Goal: Information Seeking & Learning: Learn about a topic

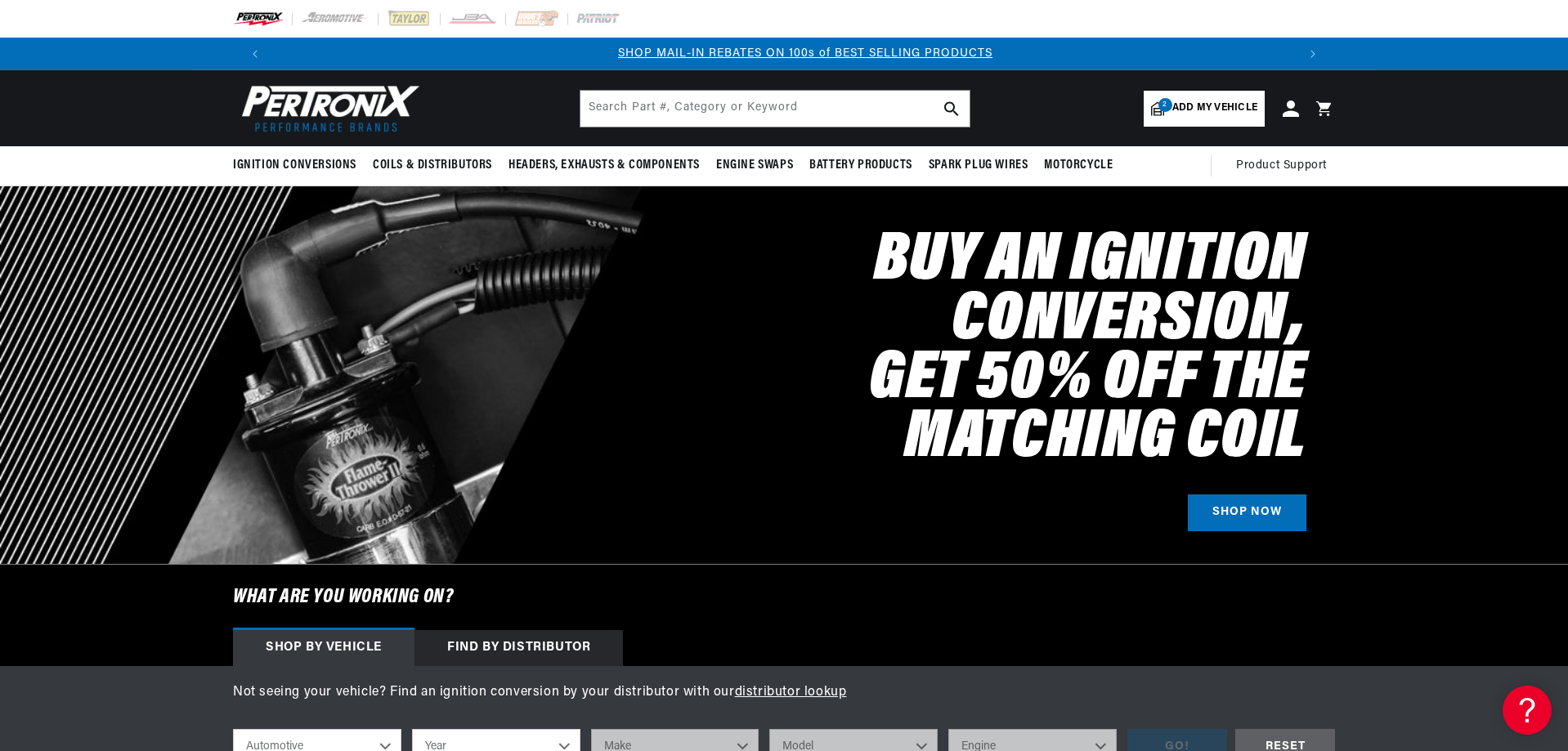
scroll to position [0, 1021]
click at [809, 112] on input "text" at bounding box center [775, 109] width 389 height 36
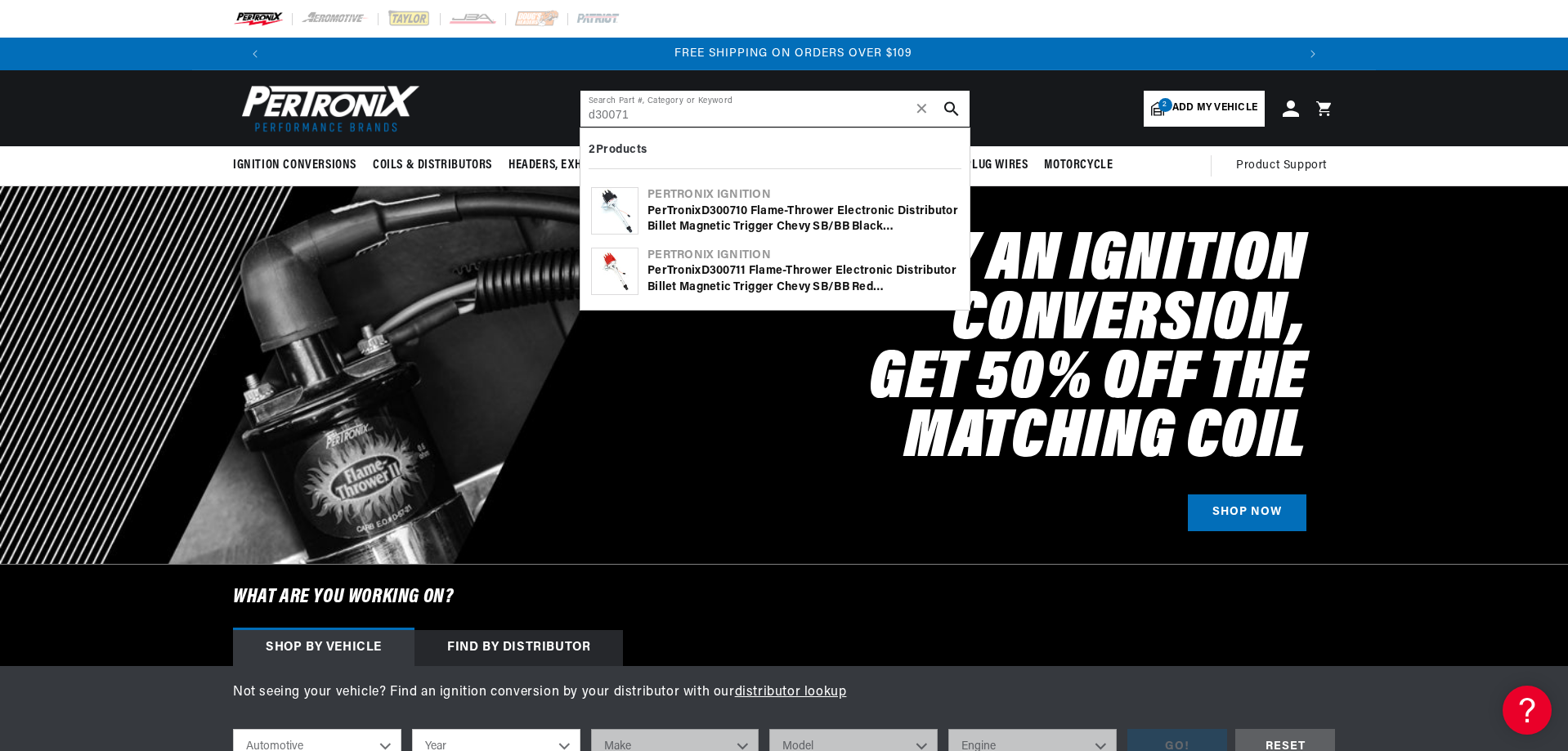
scroll to position [0, 2042]
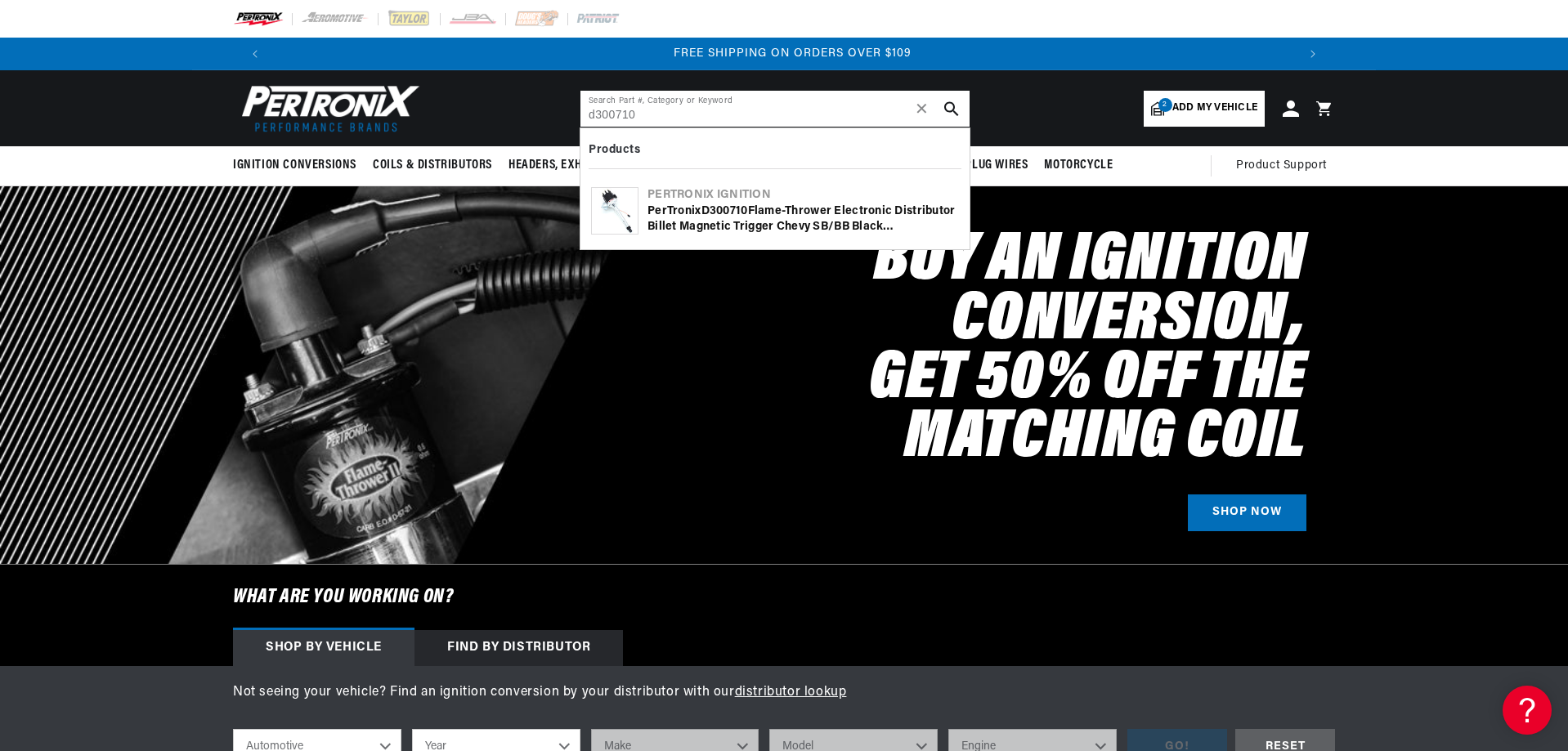
type input "d300710"
click at [697, 213] on div "PerTronix D300710 Flame-Thrower Electronic Distributor Billet Magnetic Trigger …" at bounding box center [803, 219] width 312 height 32
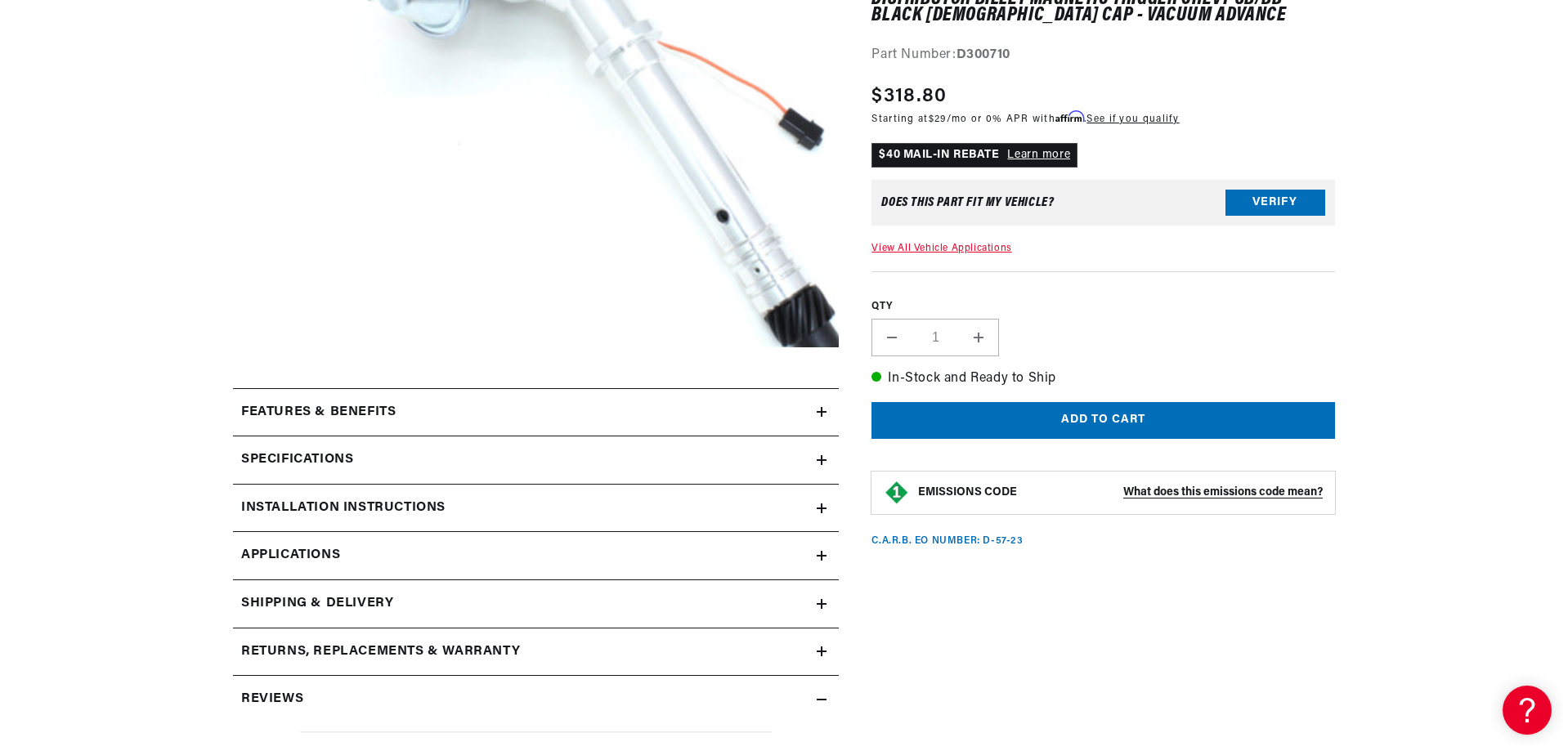
scroll to position [572, 0]
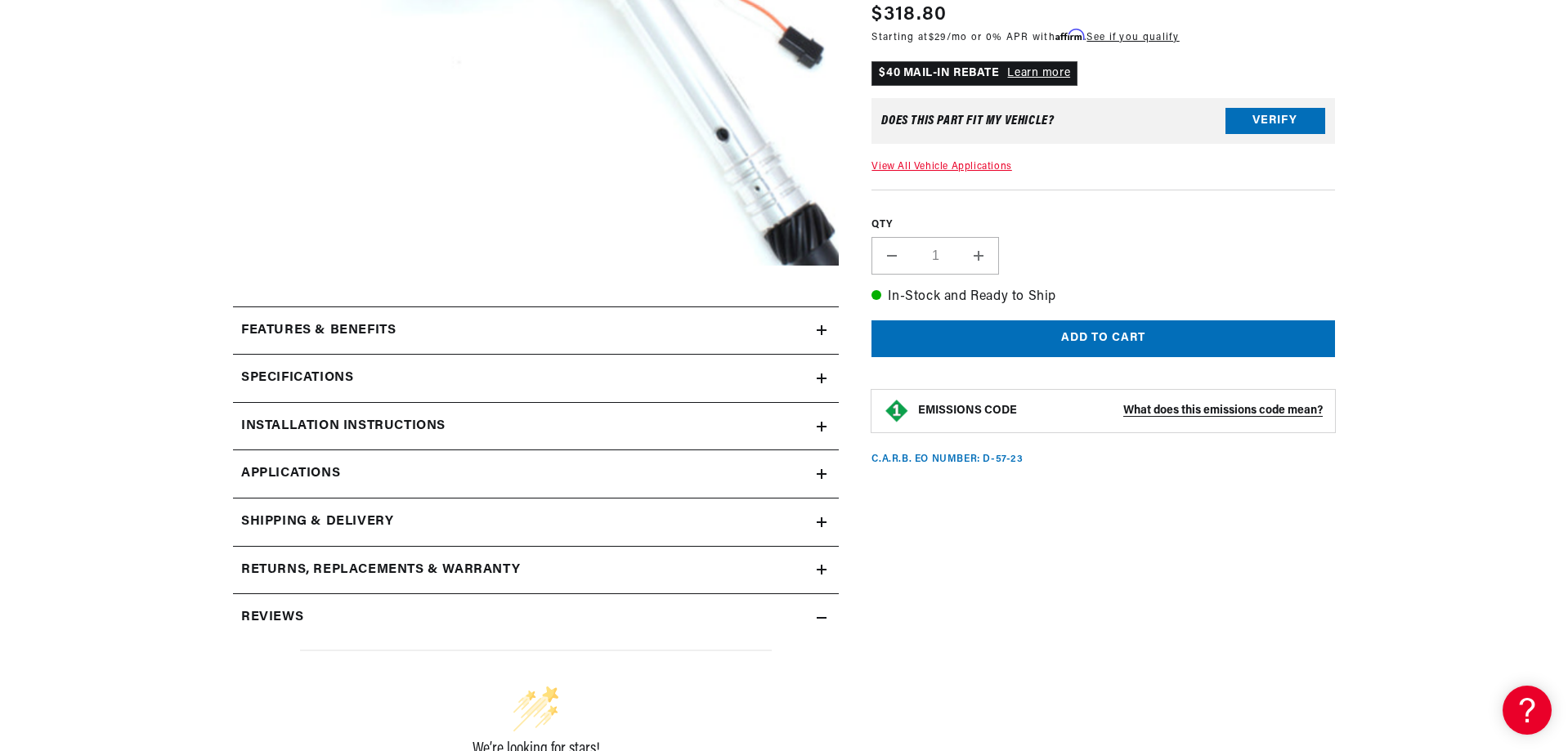
click at [308, 325] on h2 "Features & Benefits" at bounding box center [318, 331] width 154 height 21
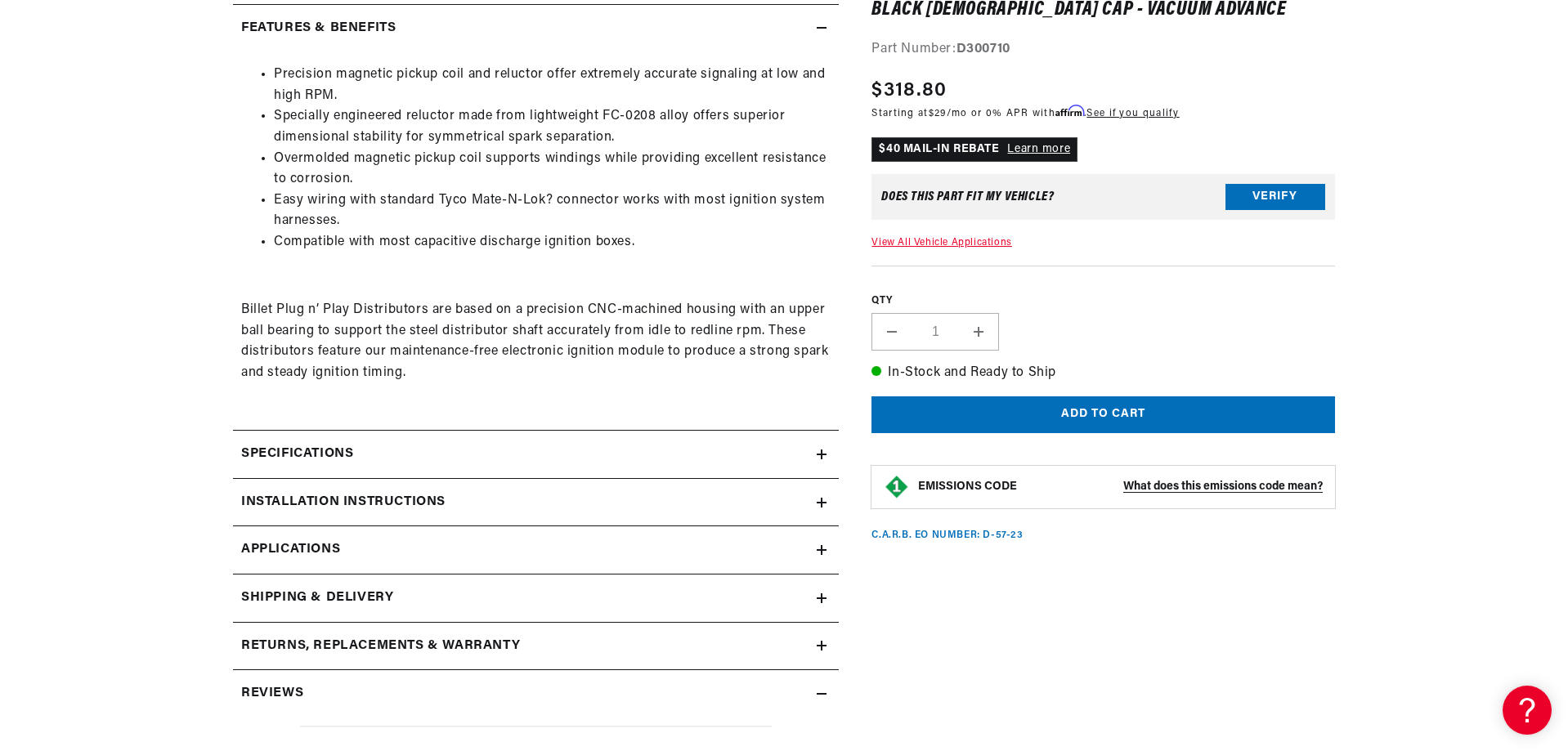
scroll to position [899, 0]
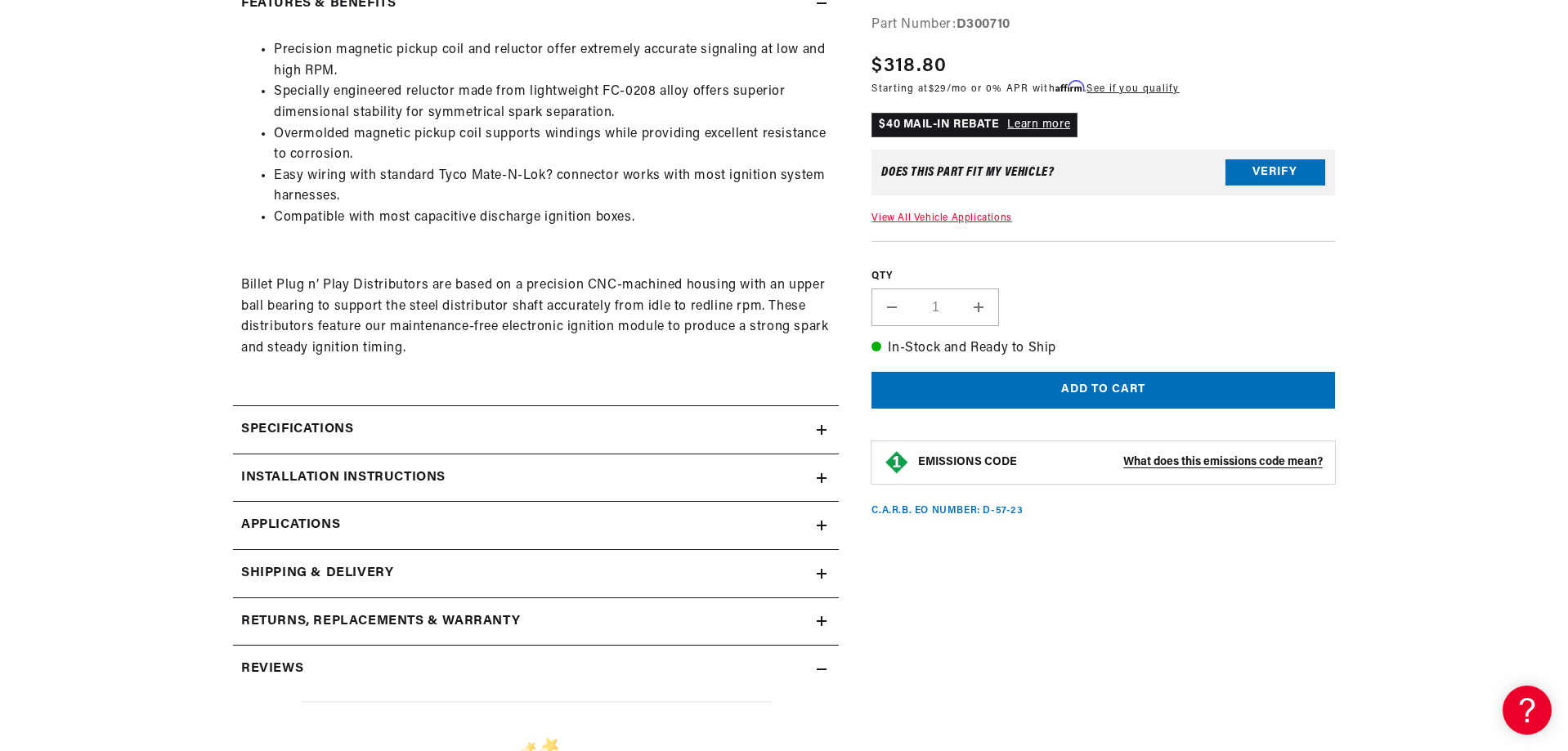
click at [314, 425] on h2 "Specifications" at bounding box center [297, 429] width 112 height 21
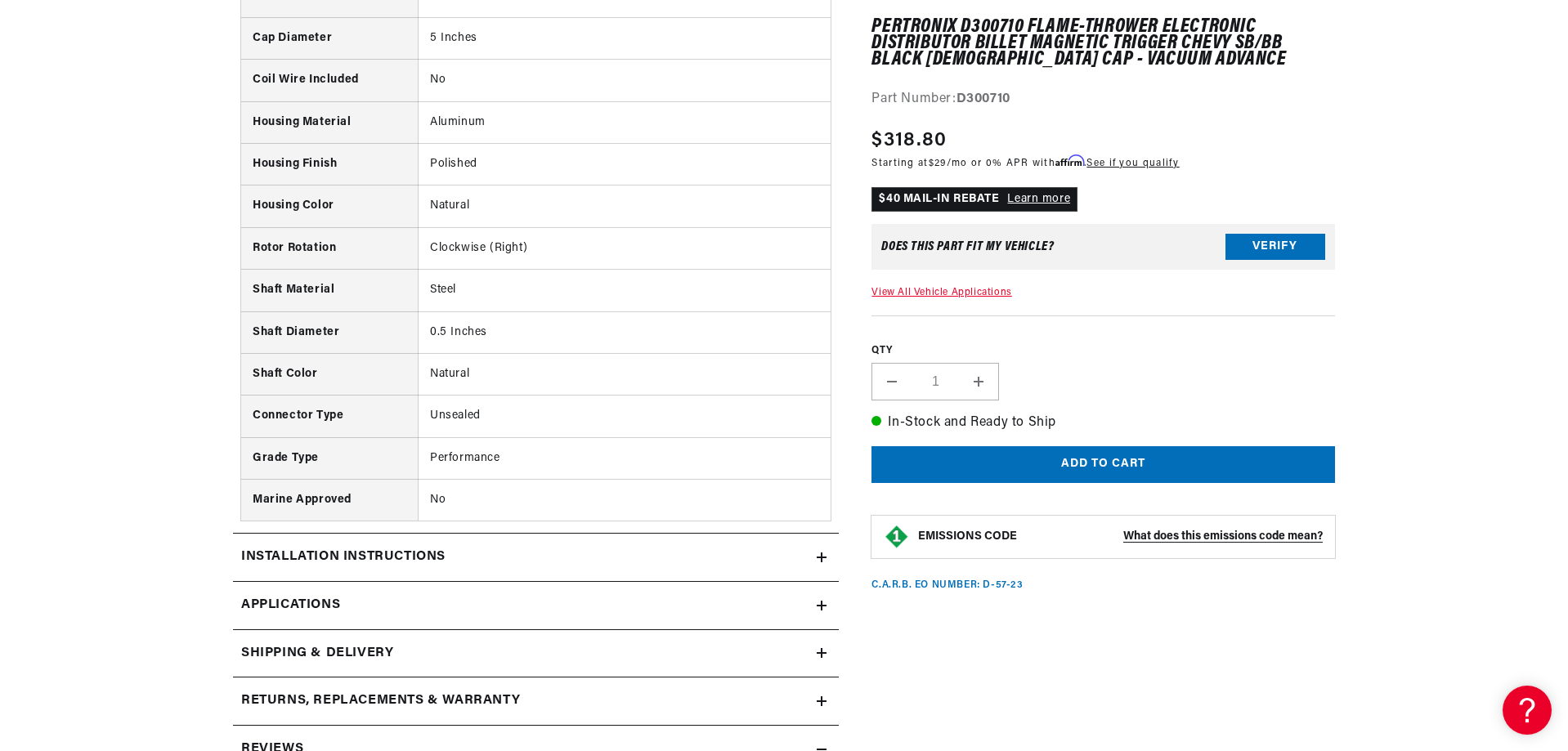
scroll to position [0, 1021]
click at [373, 554] on h2 "Installation instructions" at bounding box center [343, 557] width 205 height 21
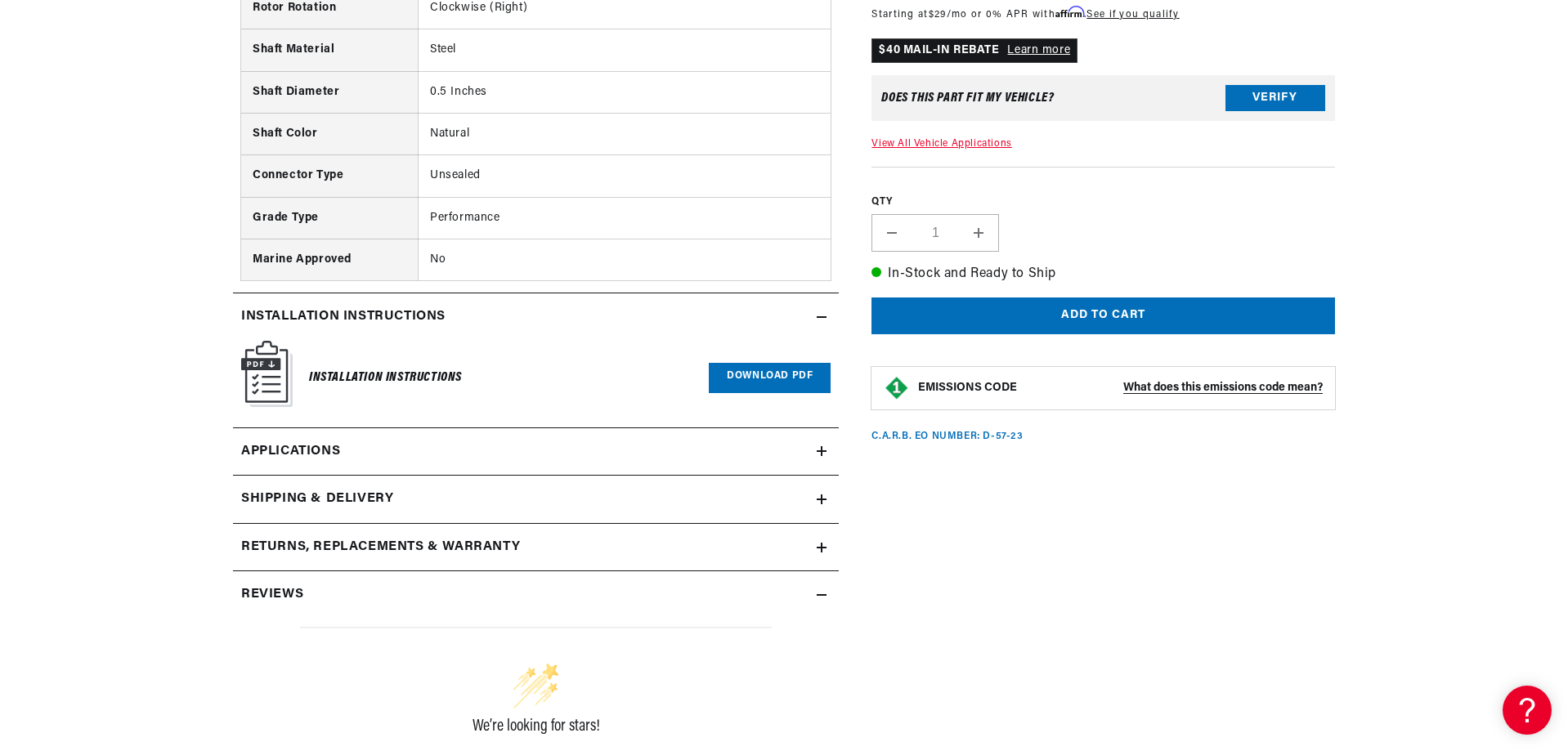
scroll to position [2287, 0]
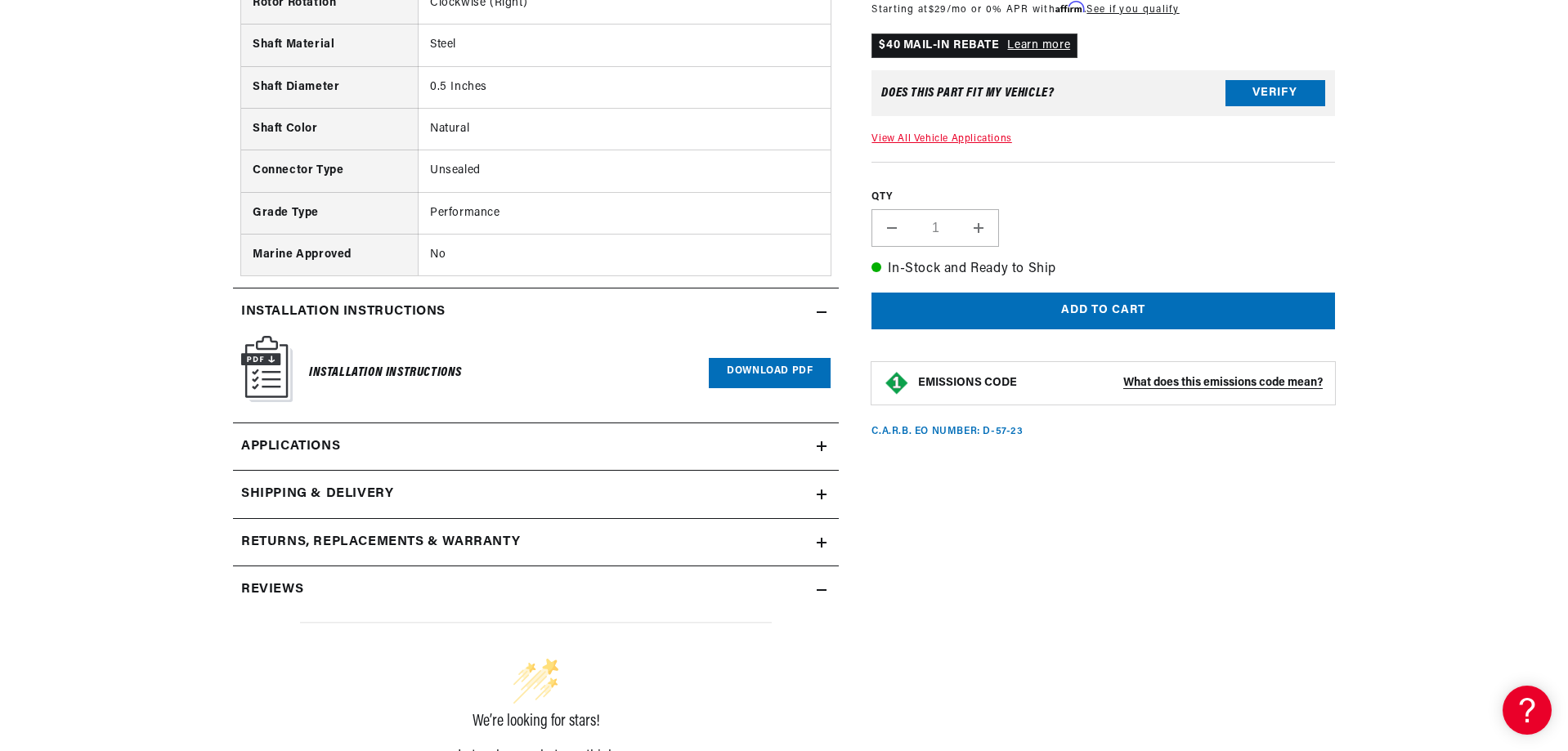
click at [291, 586] on h2 "Reviews" at bounding box center [272, 589] width 62 height 21
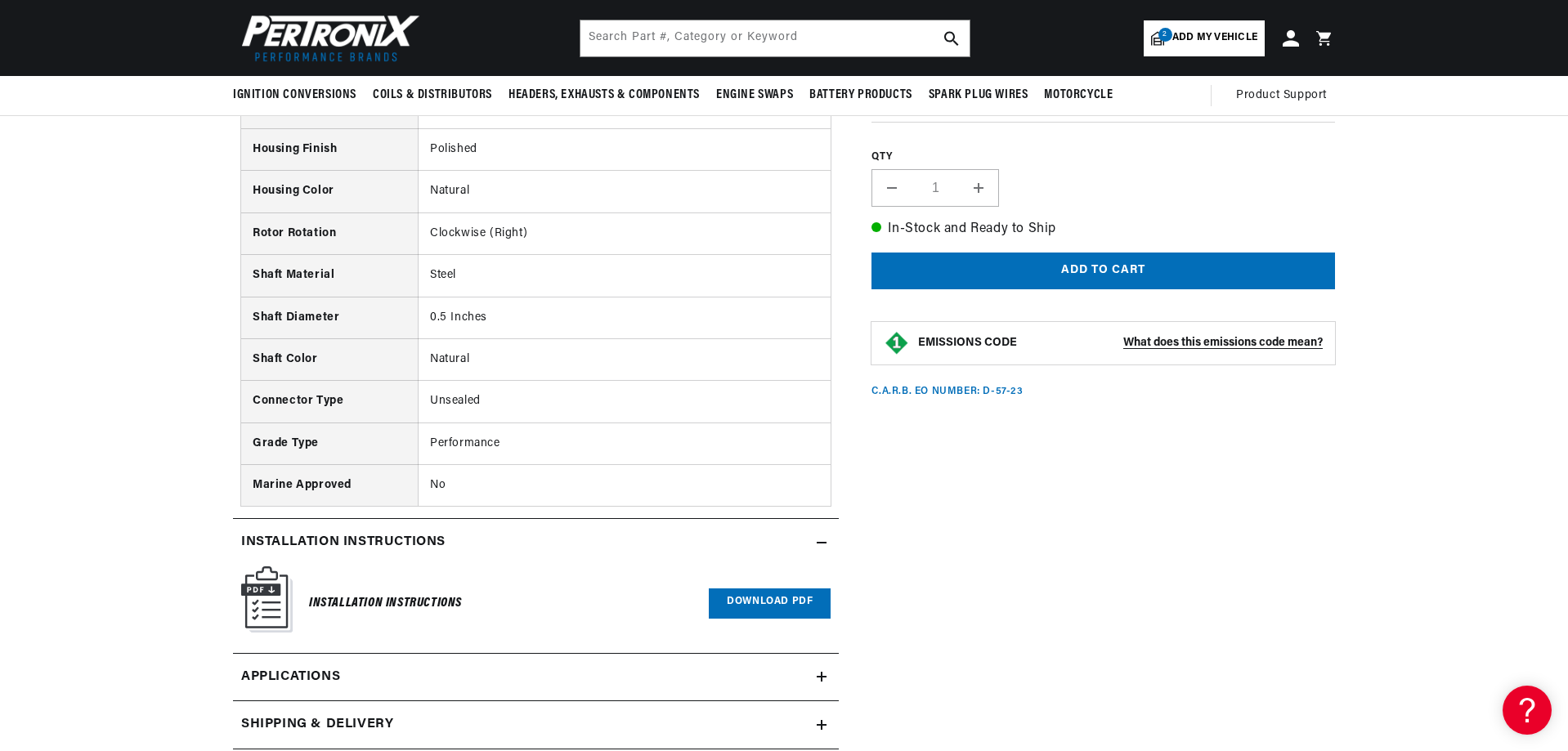
scroll to position [2042, 0]
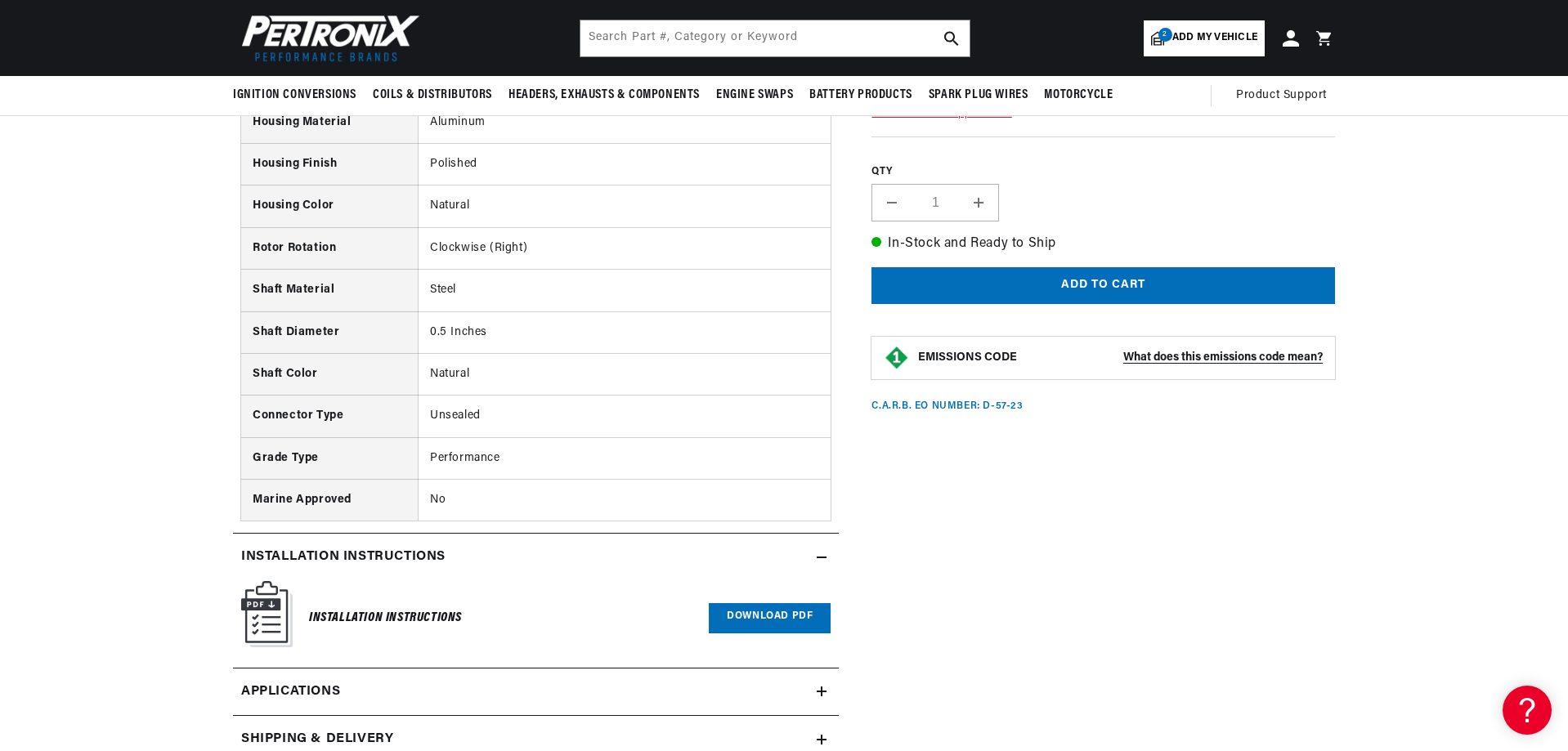
click at [770, 619] on link "Download PDF" at bounding box center [769, 618] width 122 height 31
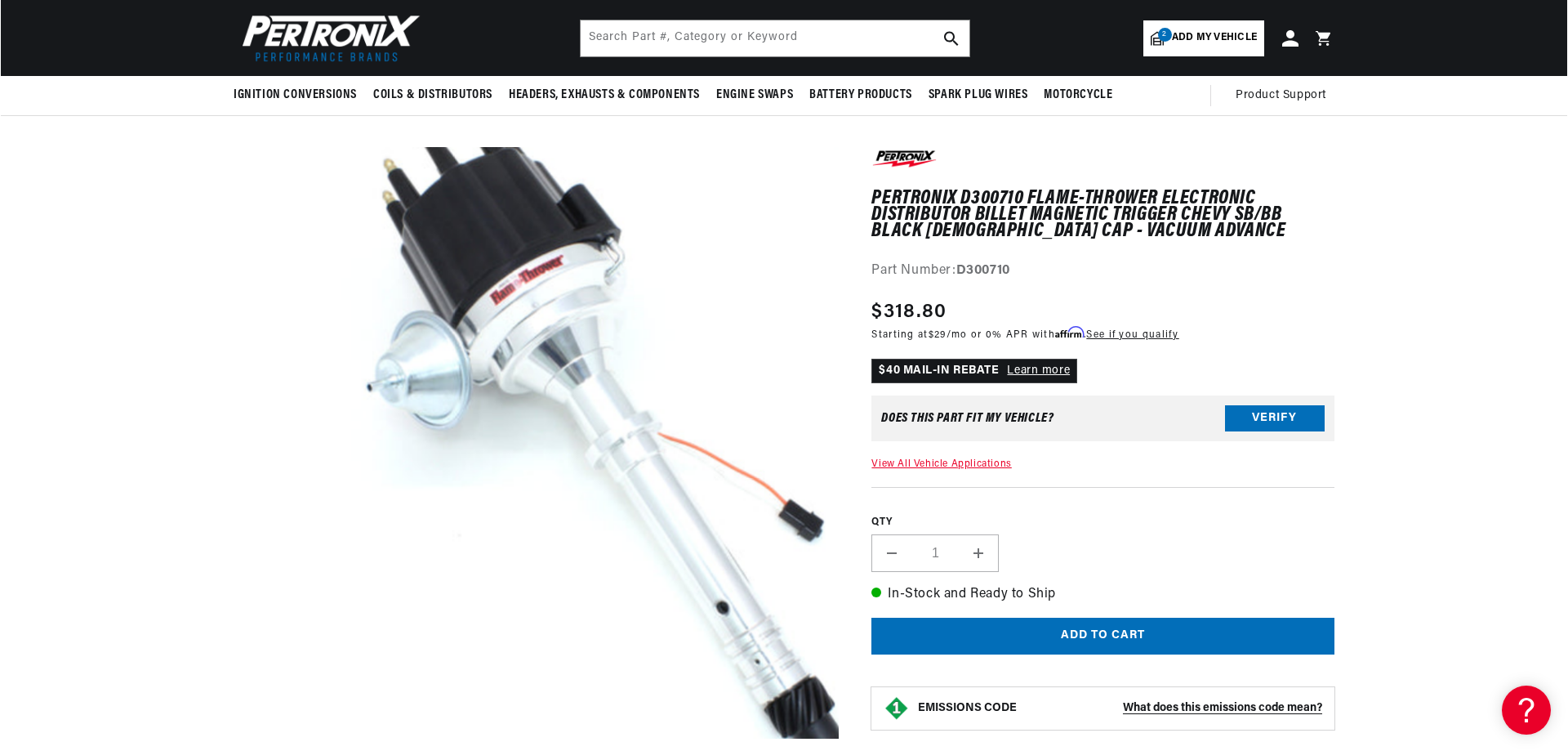
scroll to position [82, 0]
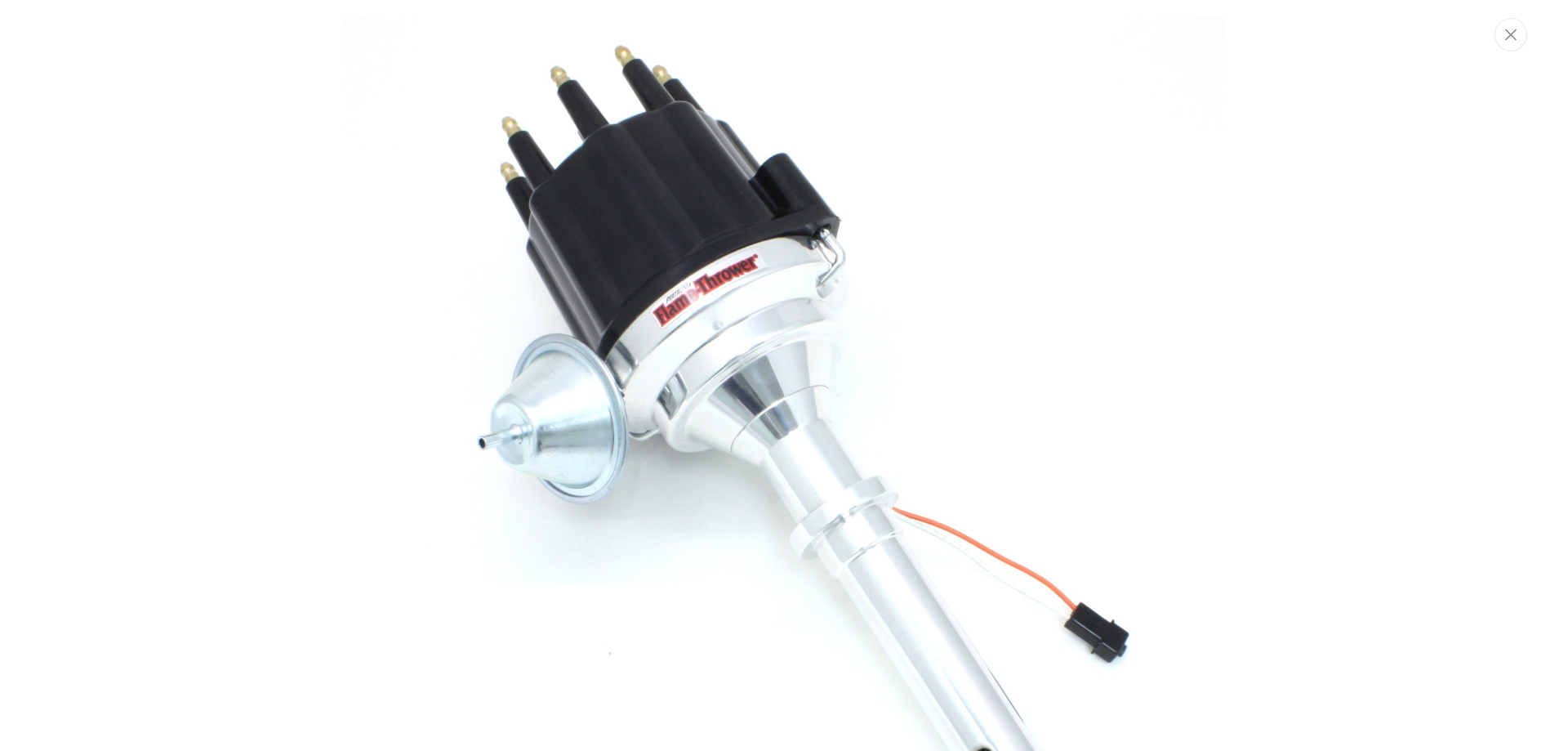
scroll to position [0, 1020]
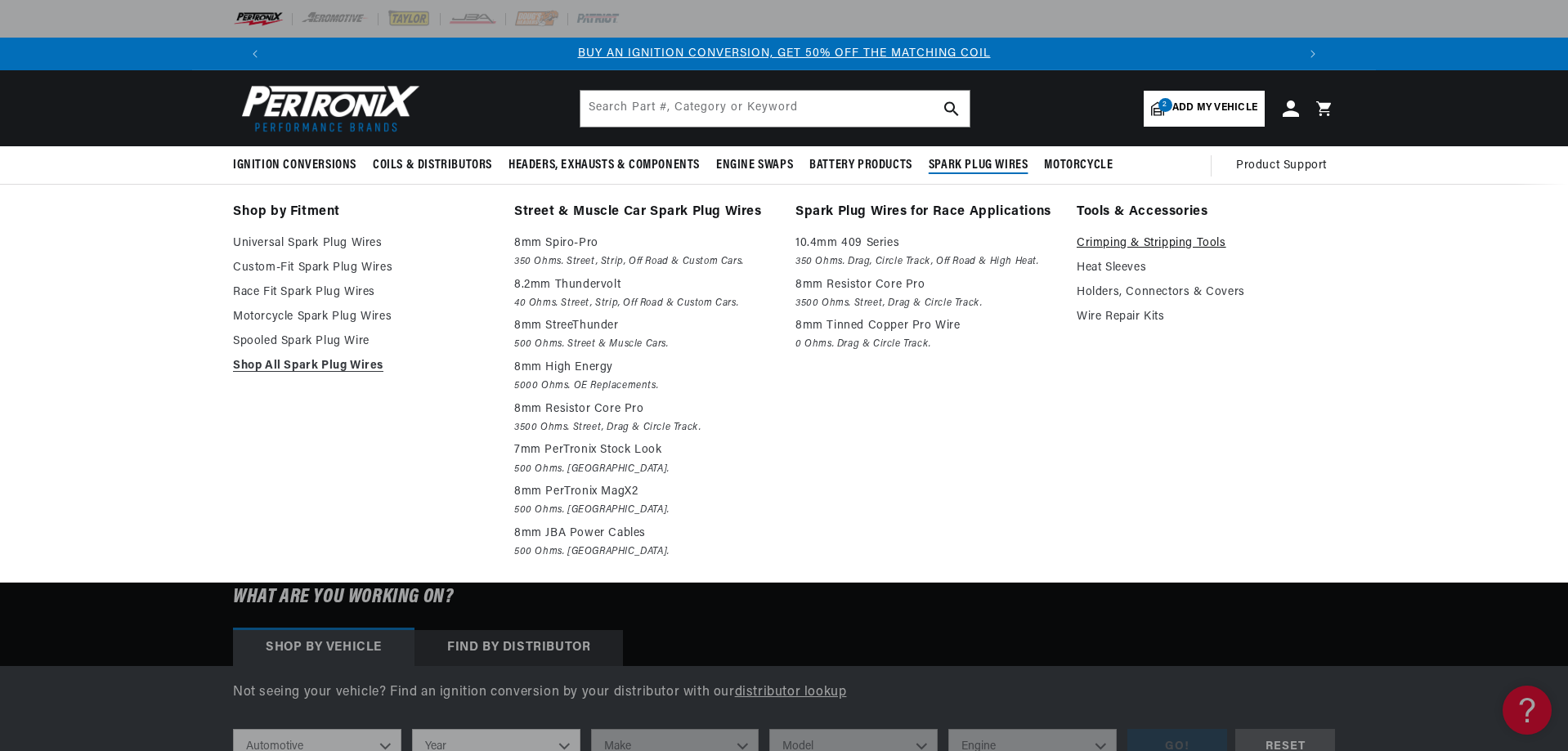
click at [1159, 242] on link "Crimping & Stripping Tools" at bounding box center [1206, 243] width 259 height 20
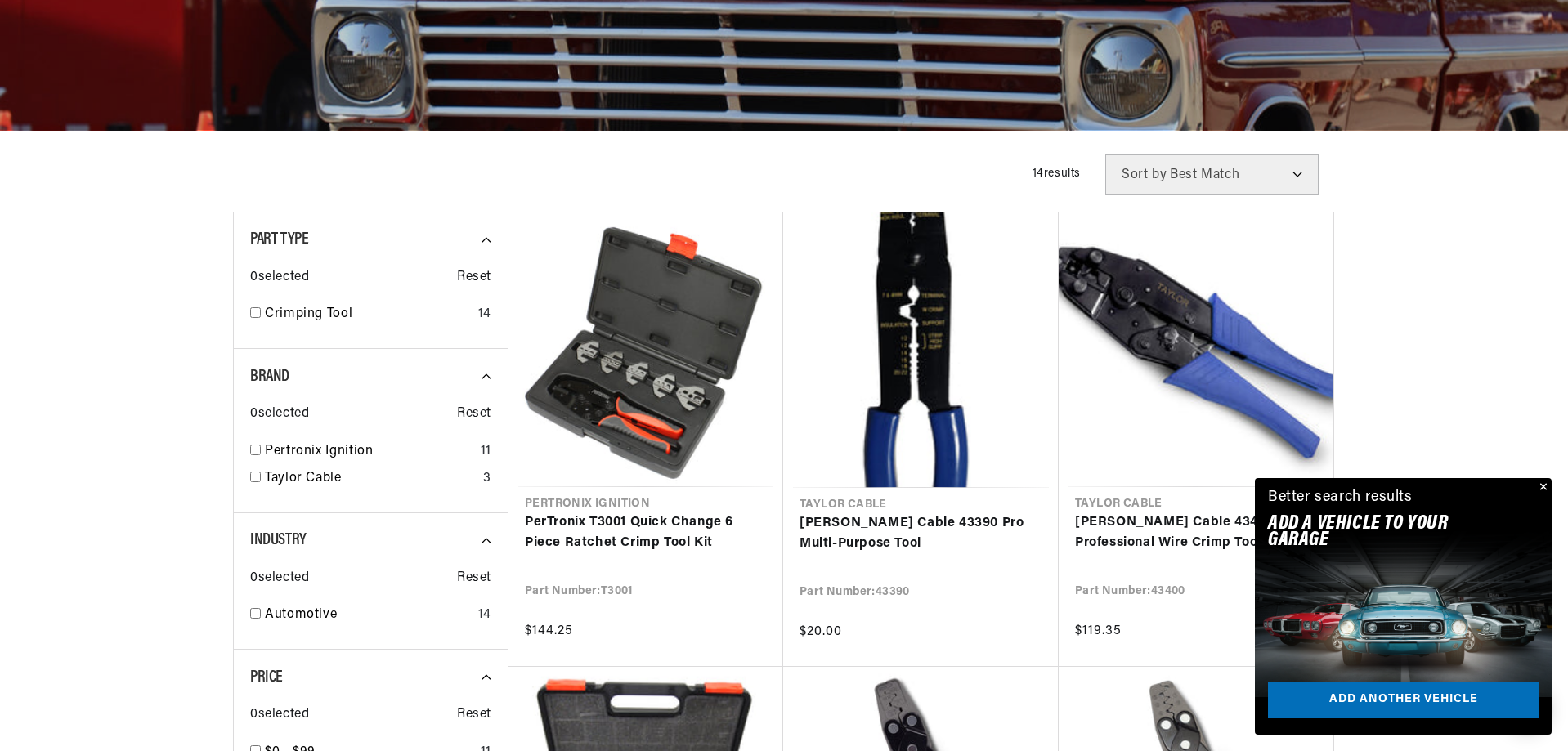
scroll to position [0, 1021]
click at [1544, 481] on button "Close" at bounding box center [1541, 487] width 20 height 20
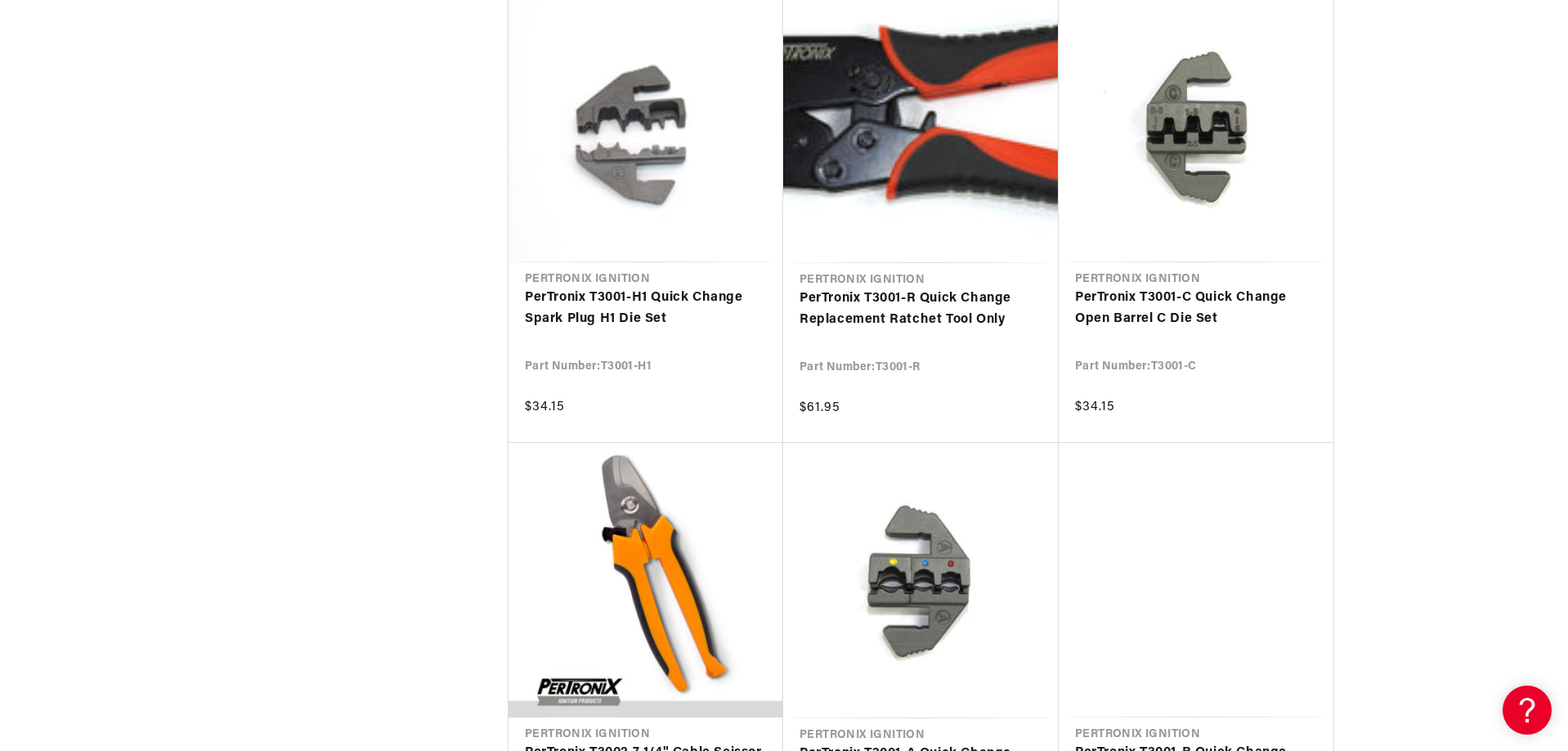
scroll to position [1470, 0]
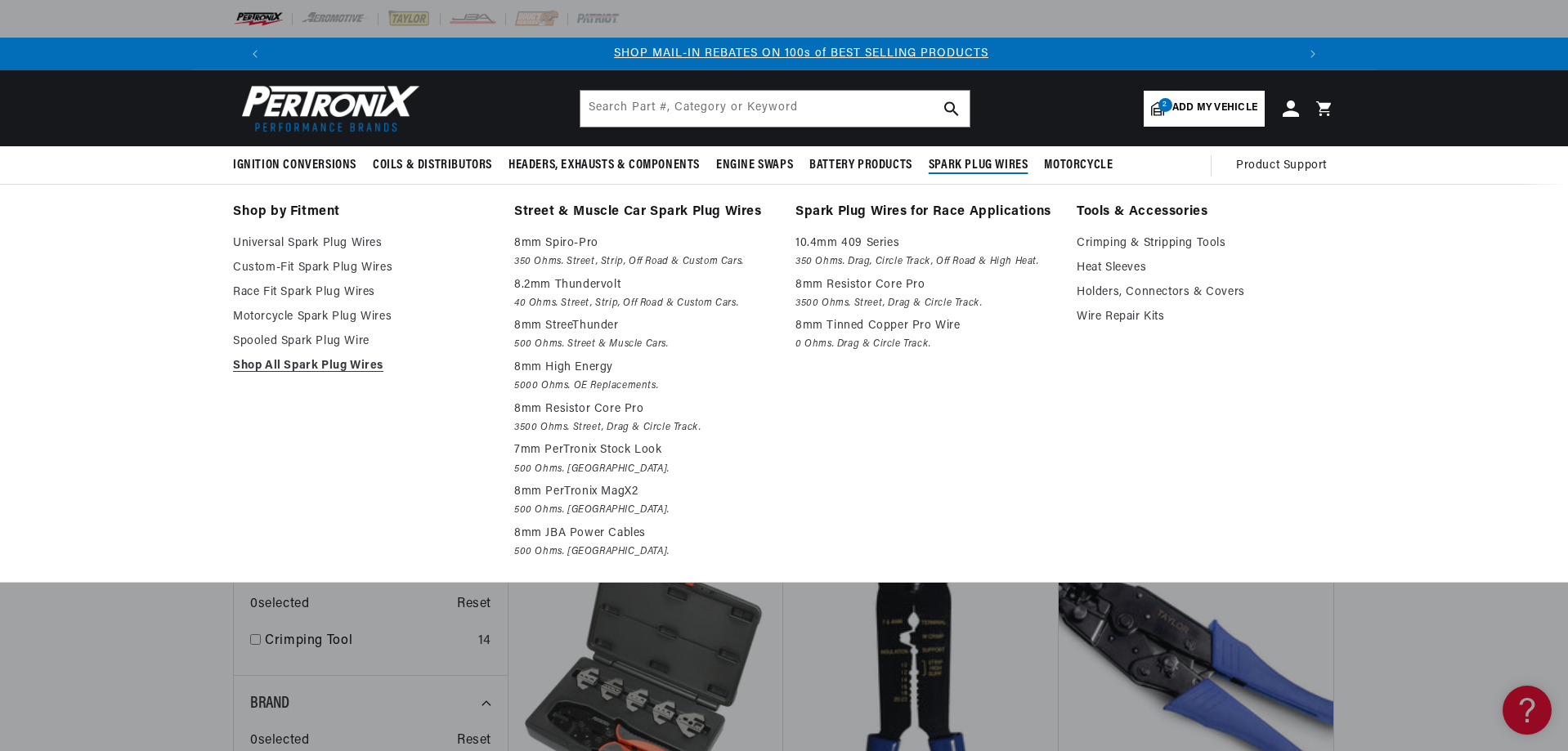
scroll to position [0, 1021]
click at [1104, 265] on link "Heat Sleeves" at bounding box center [1206, 268] width 259 height 20
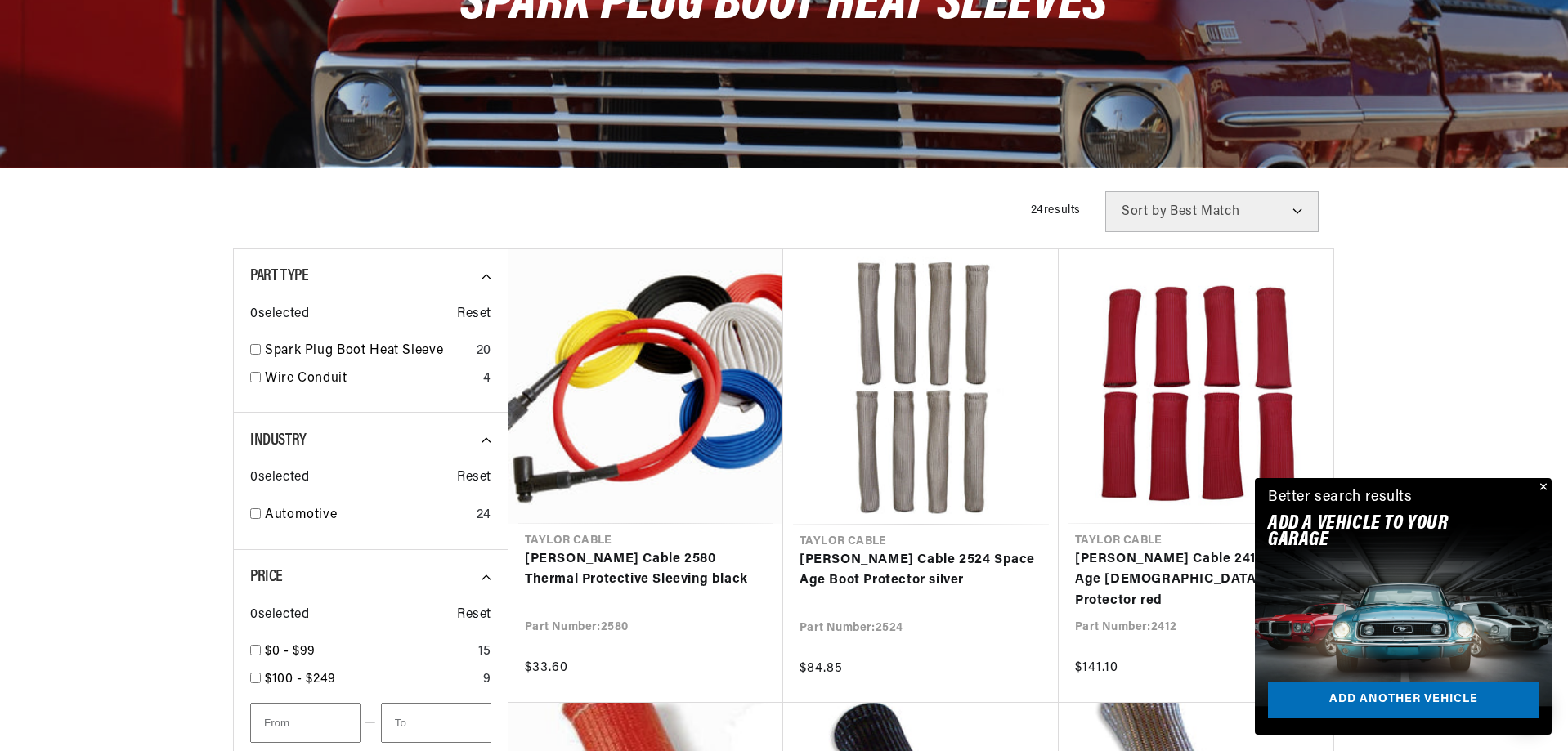
scroll to position [0, 1021]
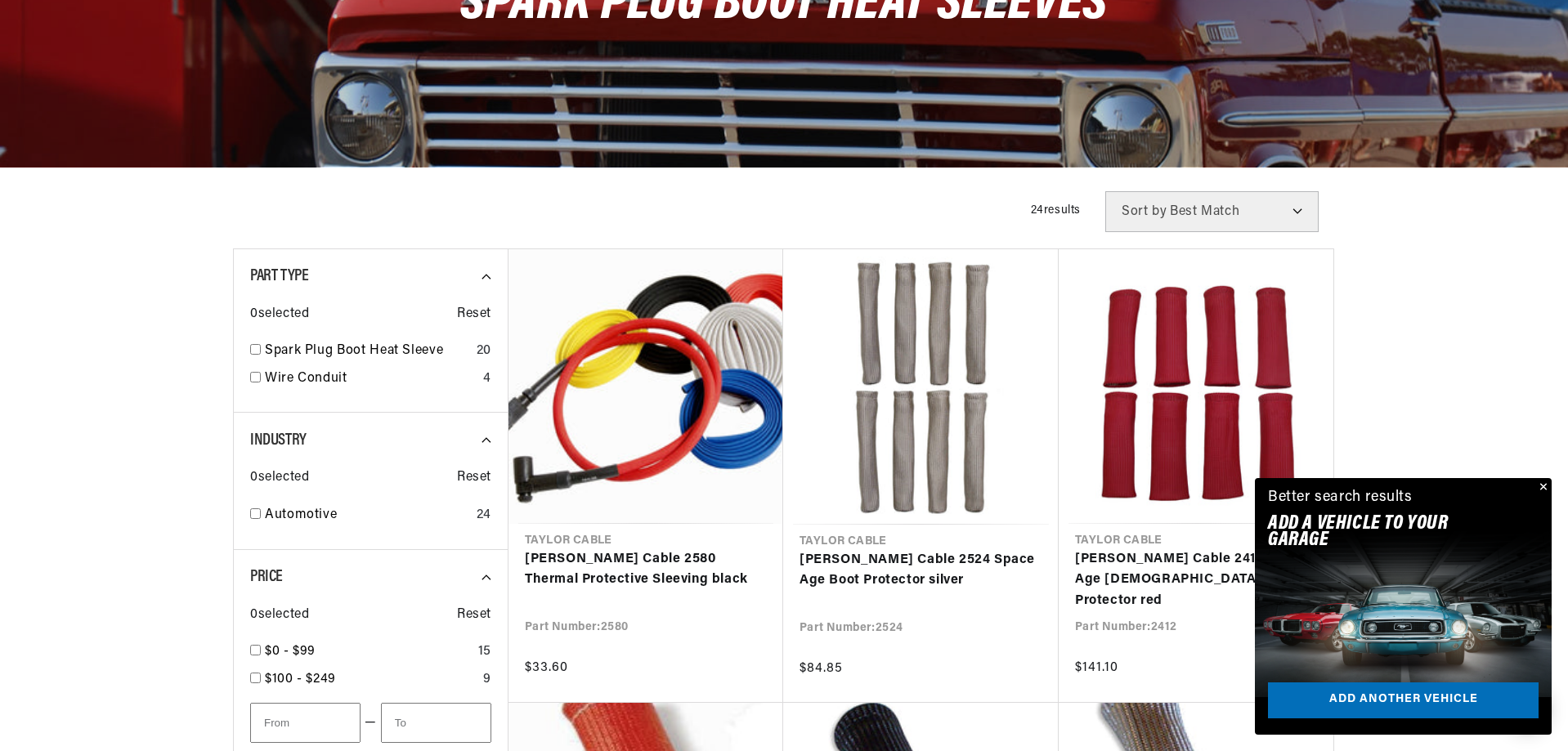
click at [1540, 484] on button "Close" at bounding box center [1541, 487] width 20 height 20
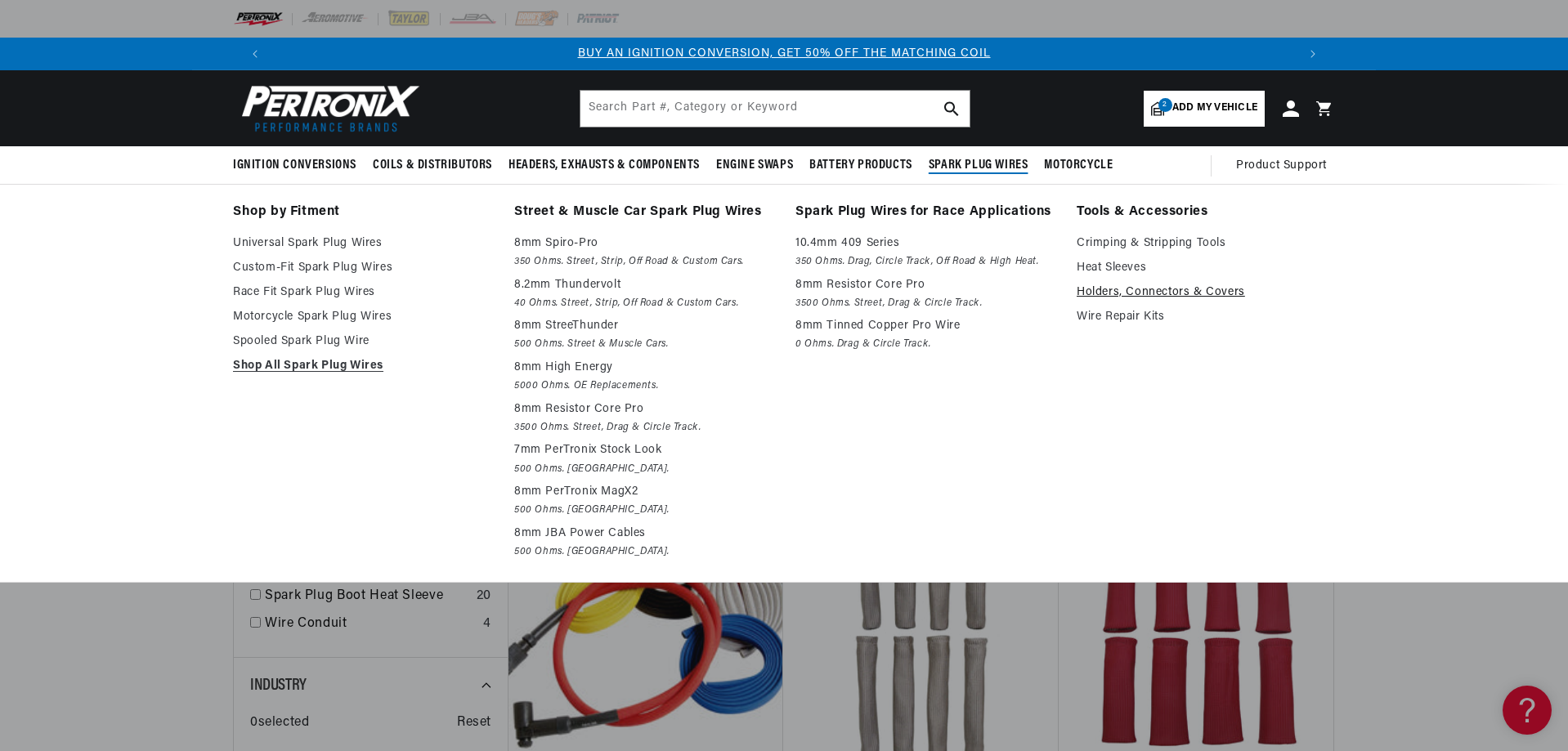
click at [1138, 291] on link "Holders, Connectors & Covers" at bounding box center [1206, 292] width 259 height 20
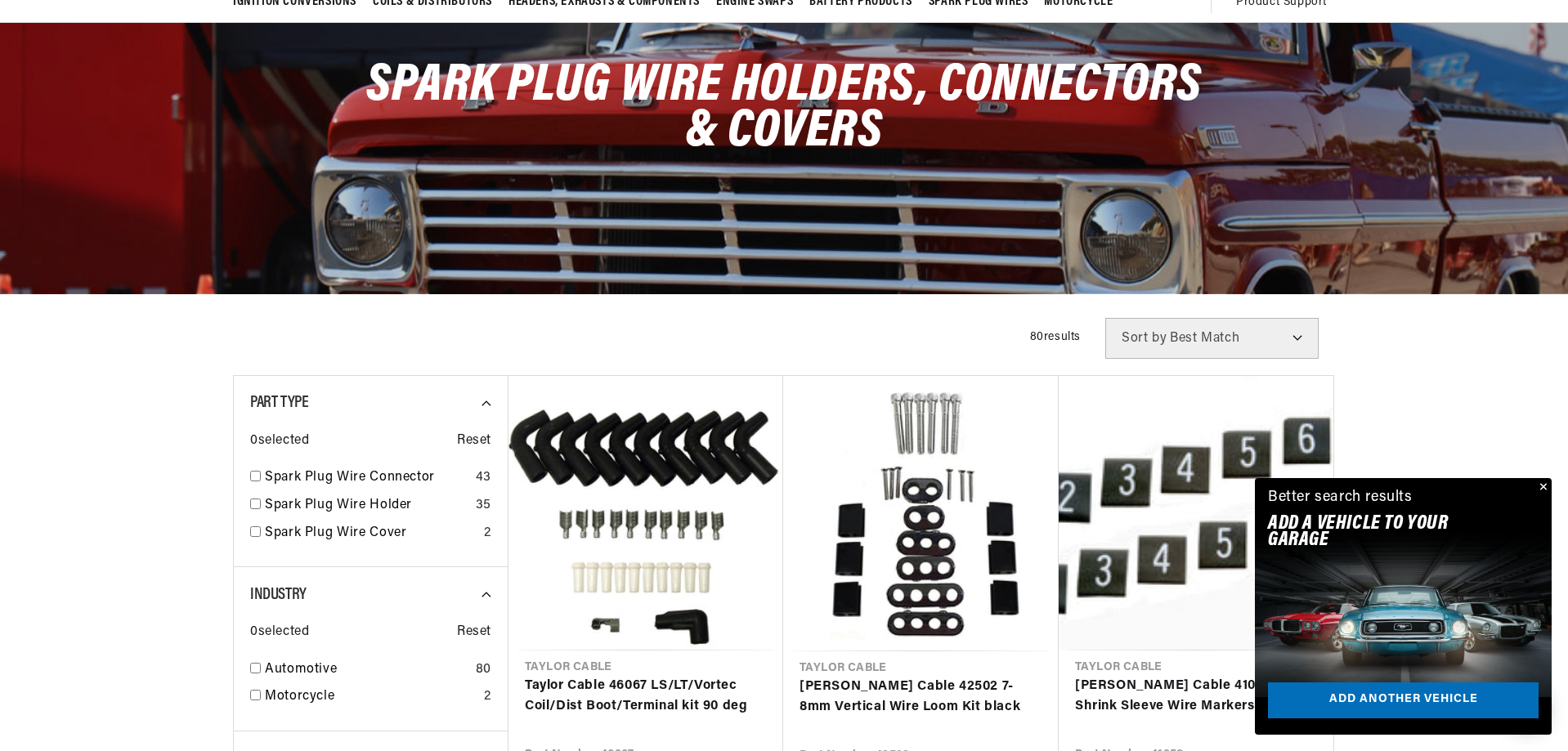
click at [1541, 487] on button "Close" at bounding box center [1541, 487] width 20 height 20
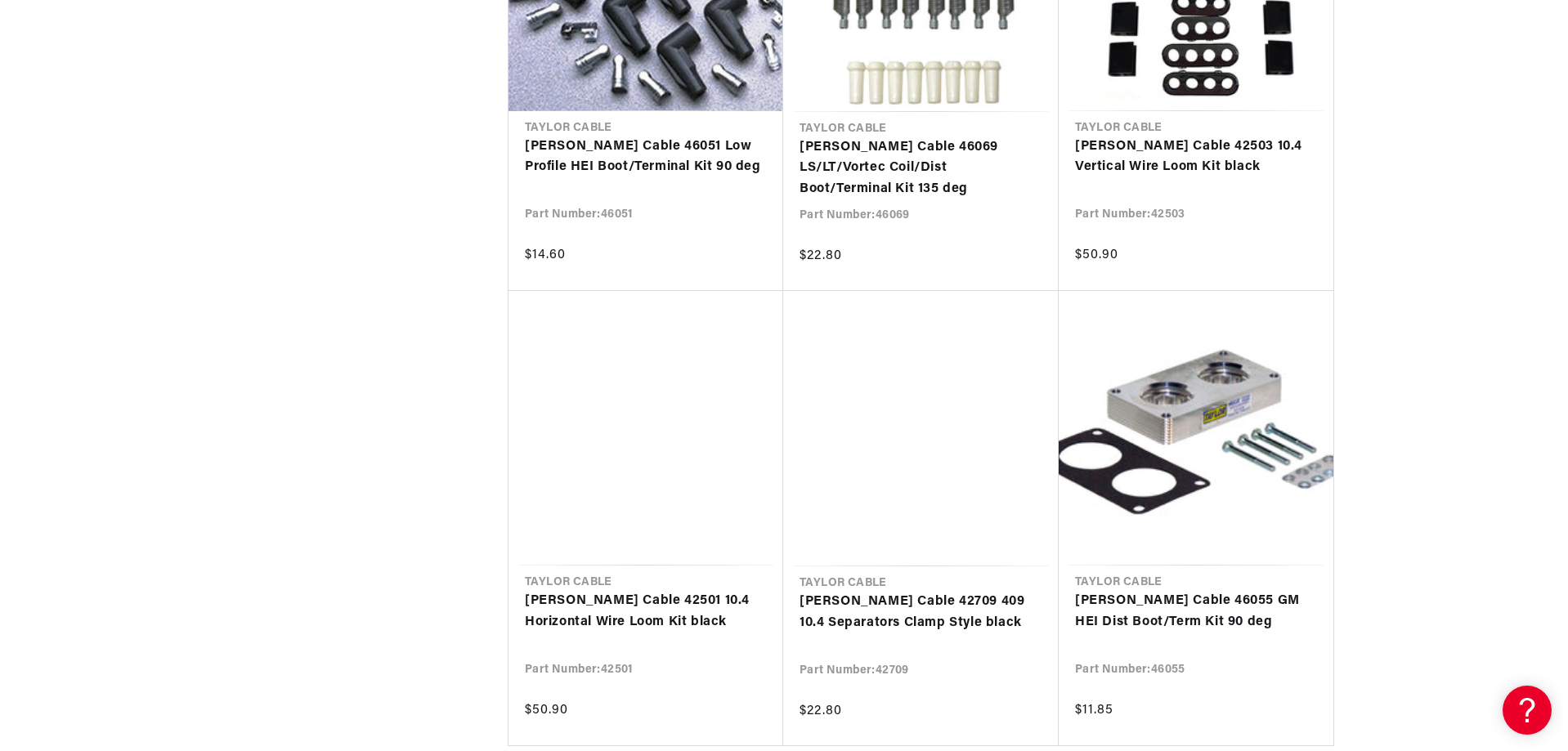
scroll to position [3513, 0]
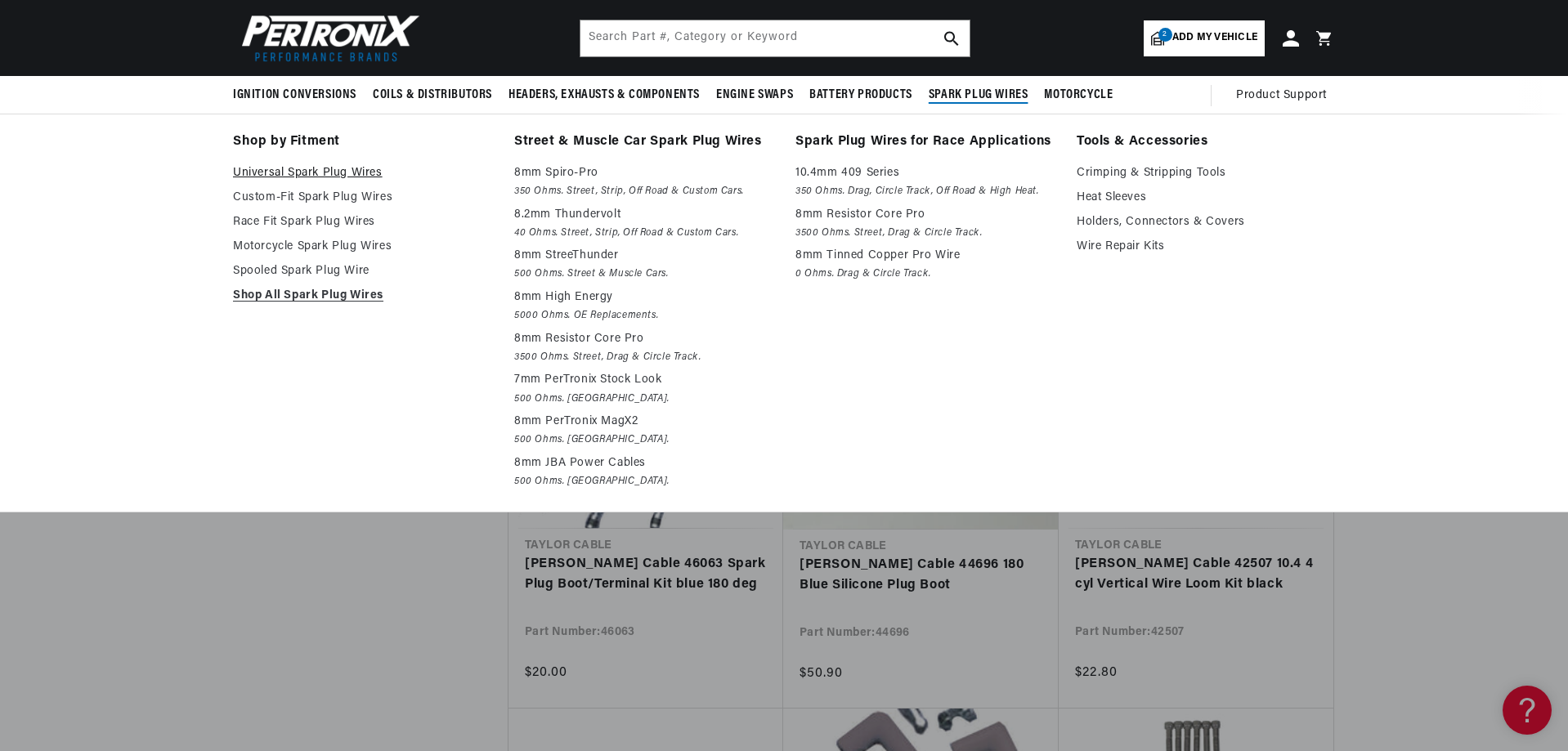
click at [294, 169] on link "Universal Spark Plug Wires" at bounding box center [363, 173] width 259 height 20
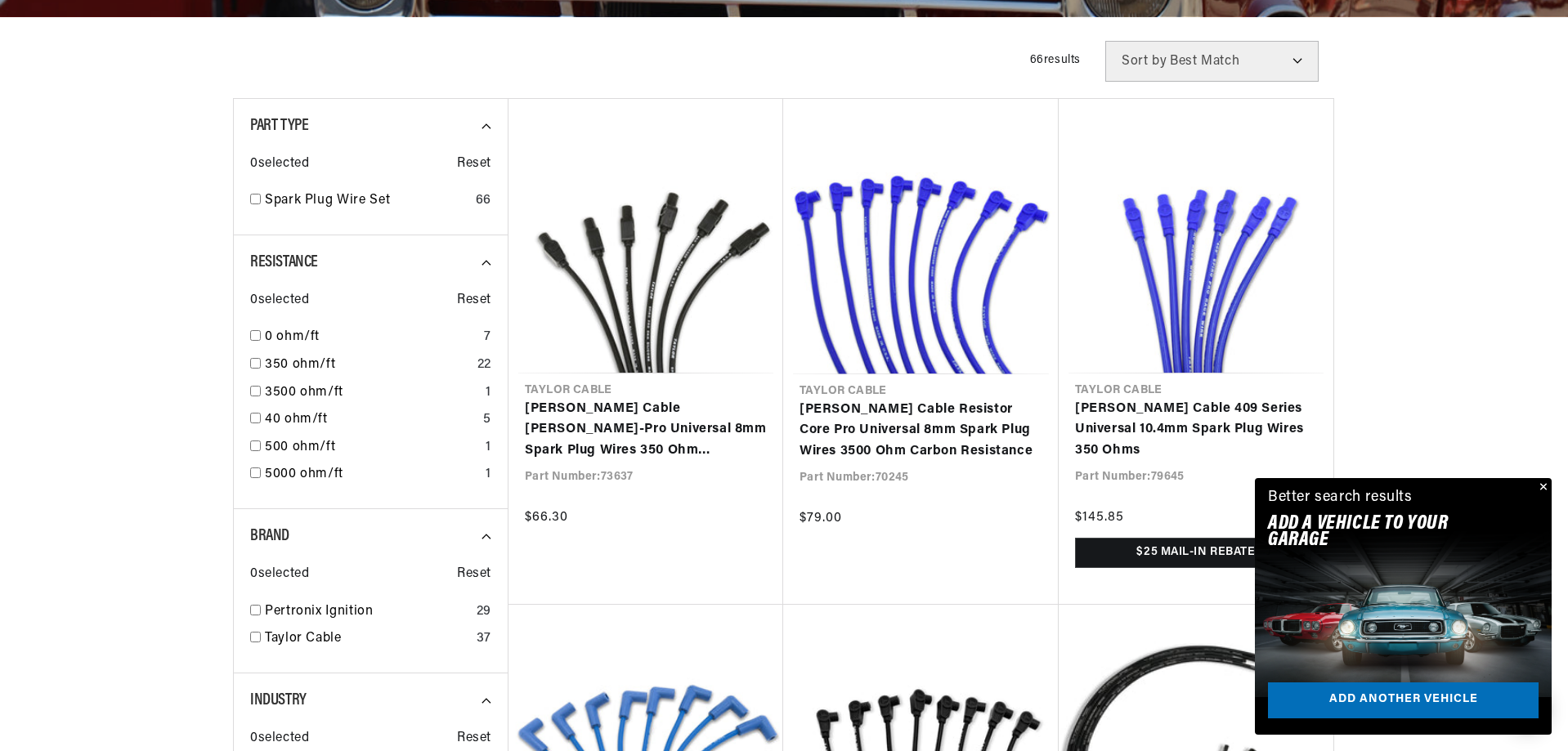
scroll to position [408, 0]
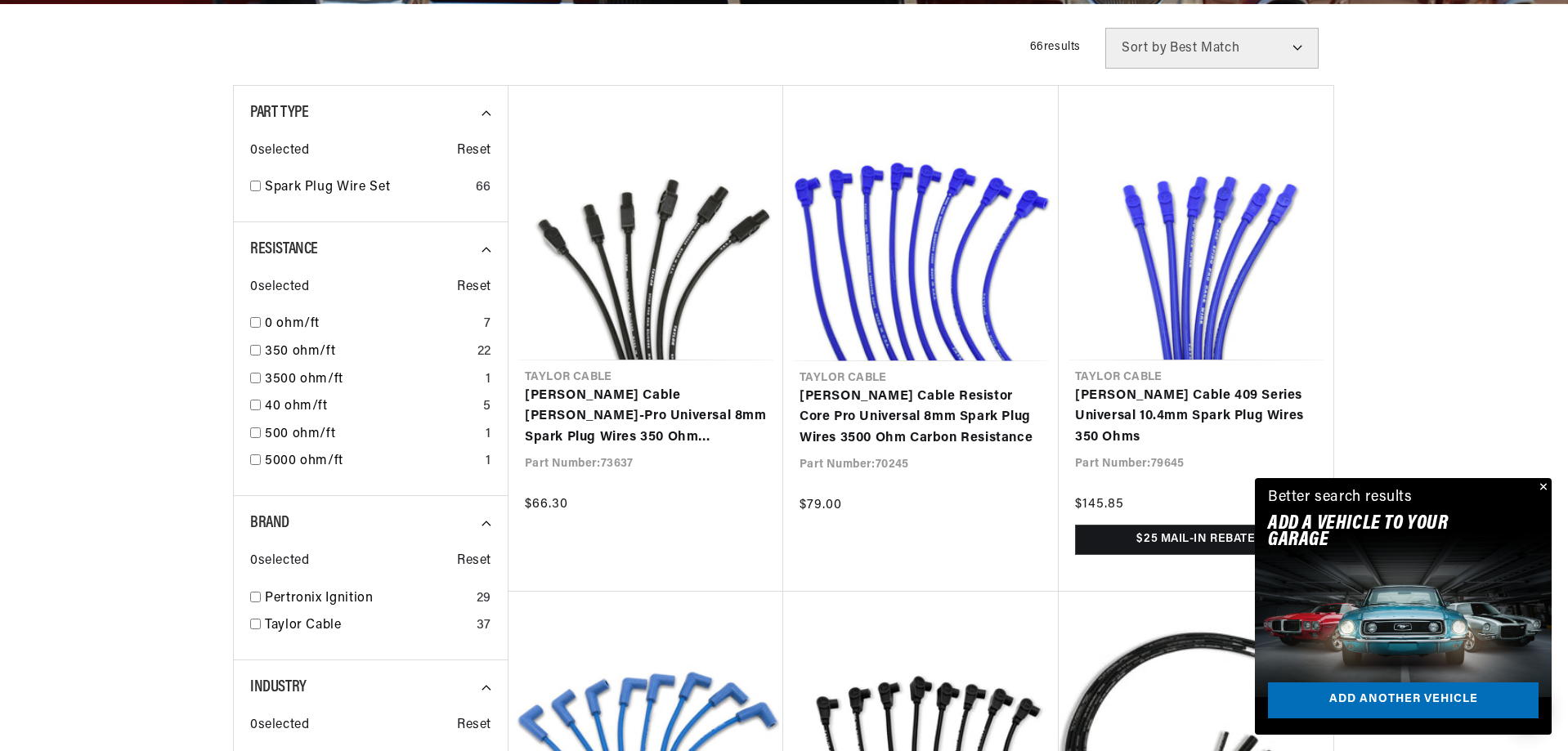
click at [1543, 490] on button "Close" at bounding box center [1541, 487] width 20 height 20
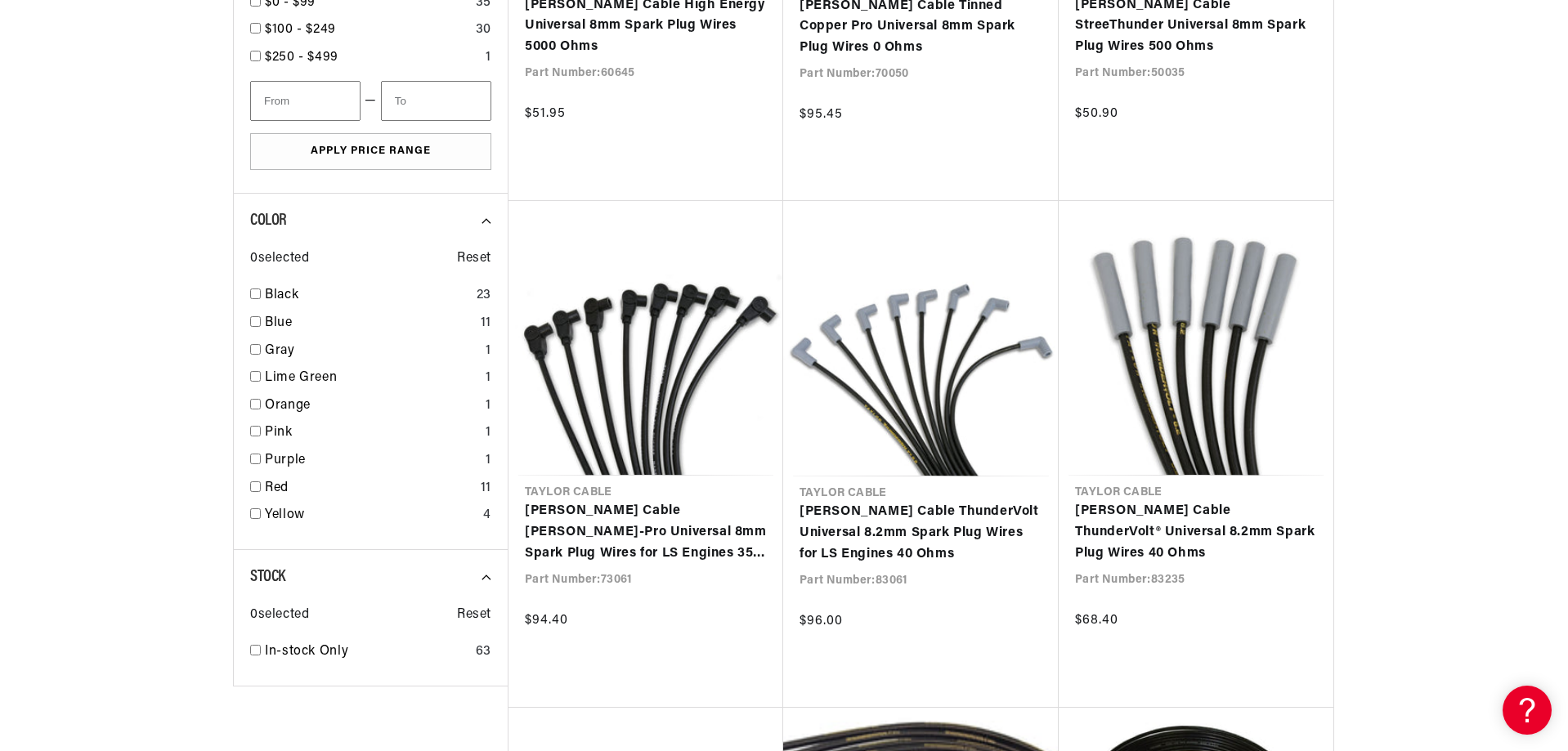
scroll to position [1389, 0]
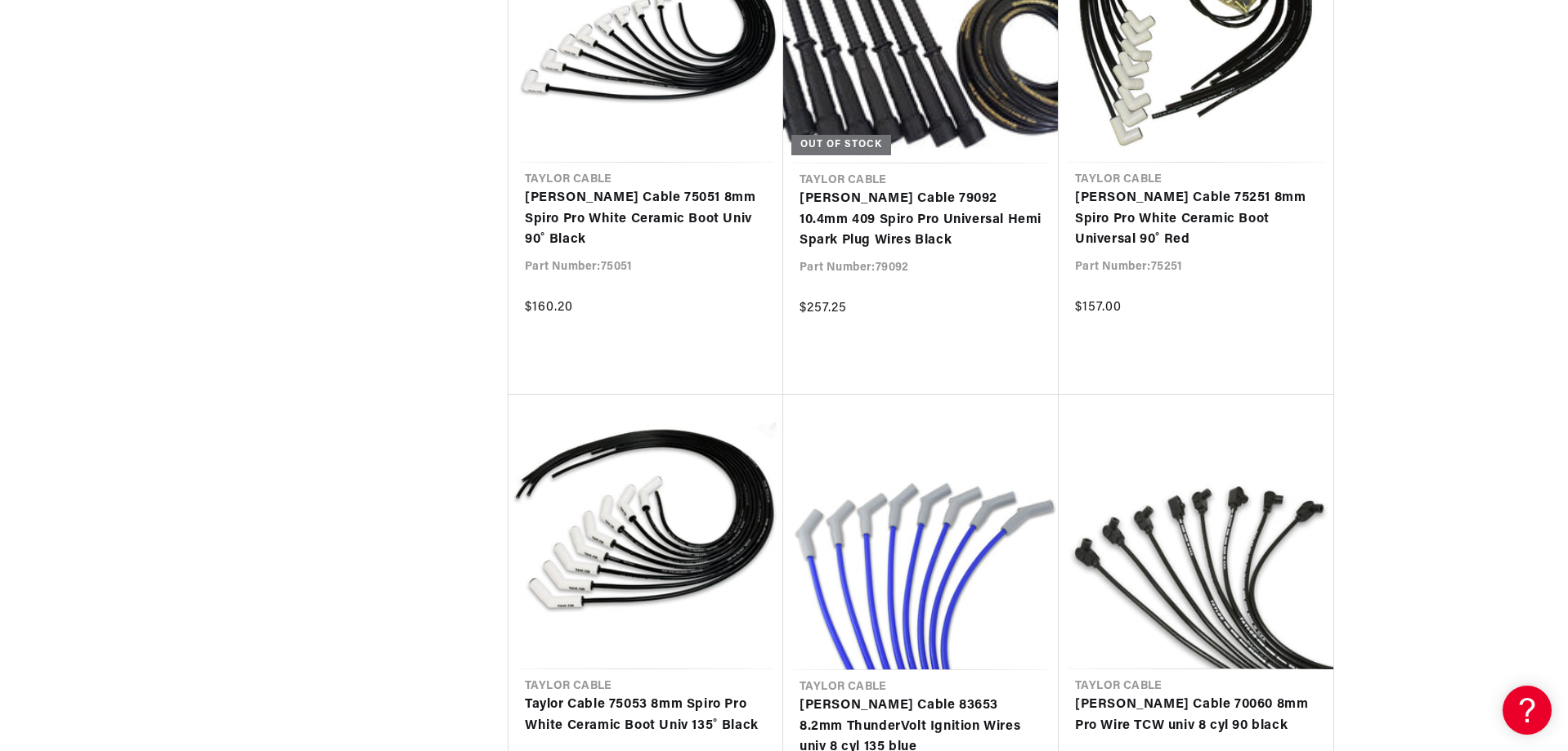
scroll to position [0, 2042]
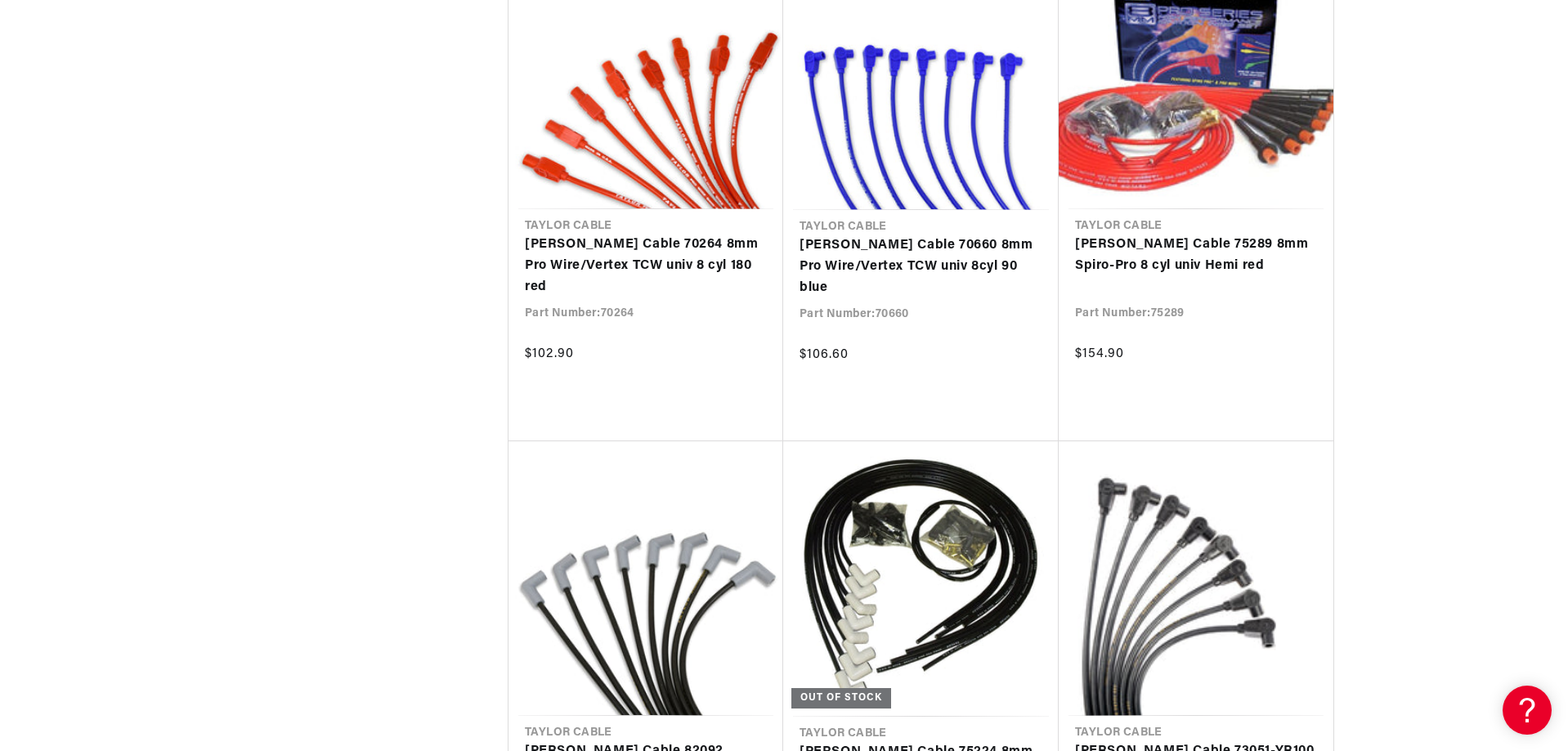
scroll to position [5310, 0]
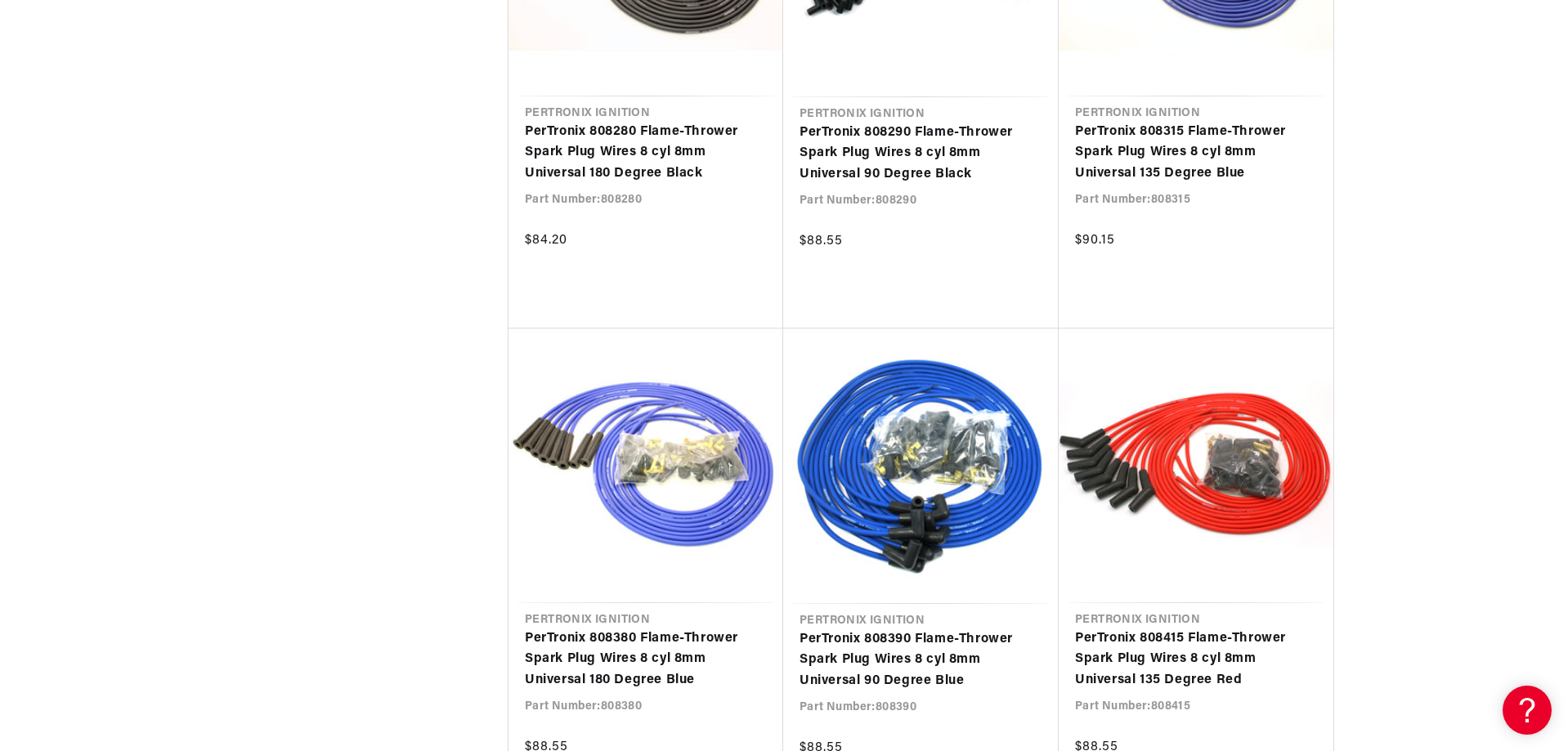
scroll to position [0, 1021]
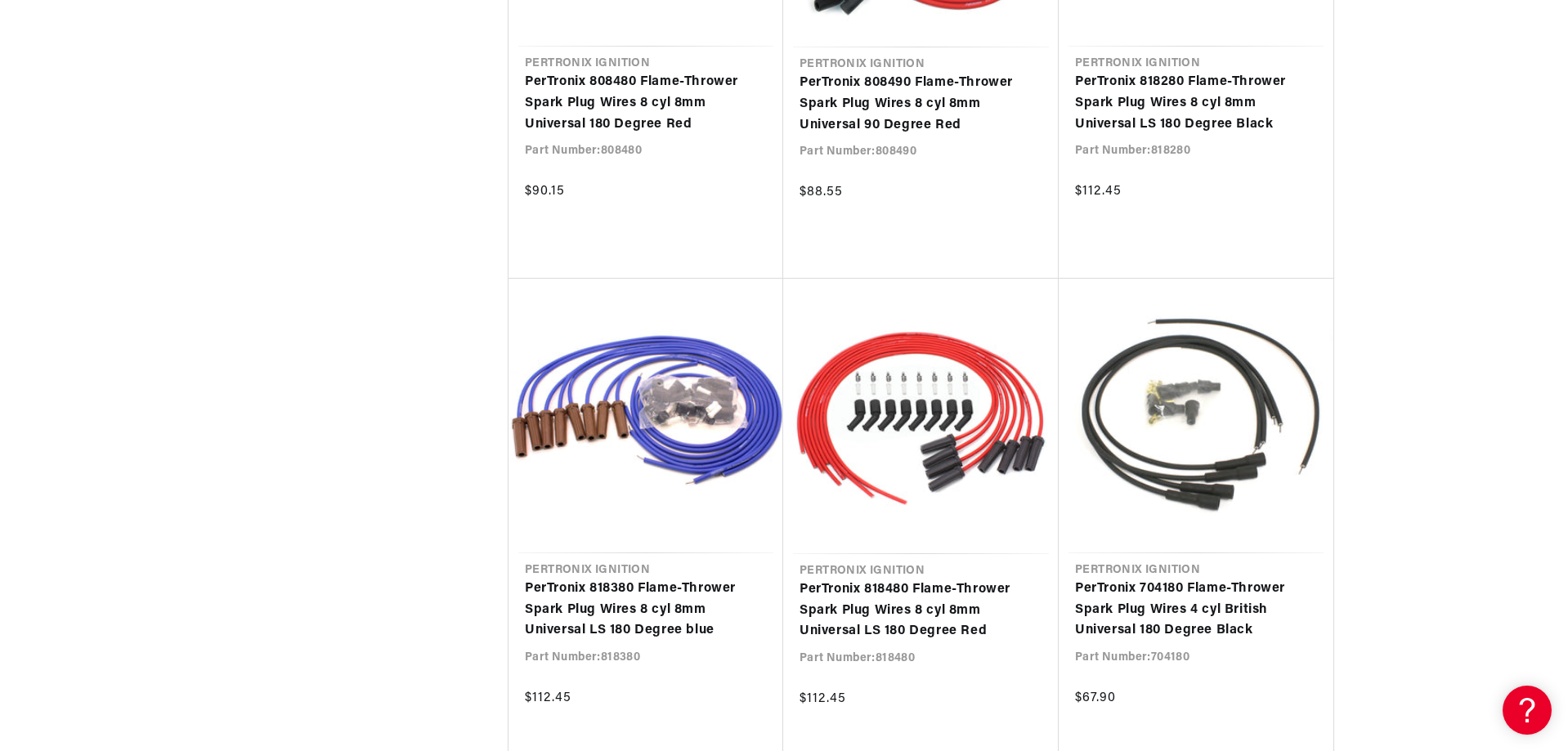
scroll to position [0, 1021]
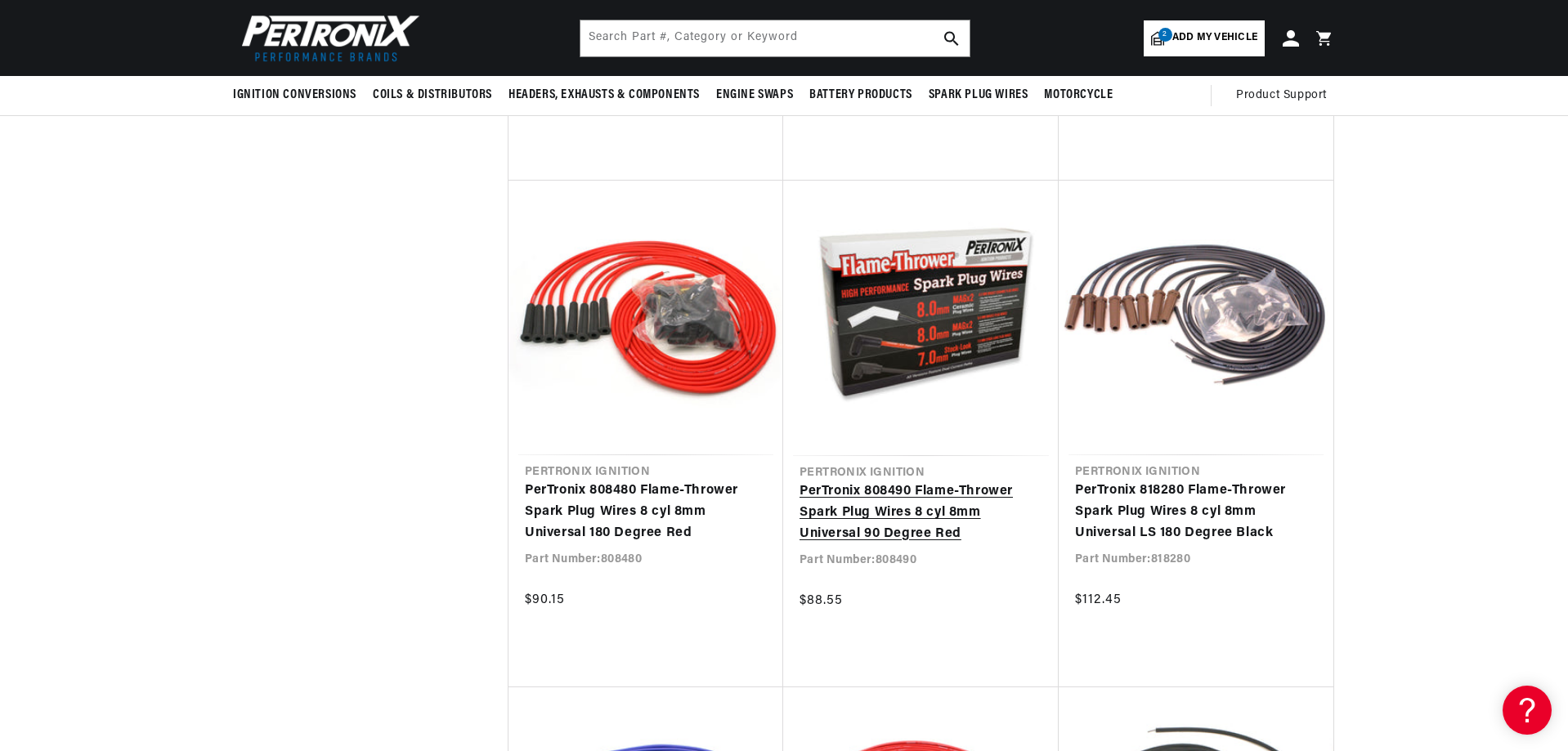
scroll to position [0, 2042]
click at [897, 481] on link "PerTronix 808490 Flame-Thrower Spark Plug Wires 8 cyl 8mm Universal 90 Degree R…" at bounding box center [921, 513] width 243 height 63
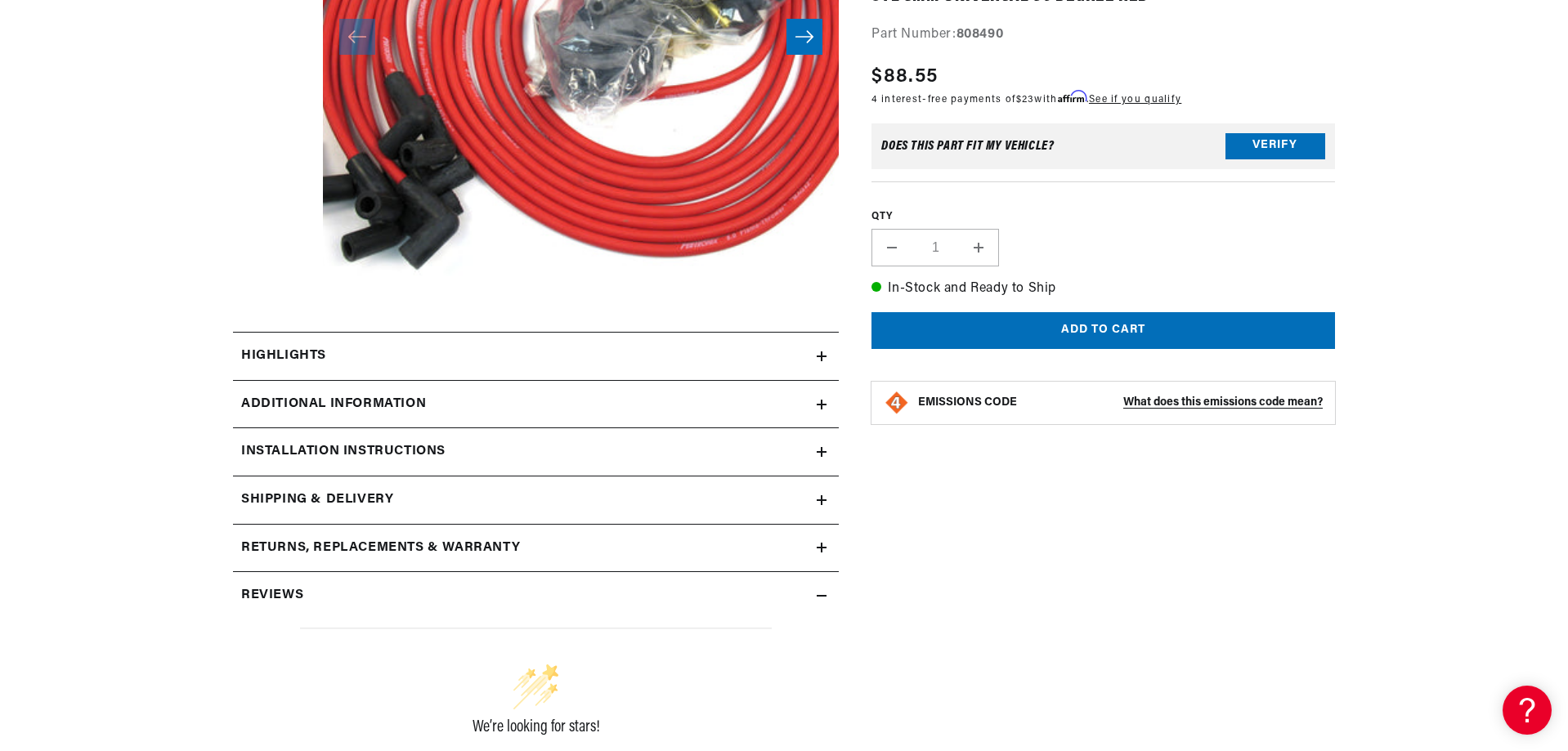
scroll to position [490, 0]
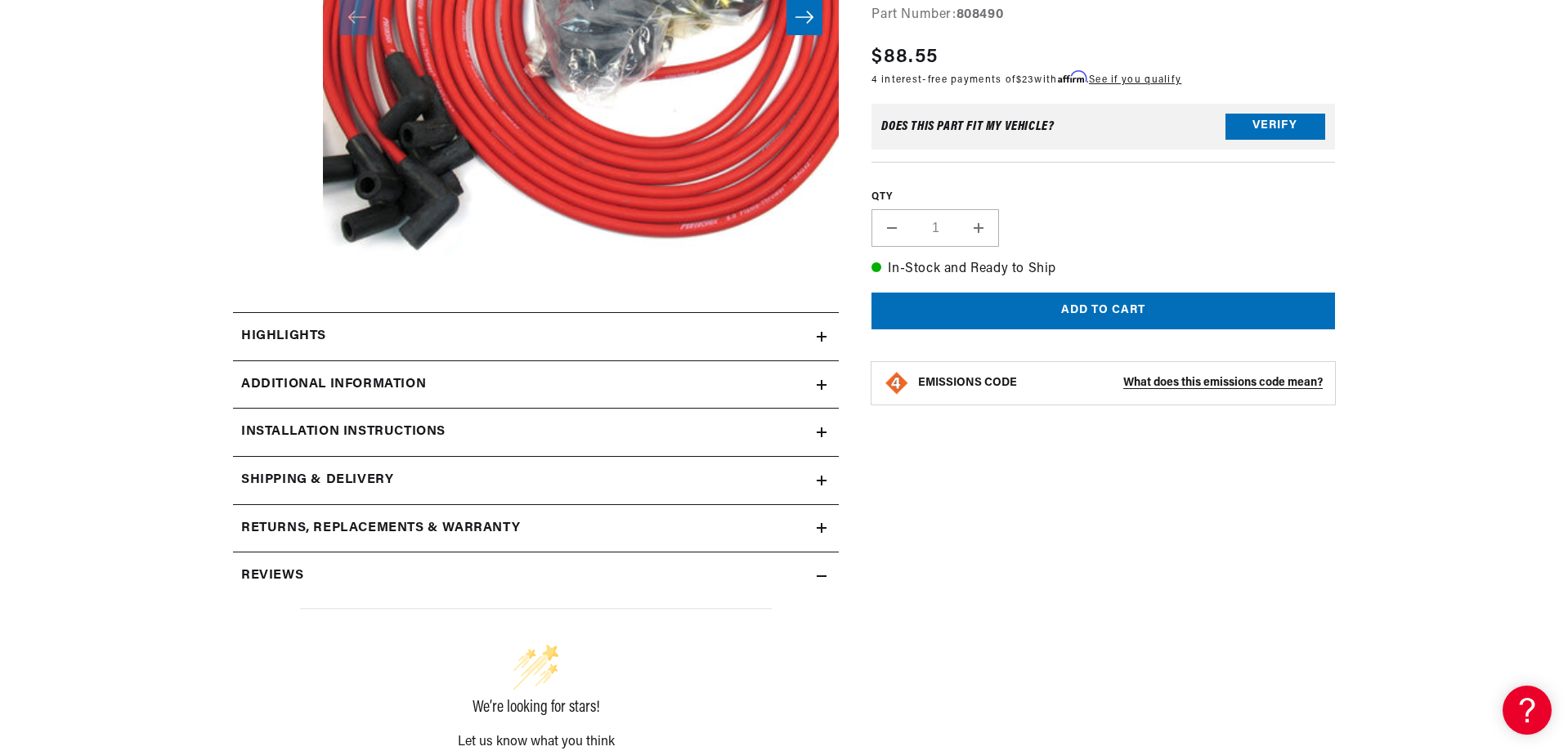
click at [821, 336] on icon at bounding box center [821, 336] width 10 height 0
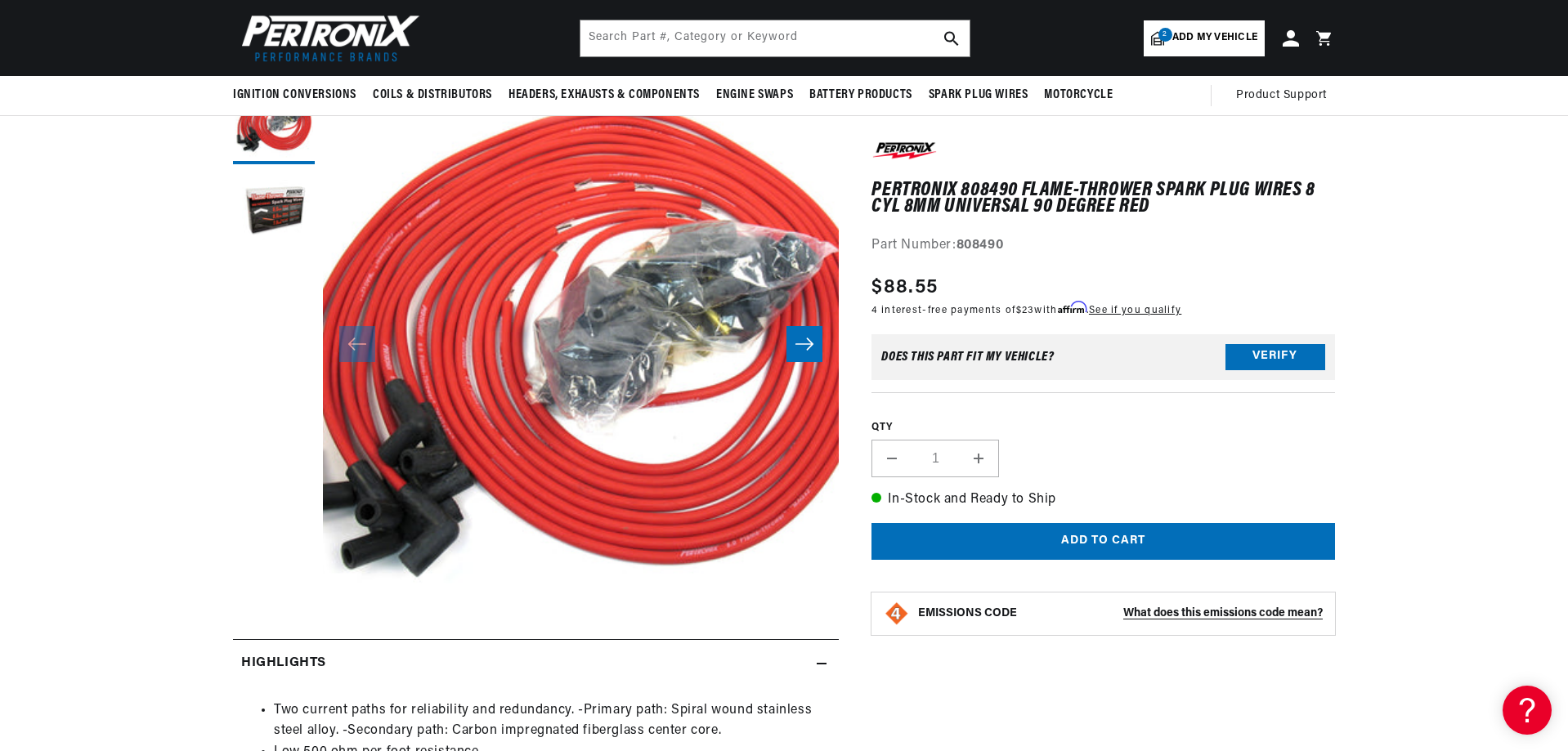
scroll to position [0, 2042]
click at [269, 209] on button "Load image 2 in gallery view" at bounding box center [274, 213] width 82 height 82
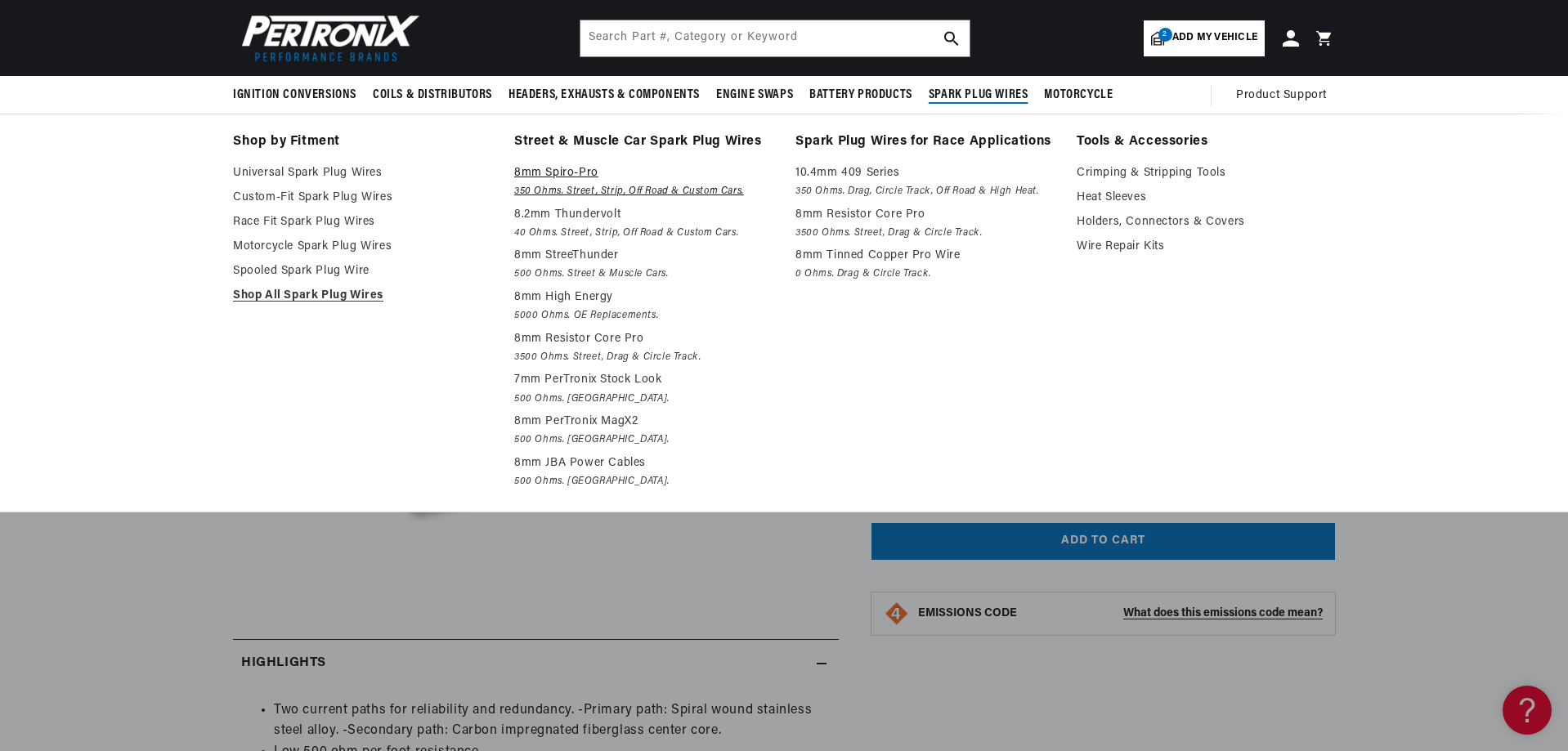
scroll to position [0, 0]
click at [577, 172] on p "8mm Spiro-Pro" at bounding box center [644, 173] width 259 height 20
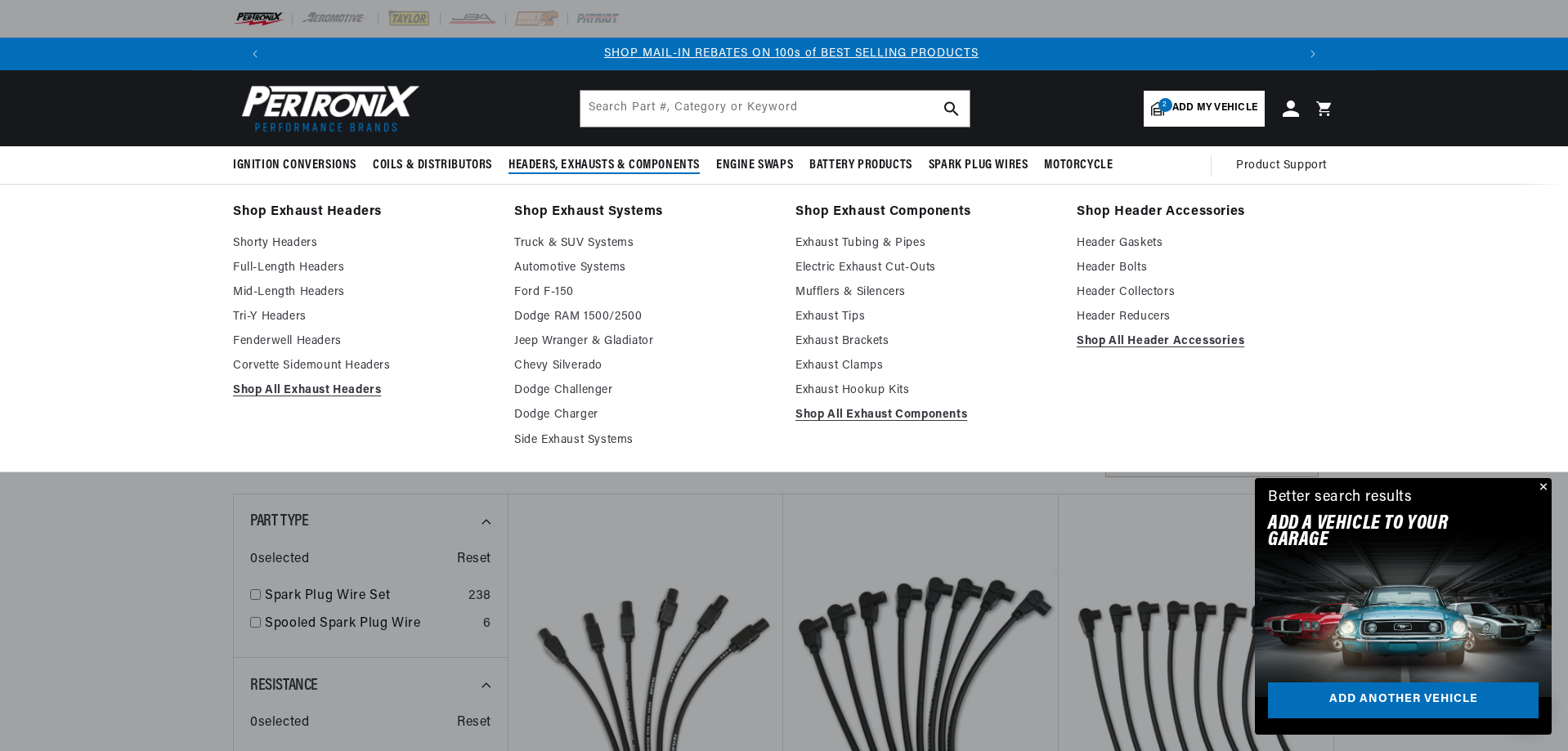
scroll to position [0, 1021]
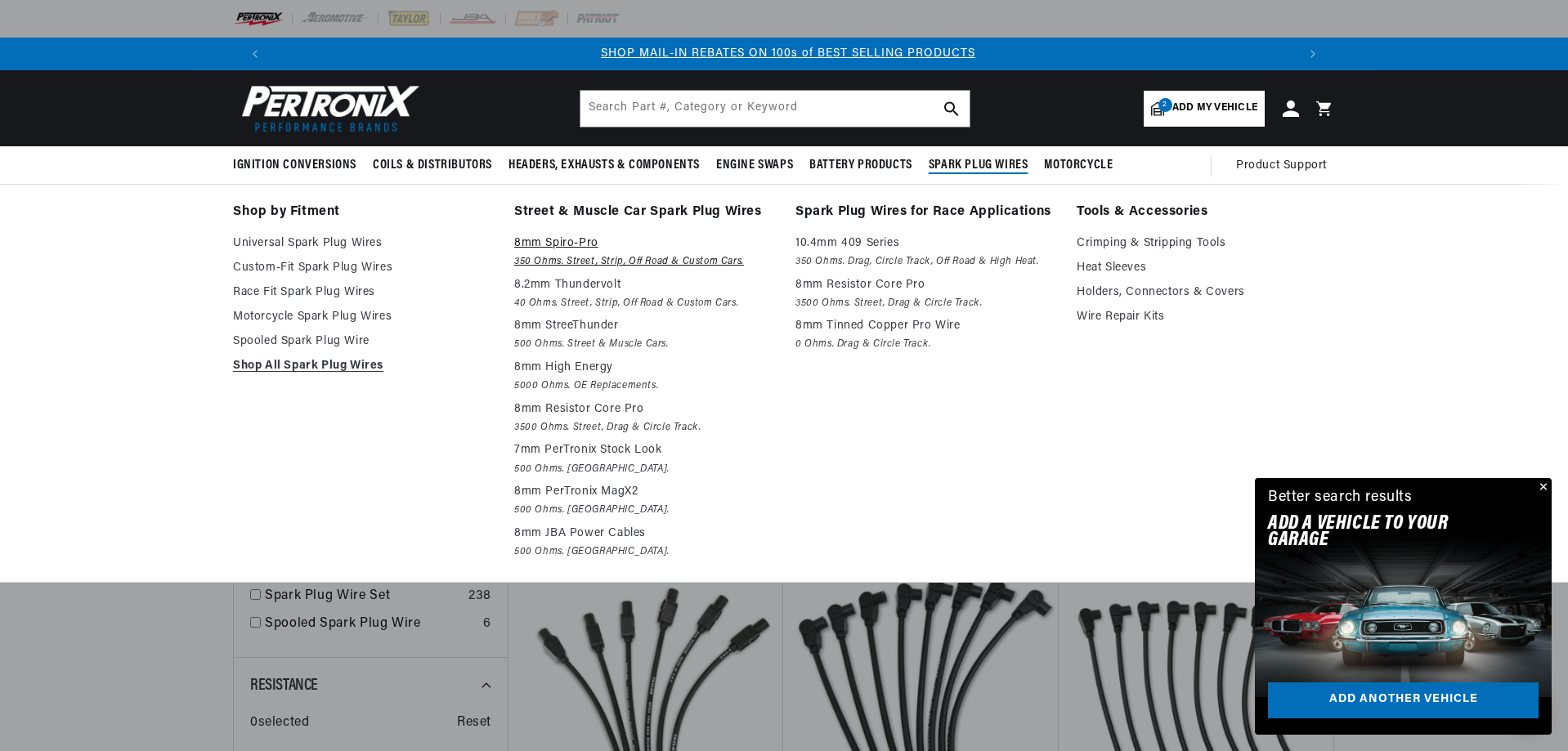
click at [566, 254] on em "350 Ohms. Street, Strip, Off Road & Custom Cars." at bounding box center [644, 261] width 259 height 17
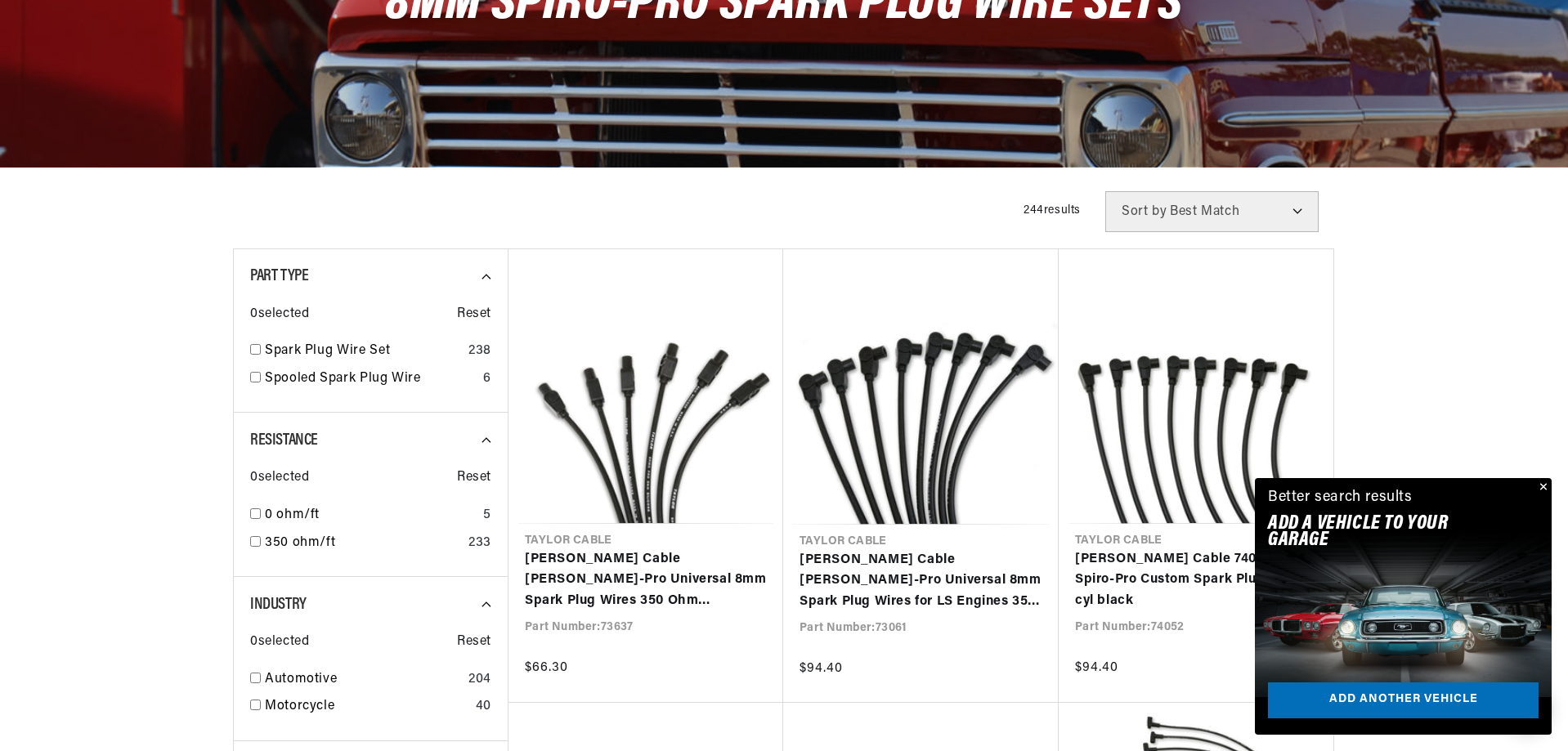
scroll to position [0, 1021]
click at [1543, 487] on button "Close" at bounding box center [1541, 487] width 20 height 20
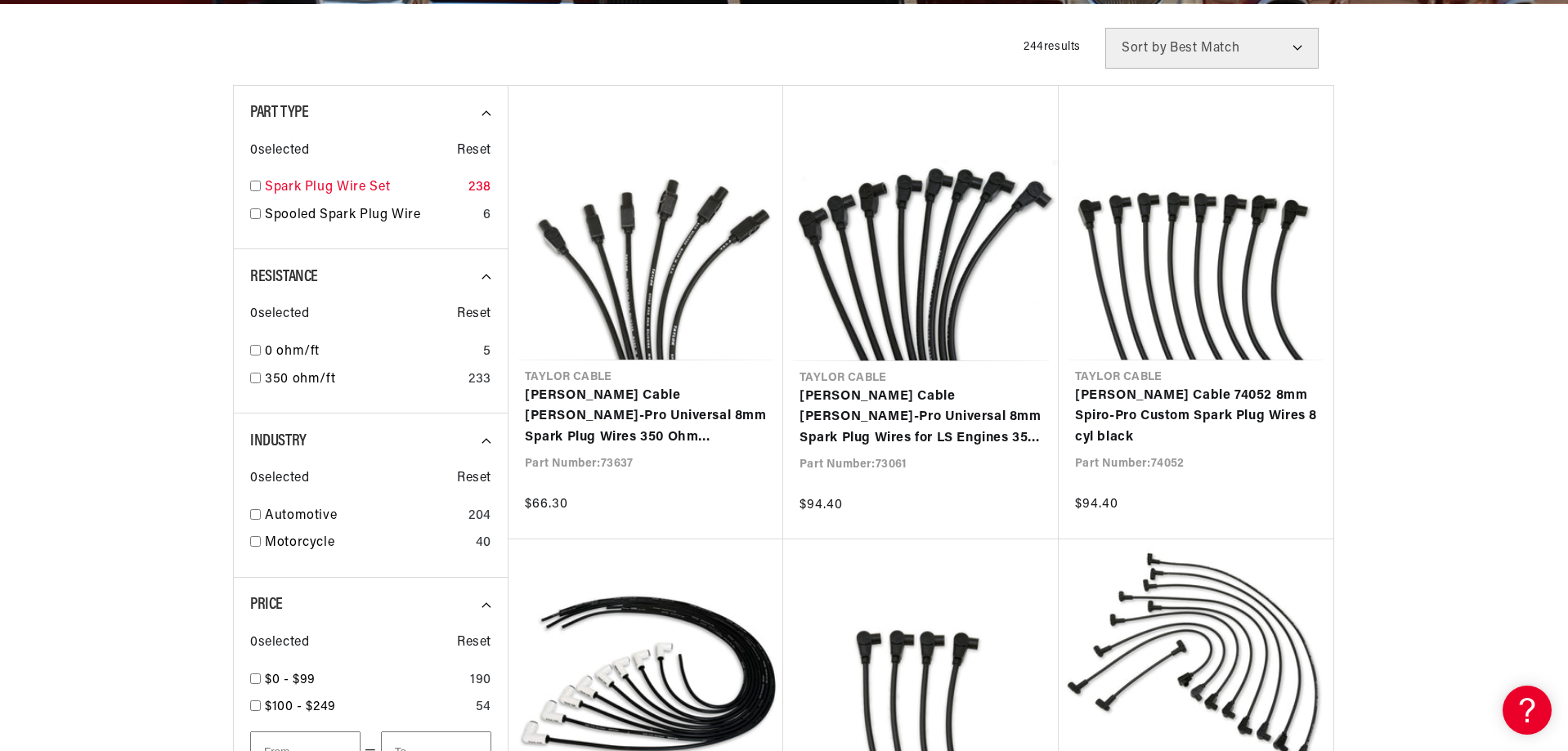
scroll to position [0, 5]
click at [253, 186] on input "checkbox" at bounding box center [255, 185] width 10 height 10
checkbox input "true"
click at [255, 379] on input "checkbox" at bounding box center [255, 377] width 10 height 10
checkbox input "true"
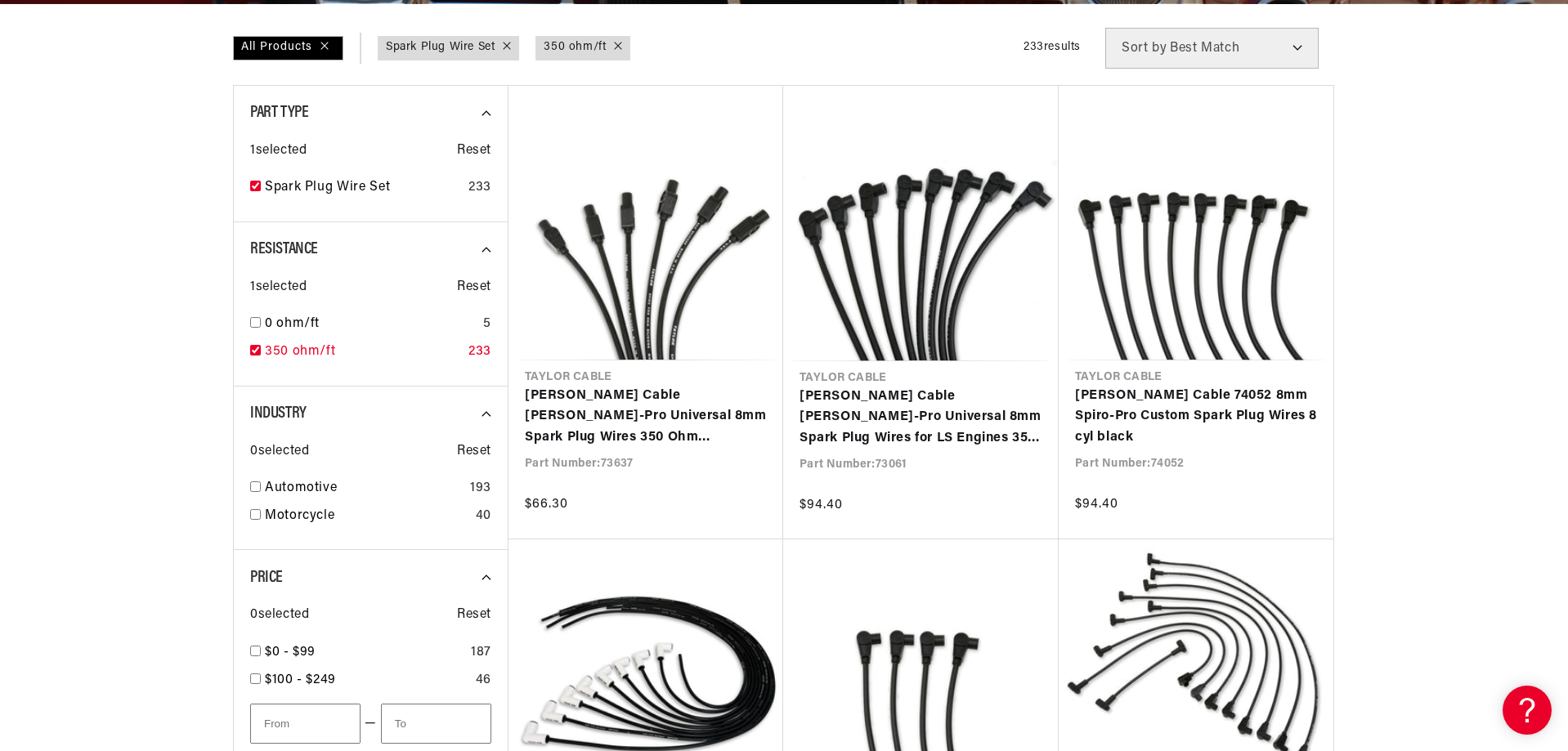
scroll to position [0, 1021]
click at [254, 487] on input "checkbox" at bounding box center [255, 486] width 10 height 10
checkbox input "true"
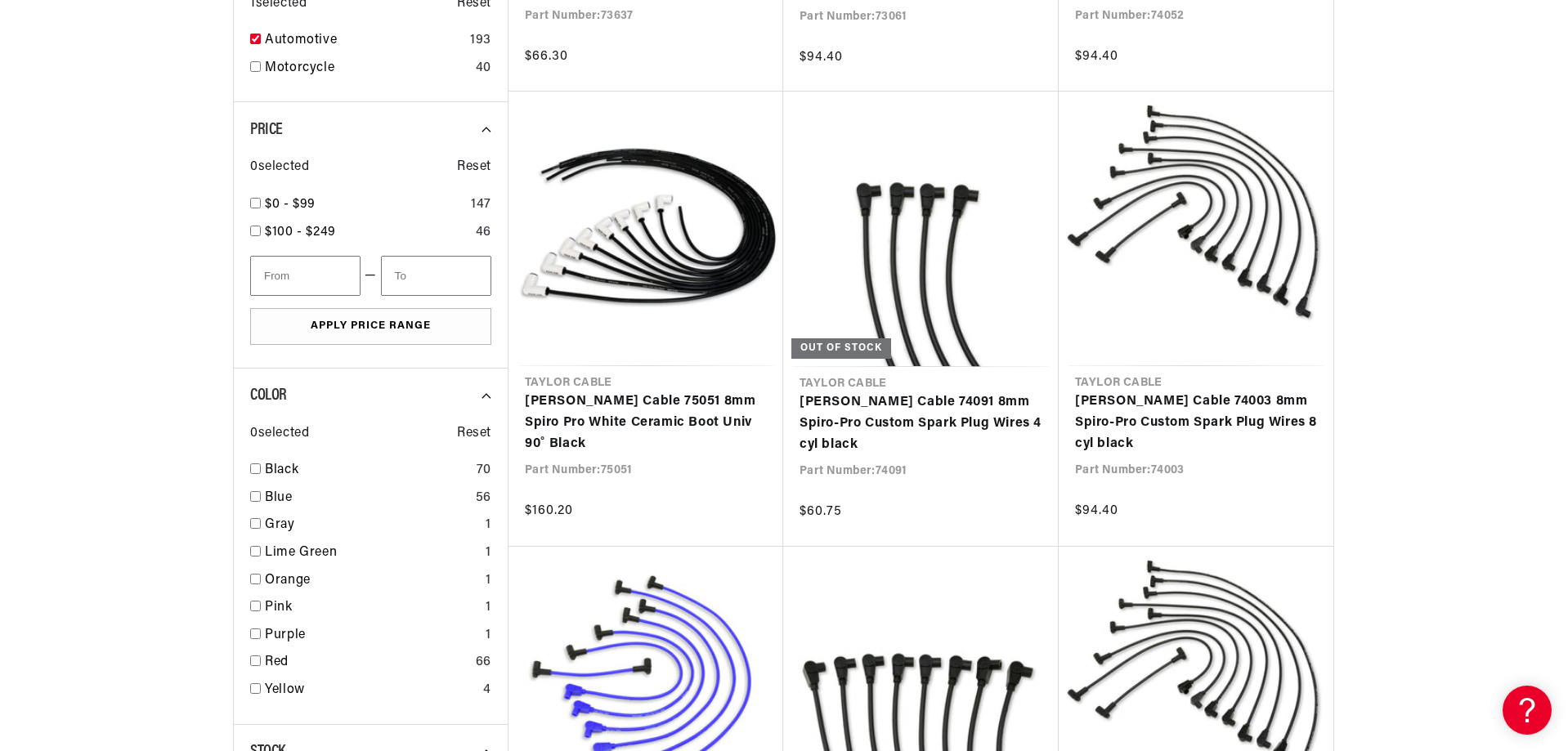
scroll to position [899, 0]
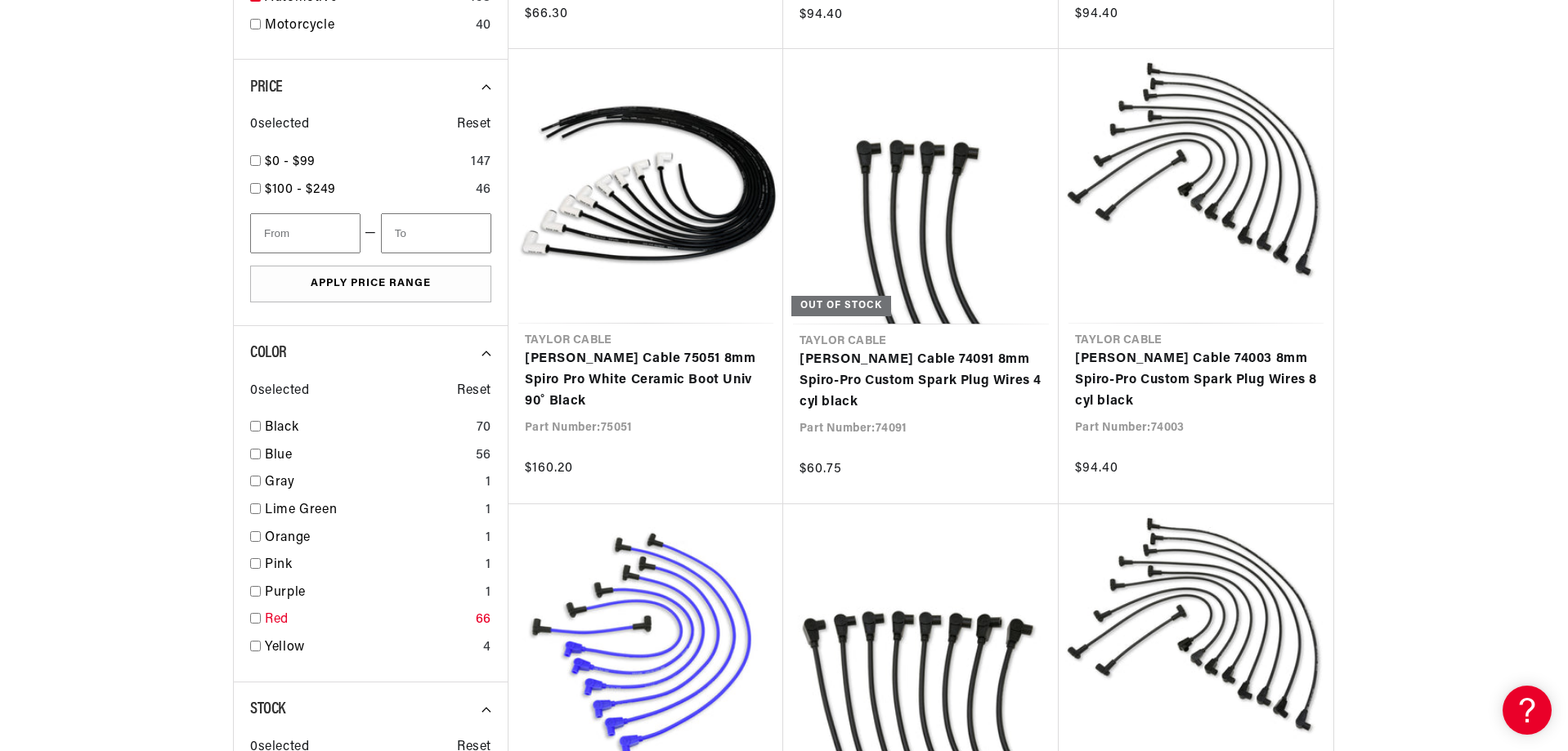
click at [254, 617] on input "checkbox" at bounding box center [255, 617] width 10 height 10
checkbox input "true"
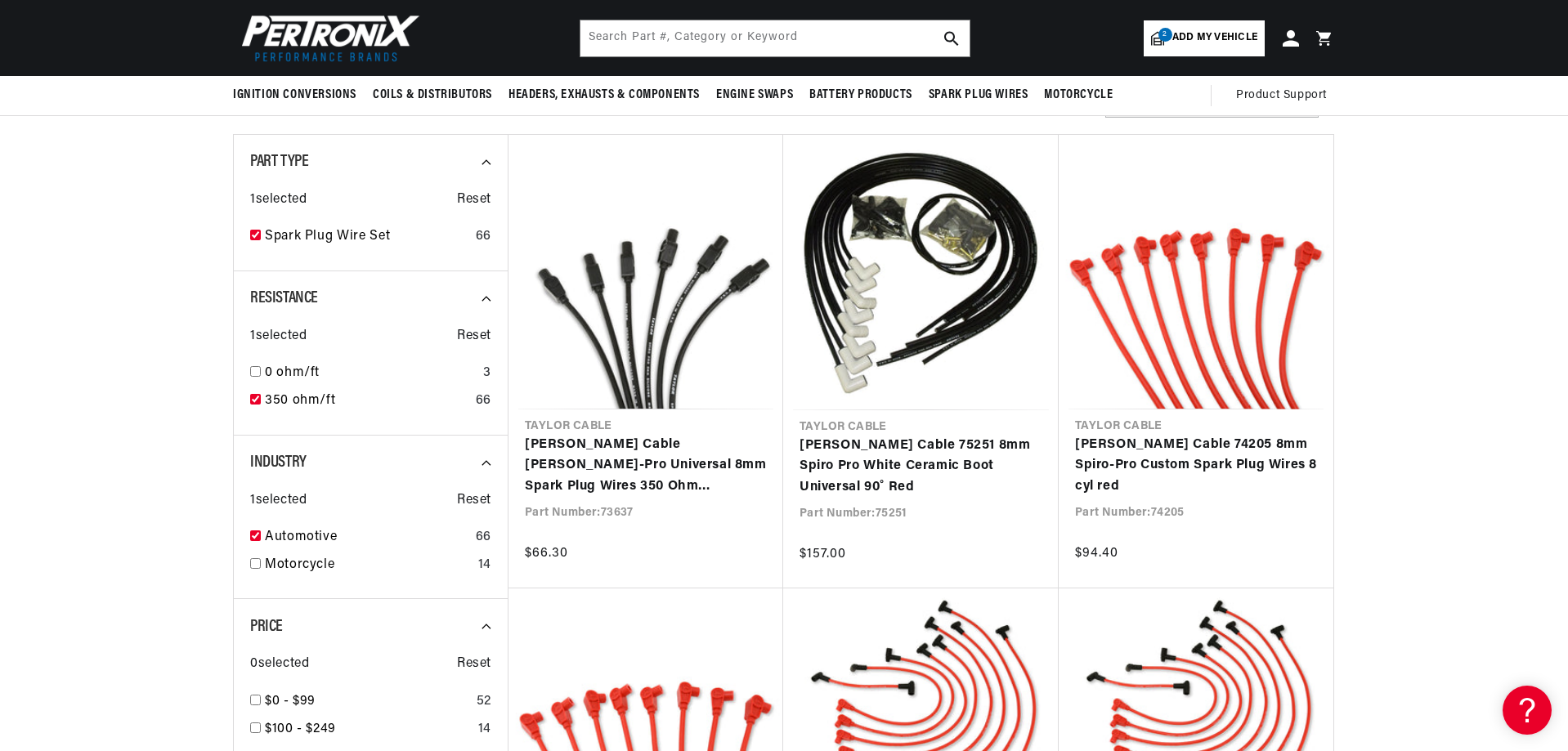
scroll to position [327, 0]
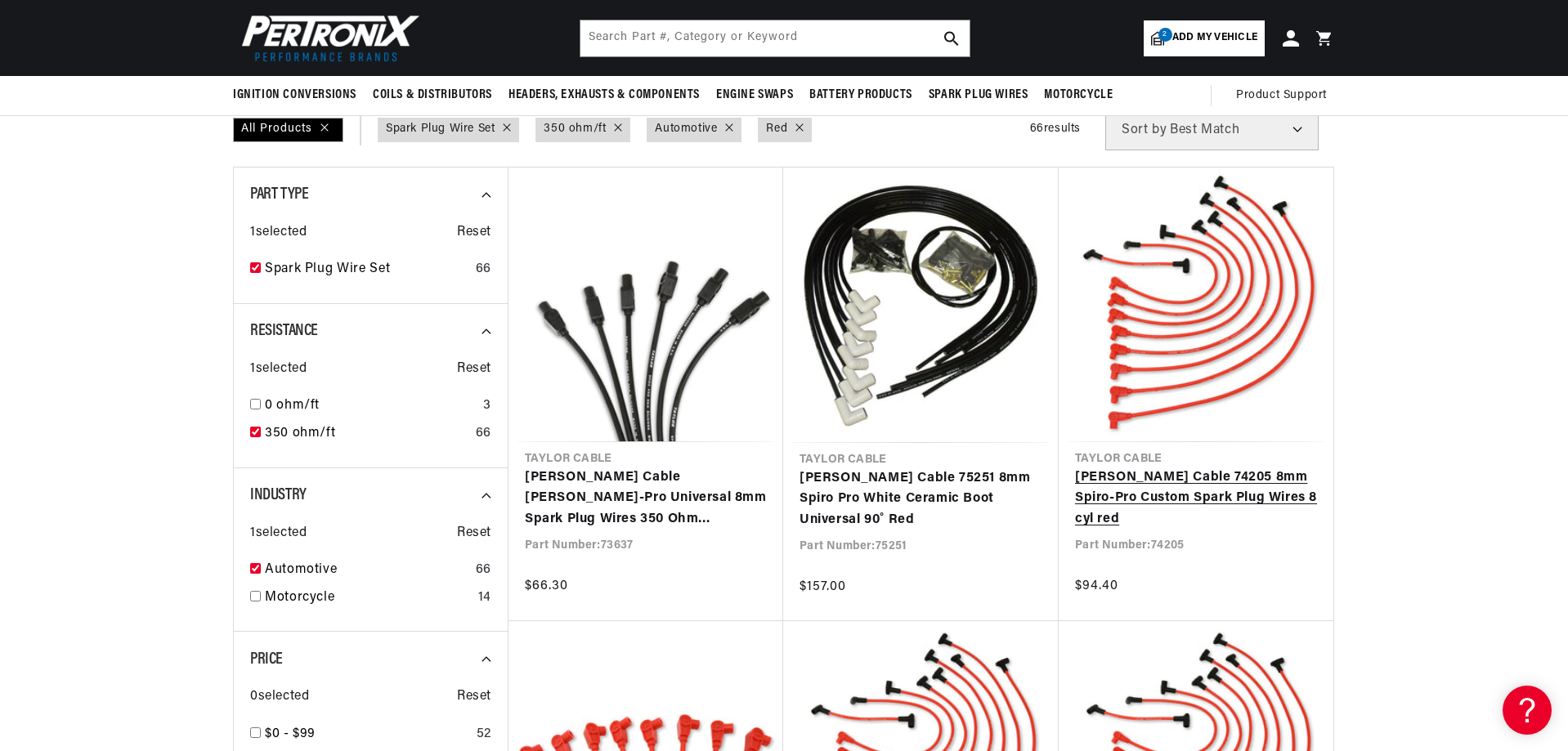
click at [1223, 468] on link "Taylor Cable 74205 8mm Spiro-Pro Custom Spark Plug Wires 8 cyl red" at bounding box center [1196, 499] width 242 height 63
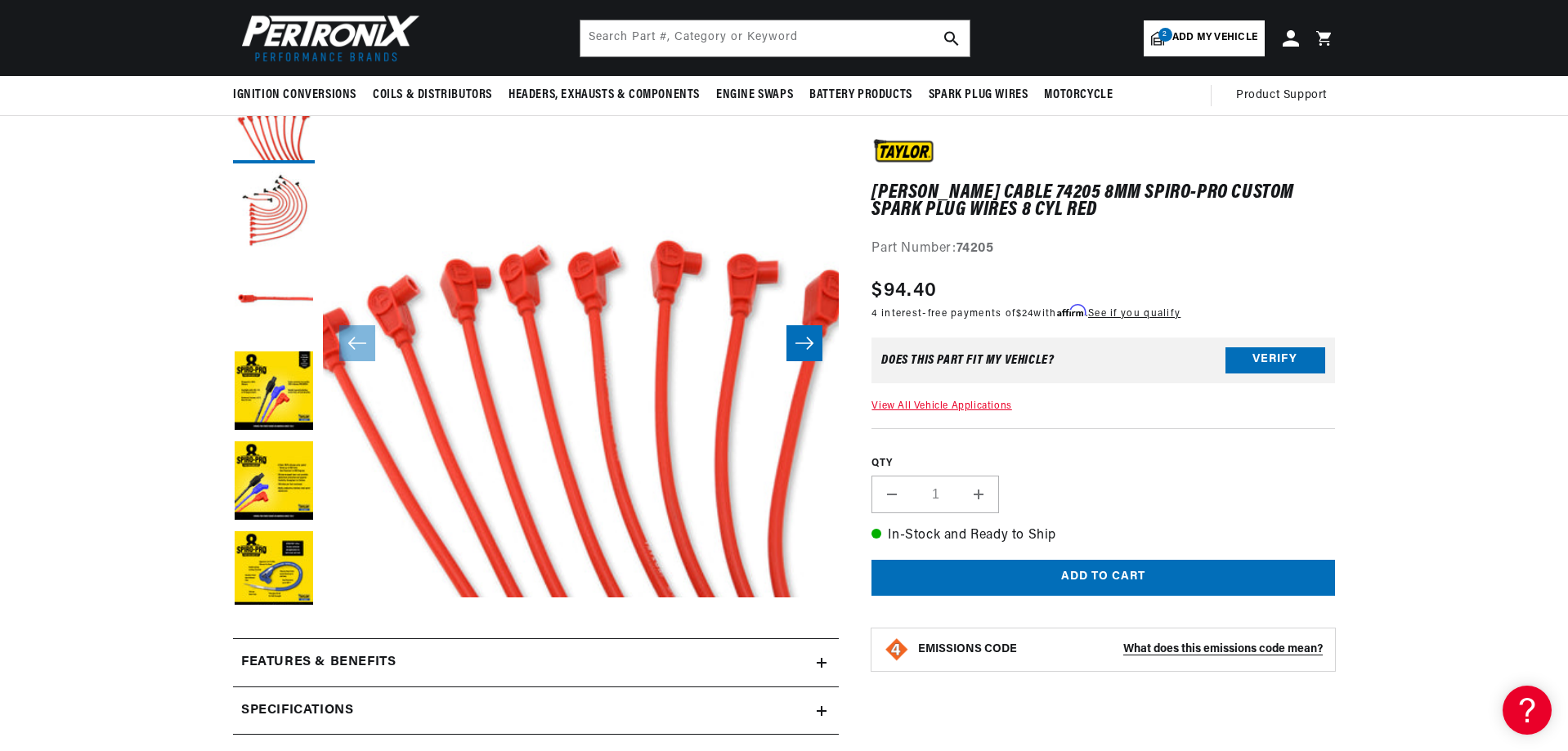
scroll to position [164, 0]
click at [804, 341] on icon "Slide right" at bounding box center [804, 344] width 20 height 17
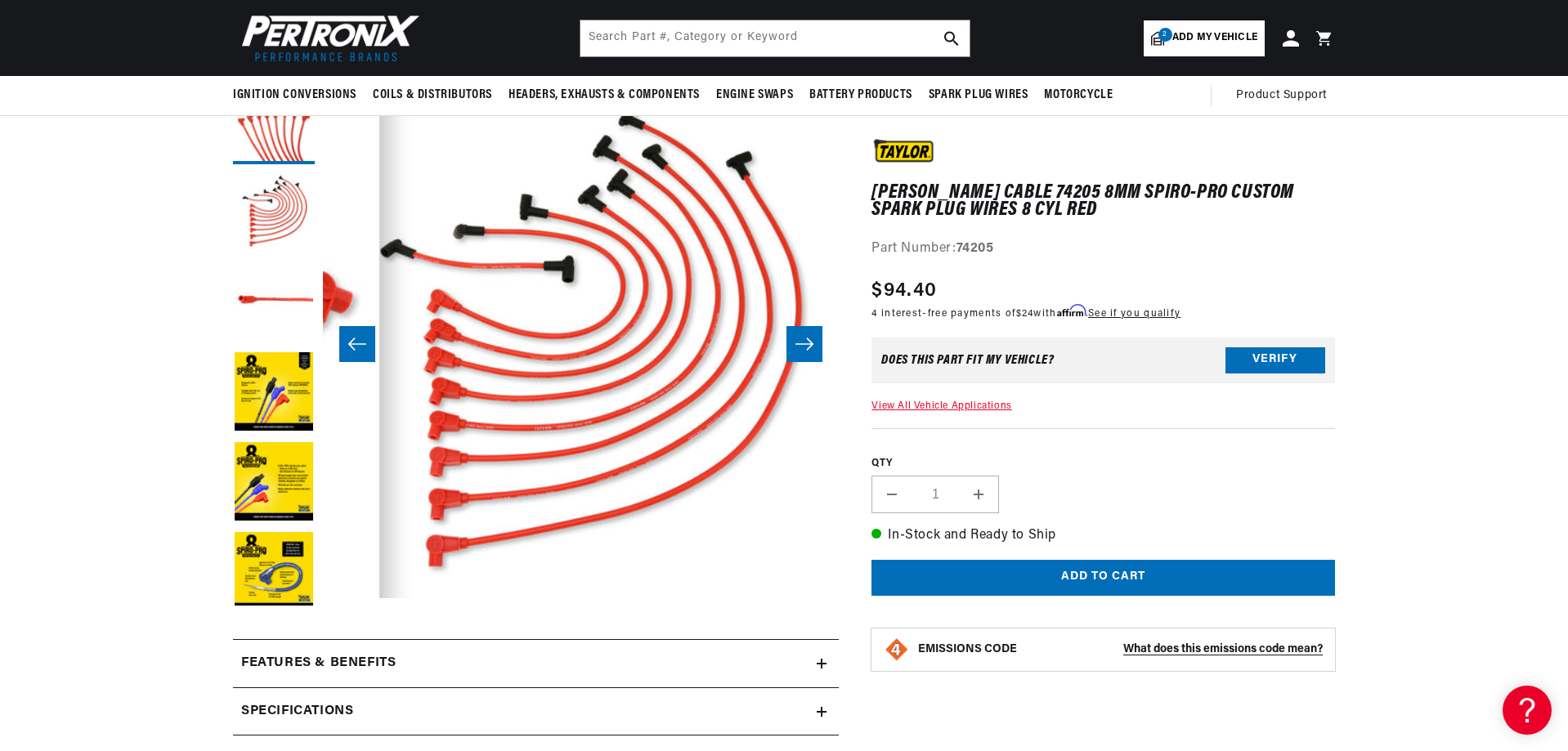
scroll to position [0, 516]
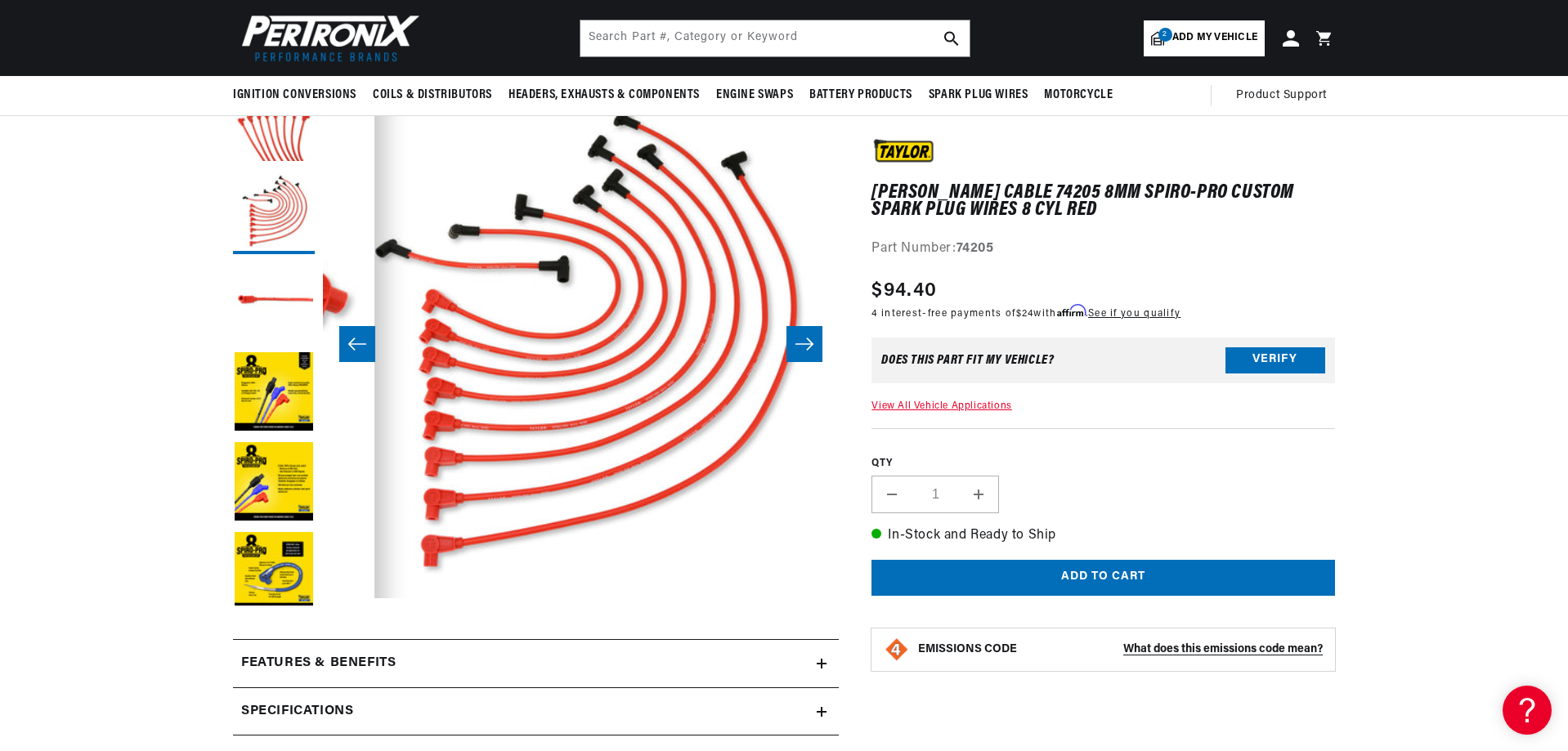
click at [804, 341] on icon "Slide right" at bounding box center [804, 344] width 20 height 17
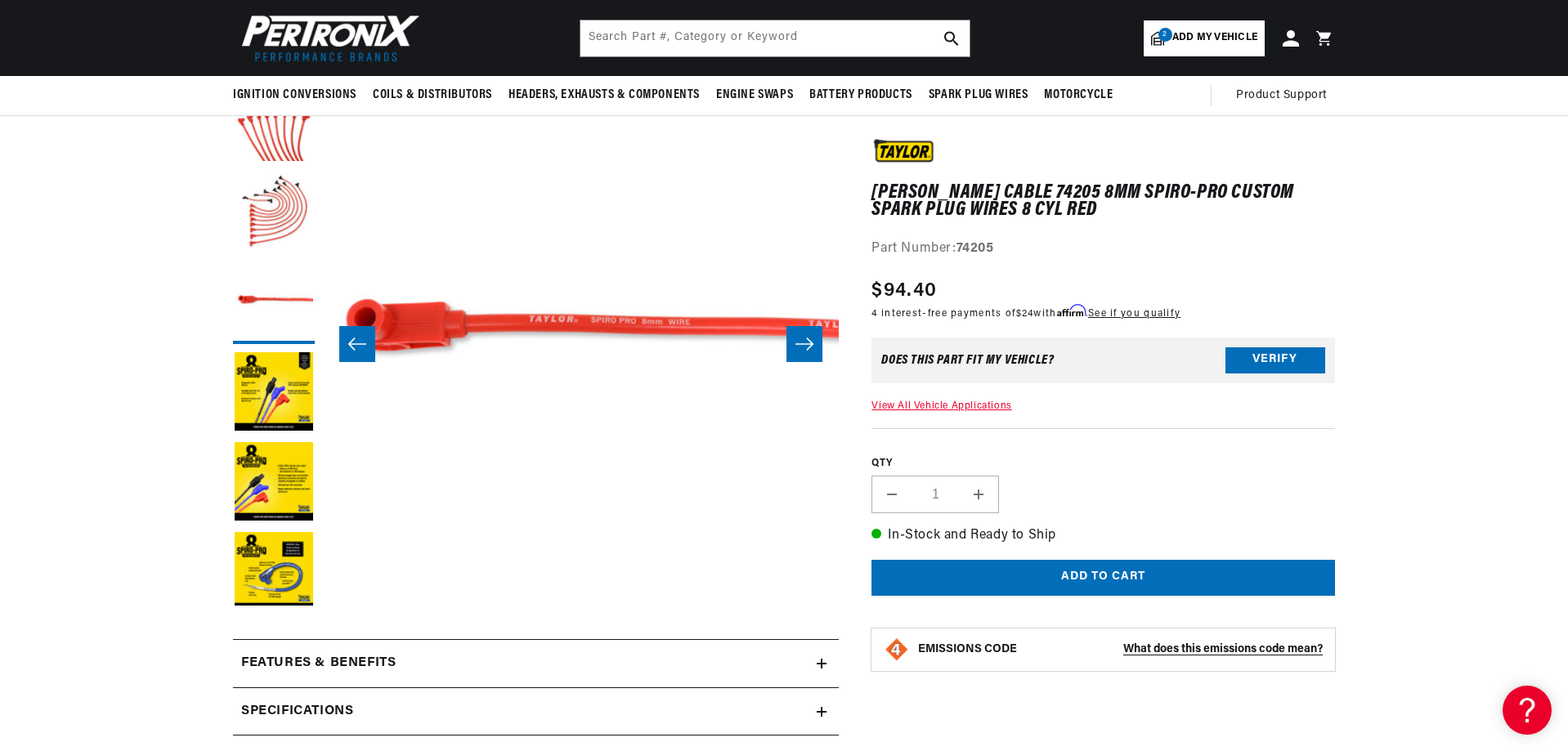
scroll to position [0, 1021]
click at [806, 341] on icon "Slide right" at bounding box center [804, 344] width 20 height 17
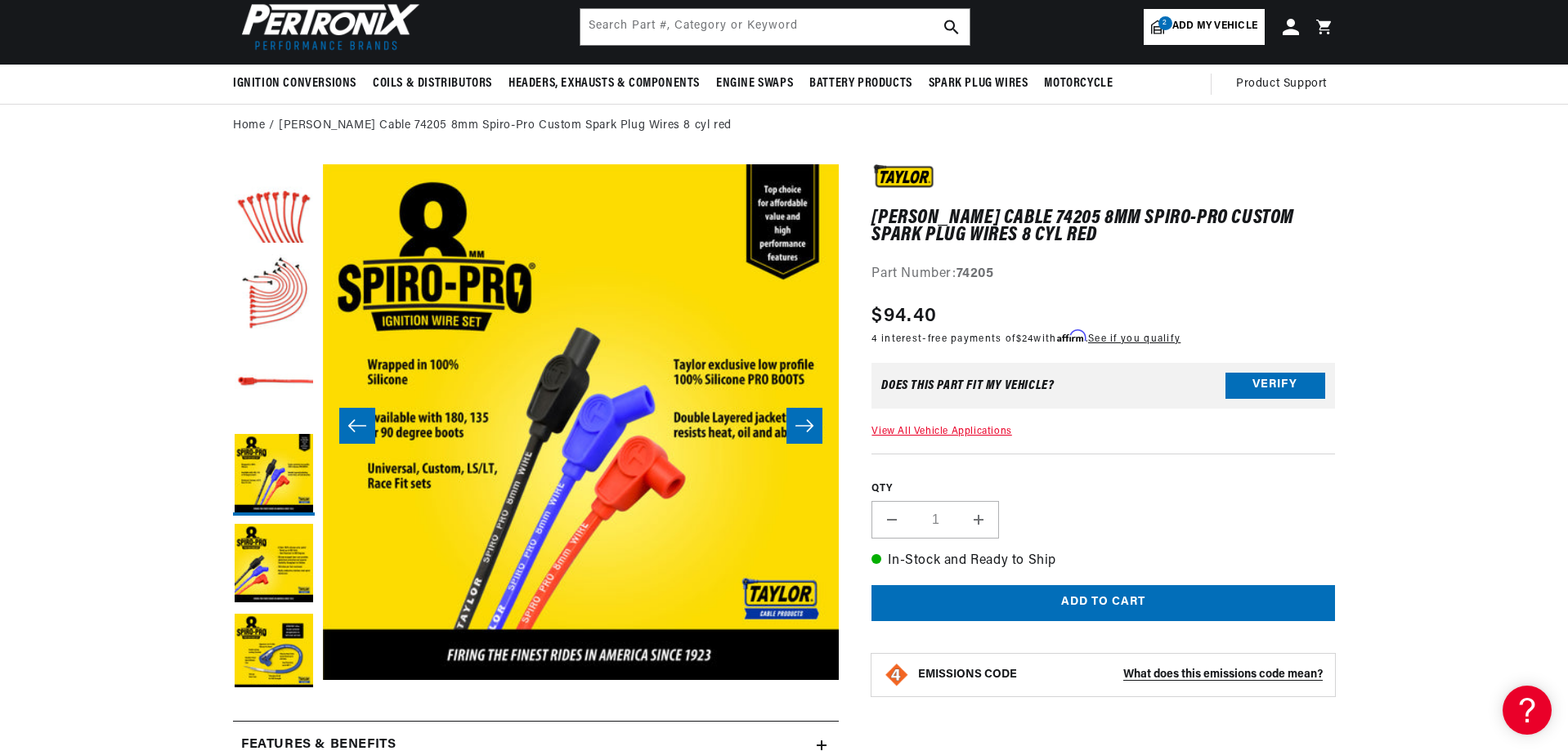
scroll to position [0, 2042]
click at [807, 426] on icon "Slide right" at bounding box center [804, 426] width 18 height 12
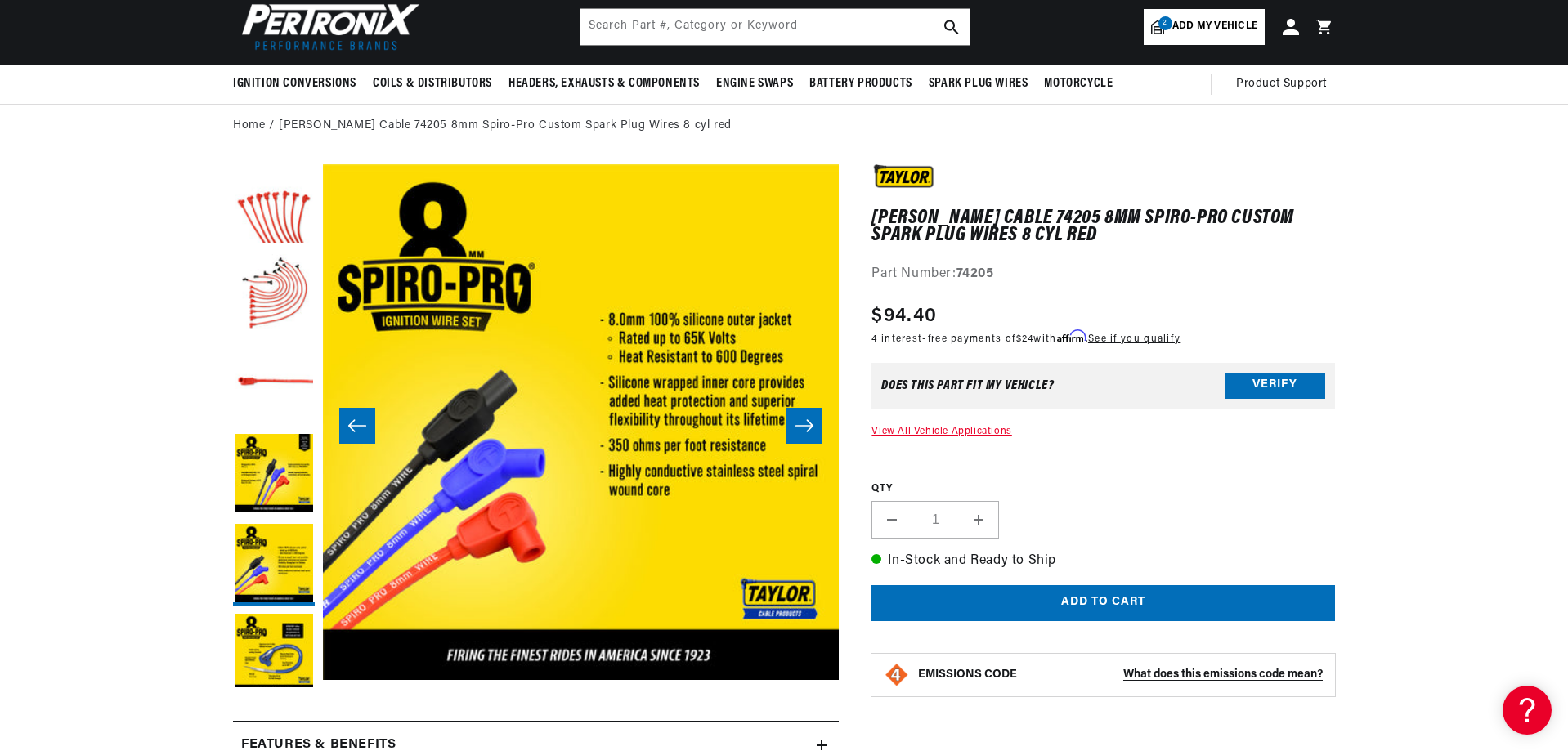
scroll to position [0, 1021]
click at [807, 426] on icon "Slide right" at bounding box center [804, 426] width 18 height 12
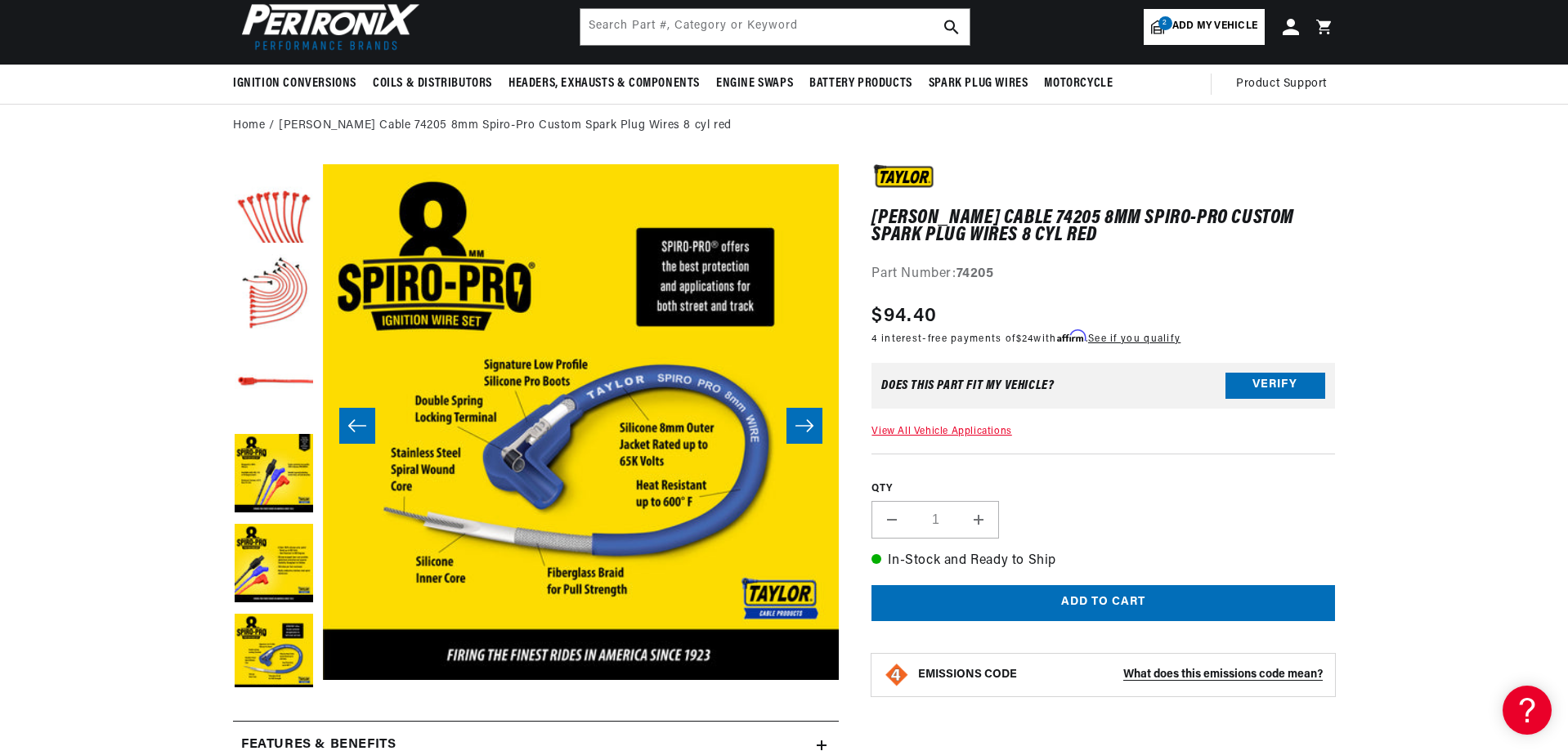
click at [807, 424] on icon "Slide right" at bounding box center [804, 426] width 20 height 17
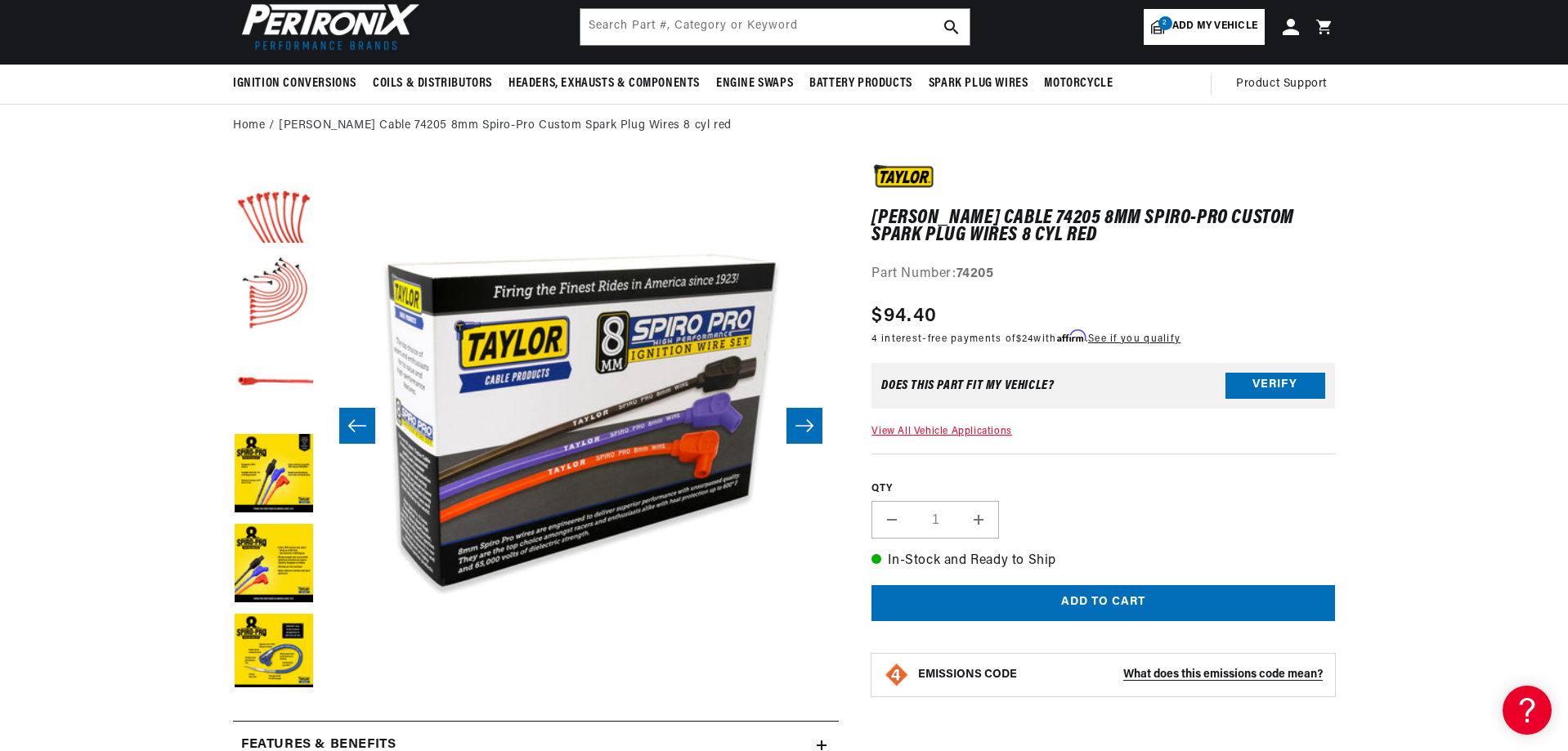
scroll to position [0, 2042]
click at [810, 422] on icon "Slide right" at bounding box center [804, 426] width 20 height 17
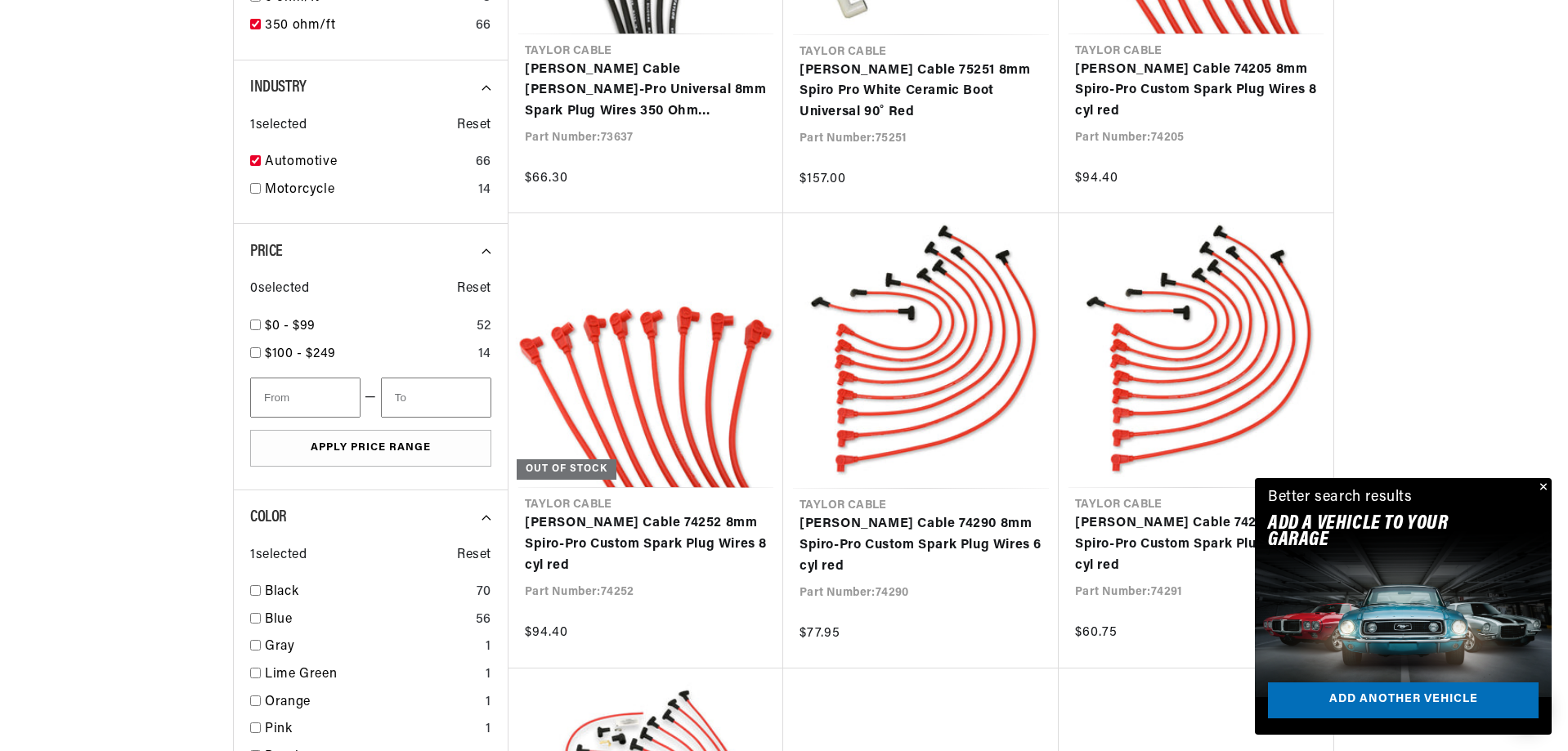
scroll to position [735, 0]
click at [1542, 487] on button "Close" at bounding box center [1541, 487] width 20 height 20
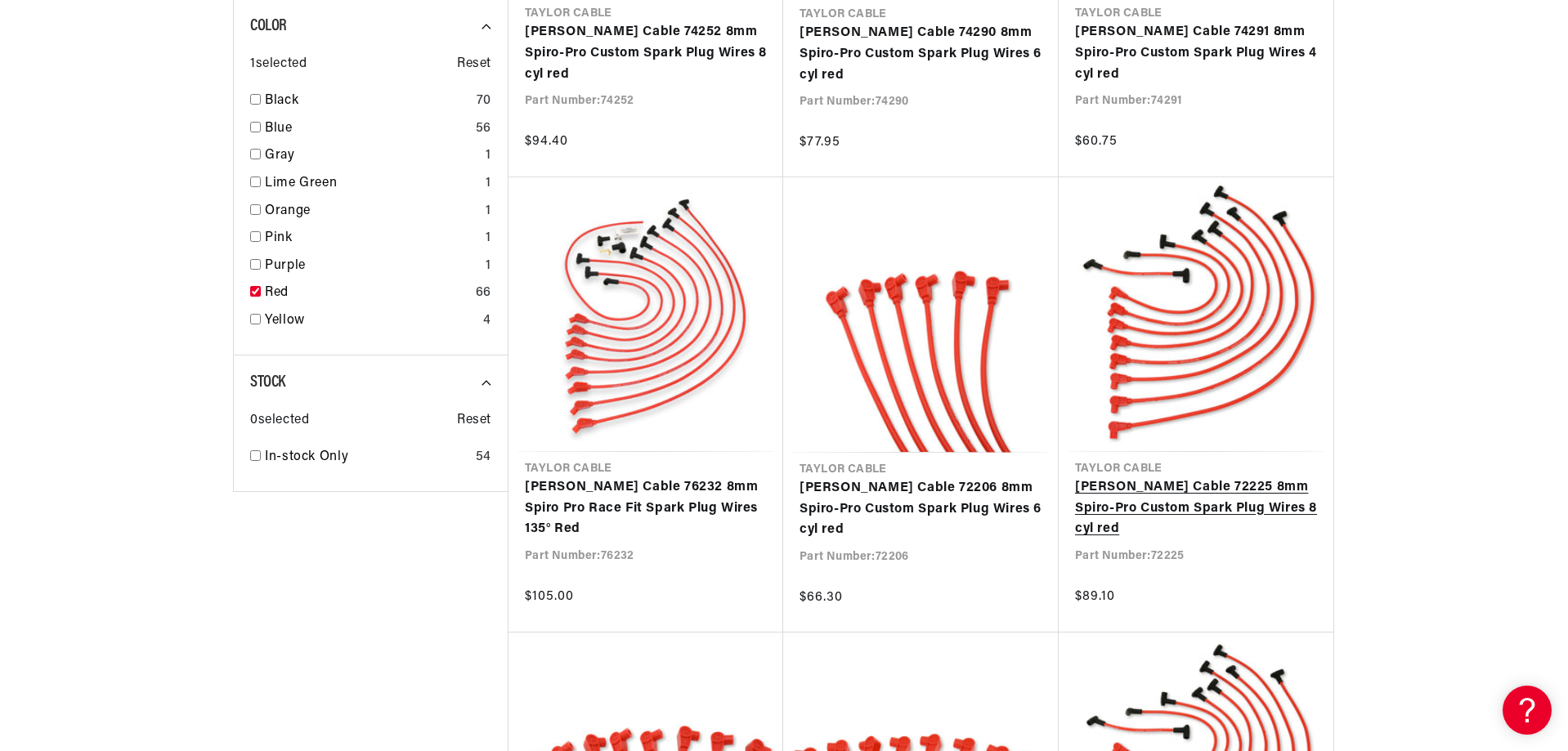
scroll to position [0, 2042]
click at [1216, 477] on link "[PERSON_NAME] Cable 72225 8mm Spiro-Pro Custom Spark Plug Wires 8 cyl red" at bounding box center [1196, 508] width 242 height 63
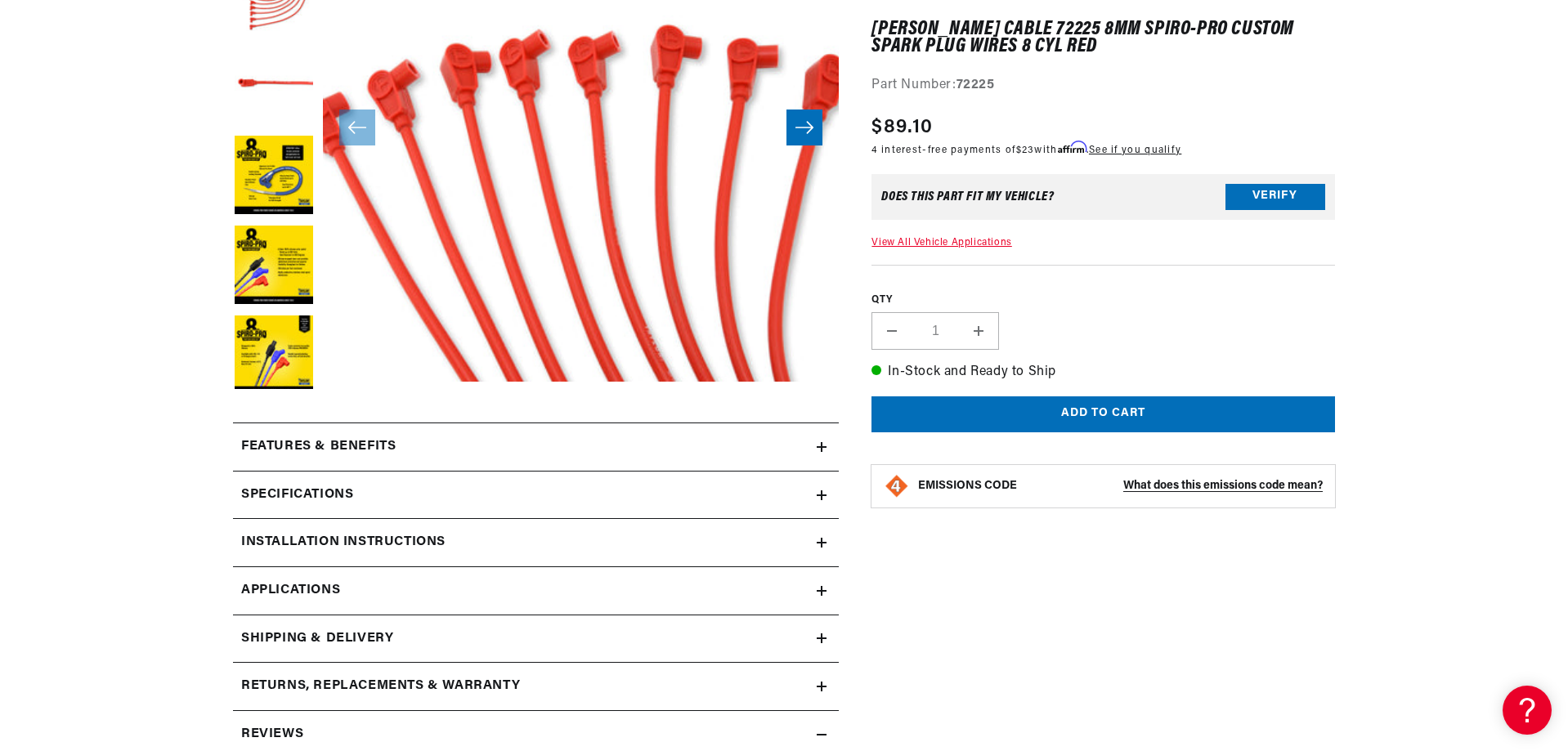
scroll to position [408, 0]
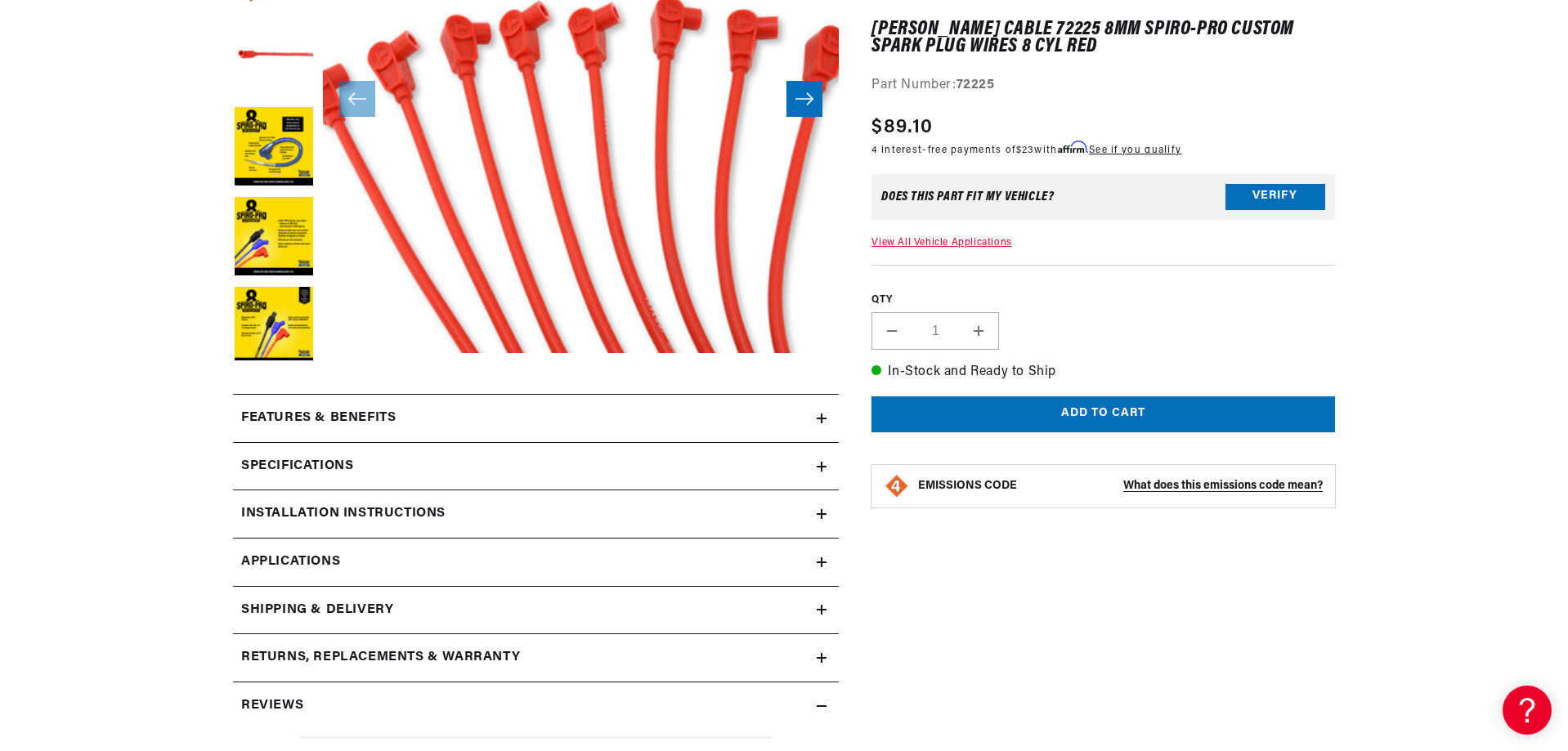
click at [820, 418] on icon at bounding box center [821, 418] width 10 height 0
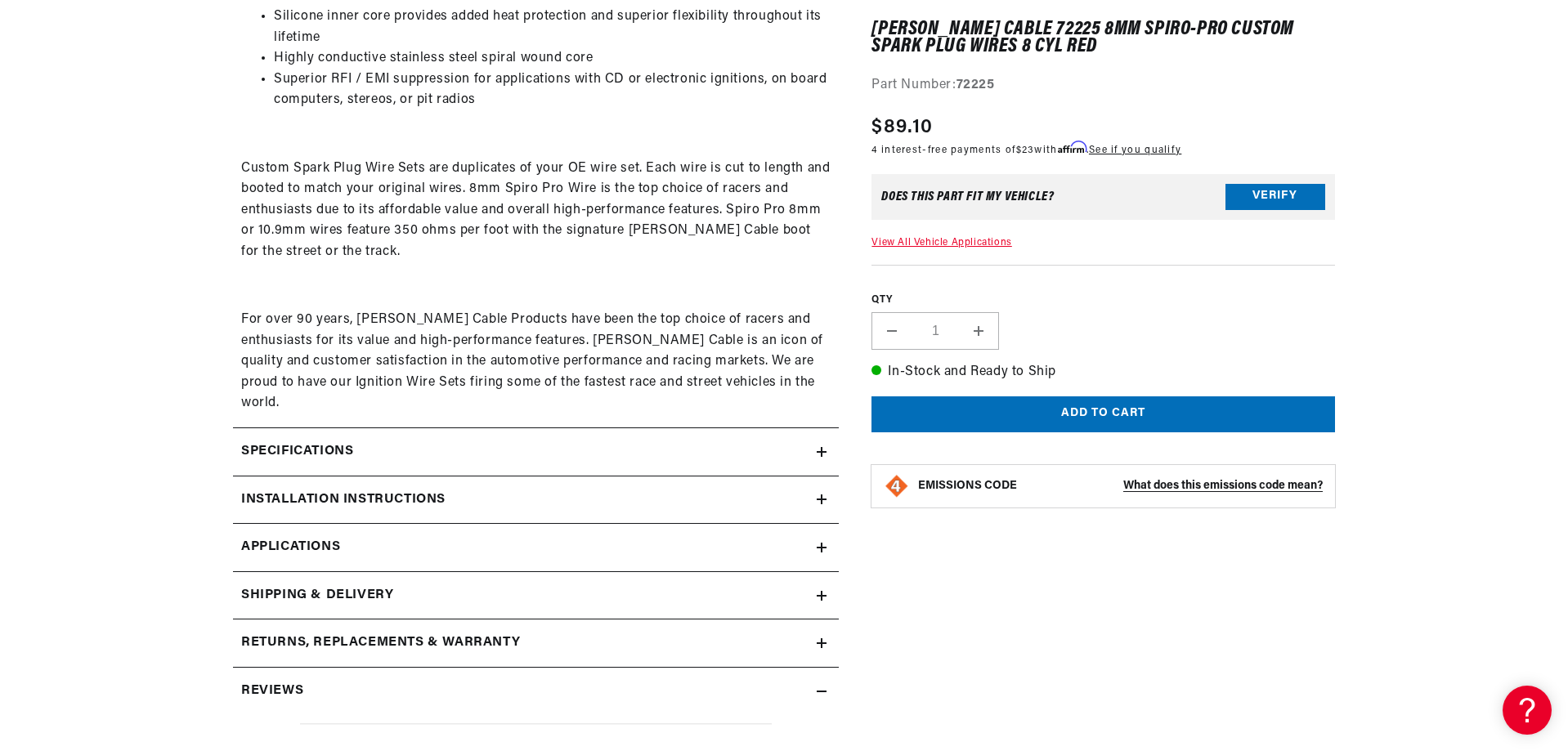
scroll to position [0, 1021]
click at [820, 447] on icon at bounding box center [821, 452] width 10 height 10
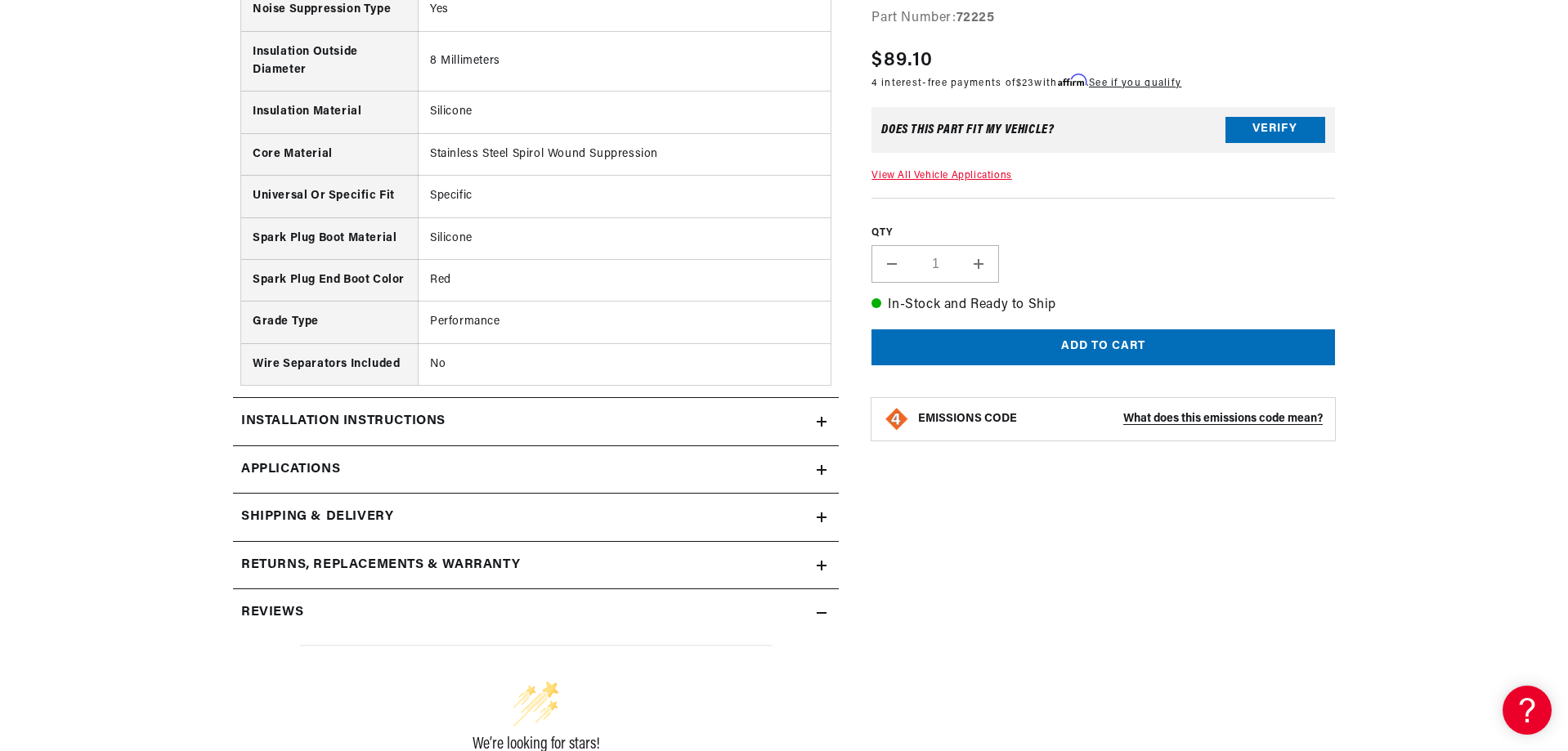
scroll to position [0, 989]
click at [823, 469] on icon at bounding box center [821, 469] width 10 height 0
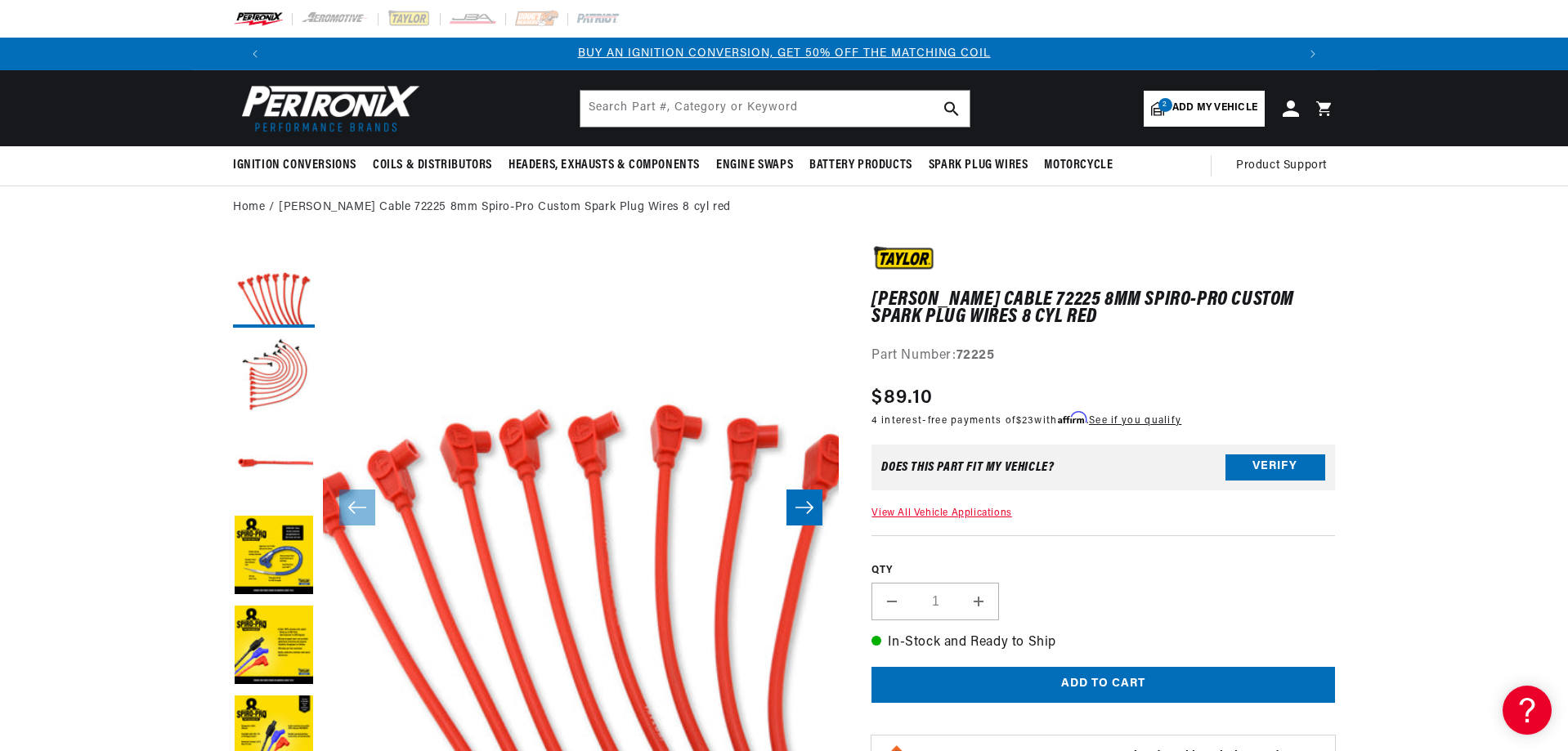
click at [1213, 106] on span "Add my vehicle" at bounding box center [1214, 108] width 85 height 16
select select "Automotive"
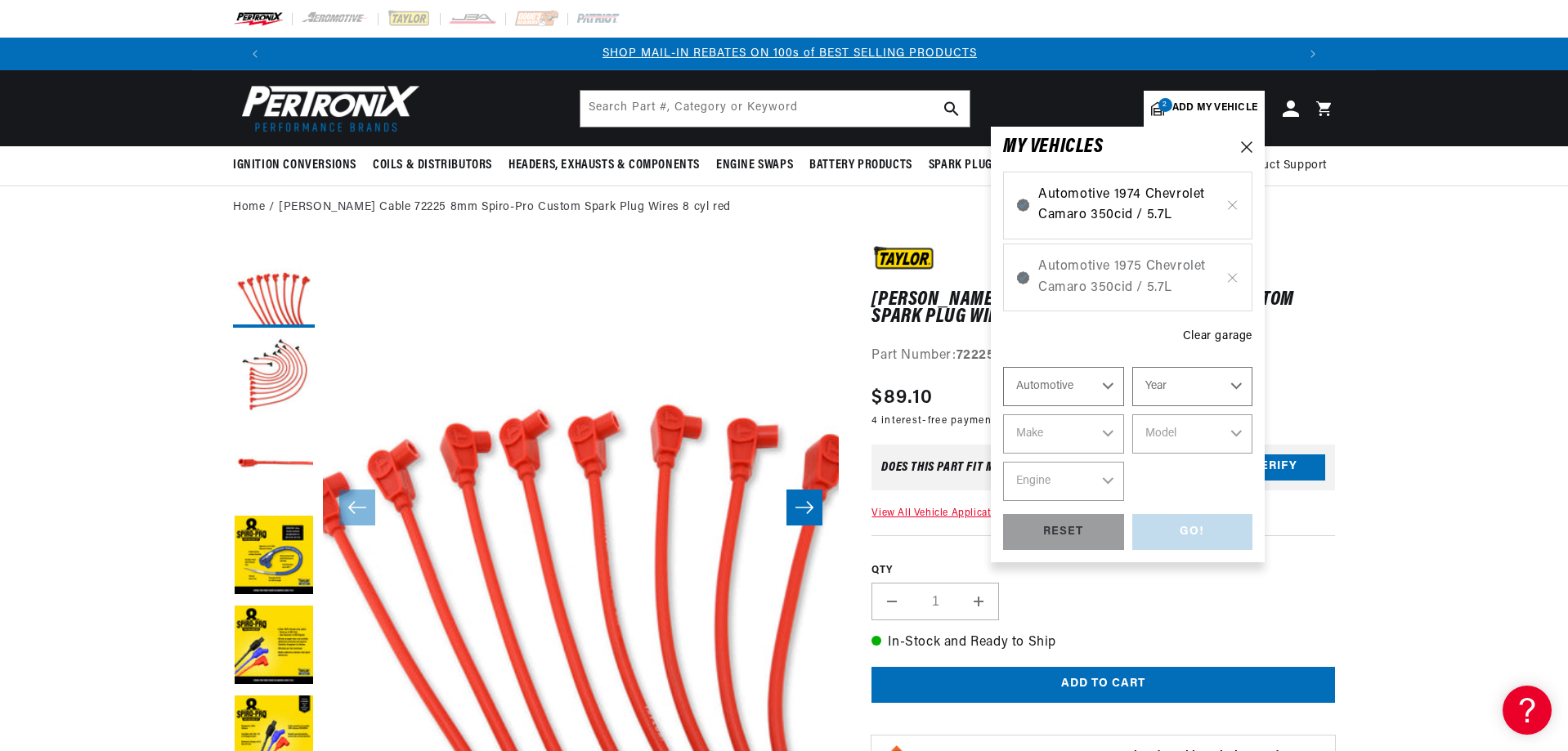
scroll to position [0, 1021]
drag, startPoint x: 1094, startPoint y: 200, endPoint x: 1092, endPoint y: 212, distance: 12.2
click at [1092, 212] on span "Automotive 1974 Chevrolet Camaro 350cid / 5.7L" at bounding box center [1127, 205] width 179 height 42
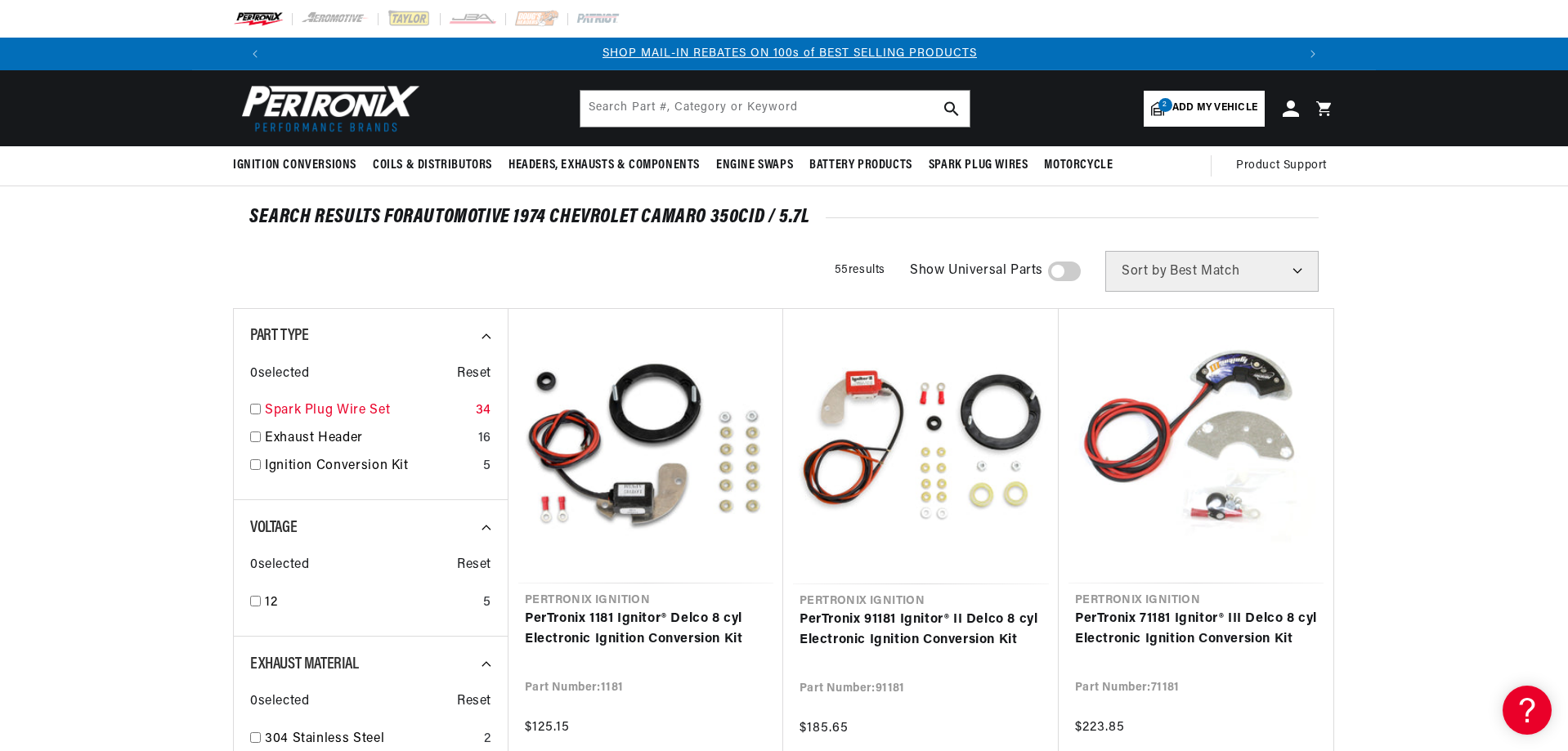
scroll to position [0, 1021]
click at [254, 409] on input "checkbox" at bounding box center [255, 408] width 10 height 10
checkbox input "true"
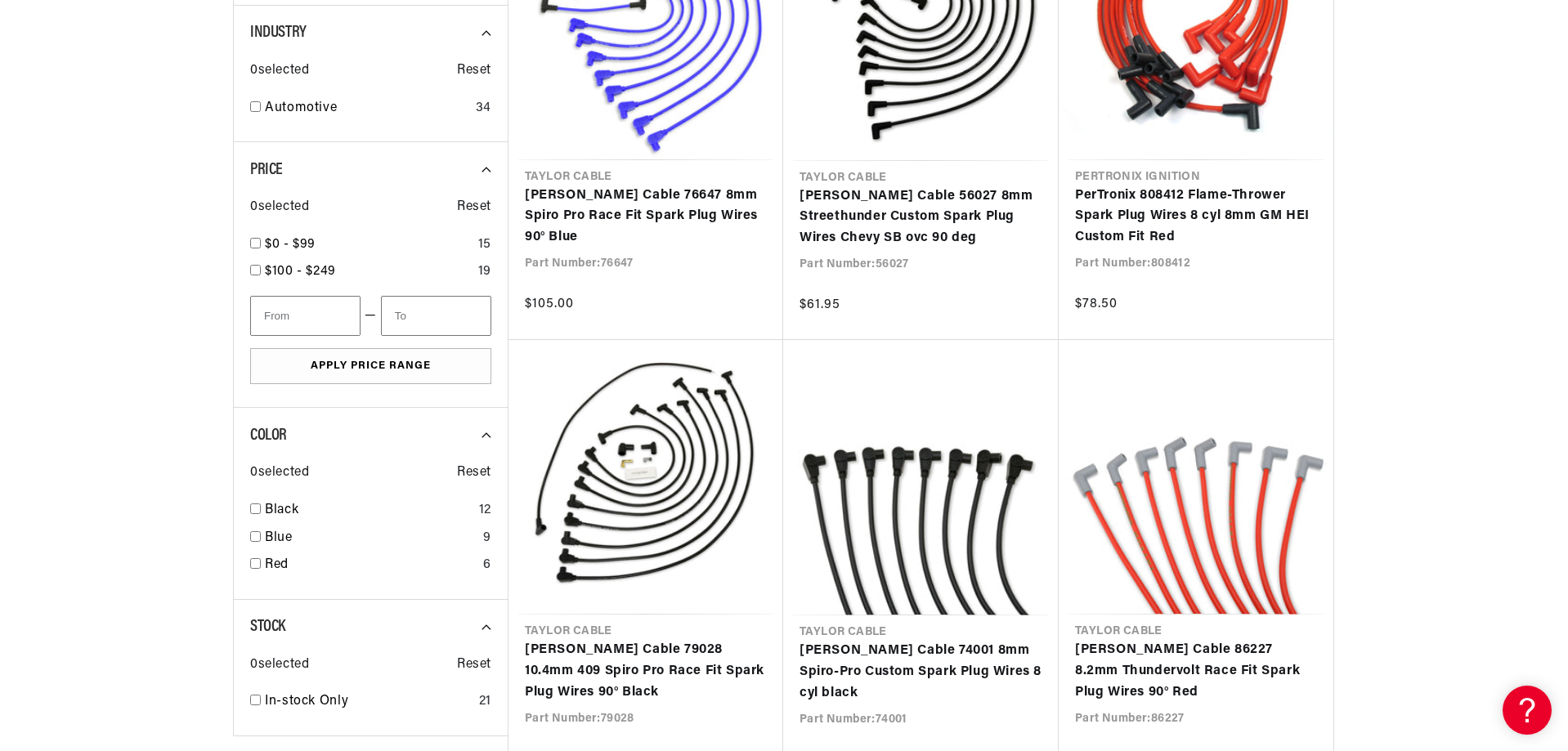
scroll to position [899, 0]
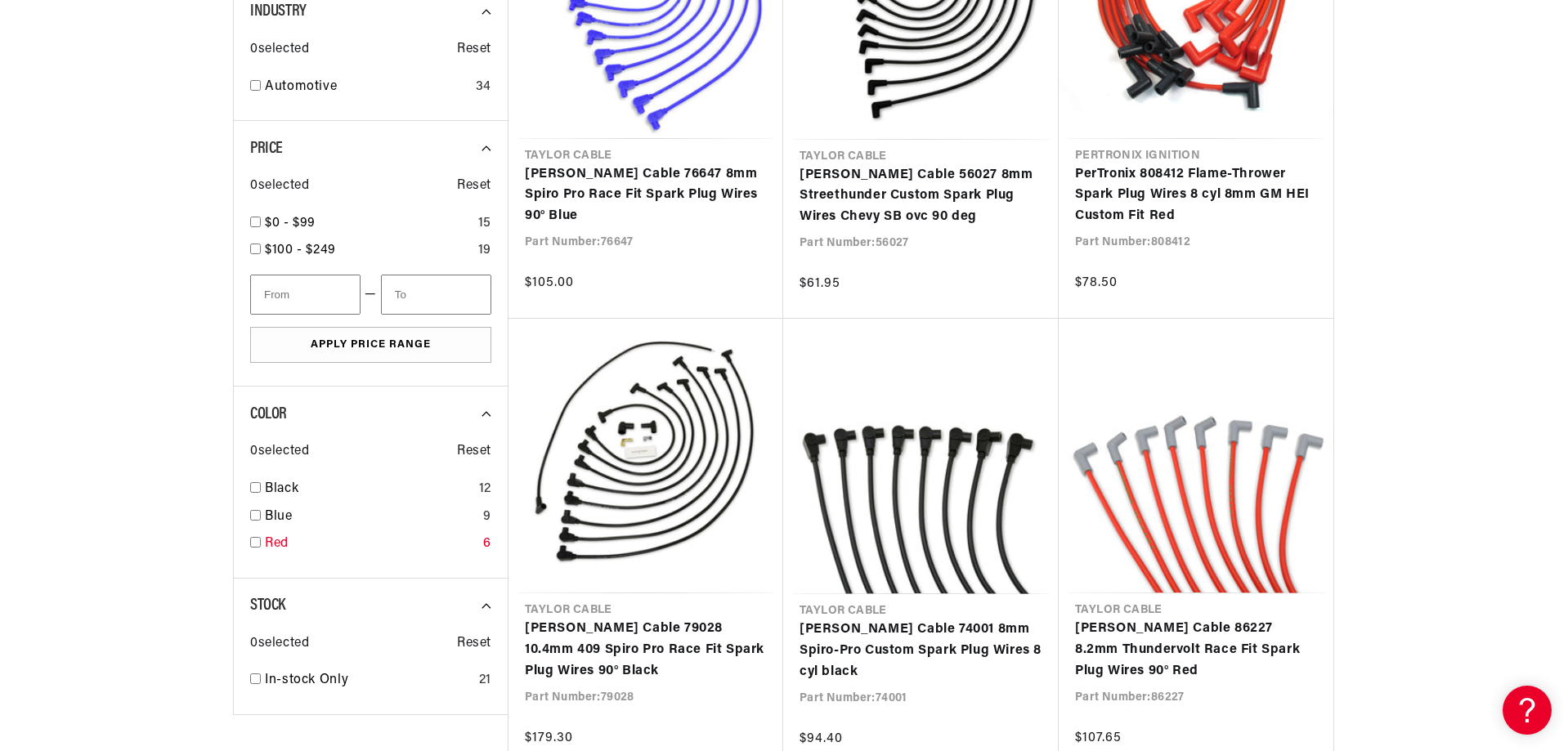
click at [254, 540] on input "checkbox" at bounding box center [255, 541] width 10 height 10
checkbox input "false"
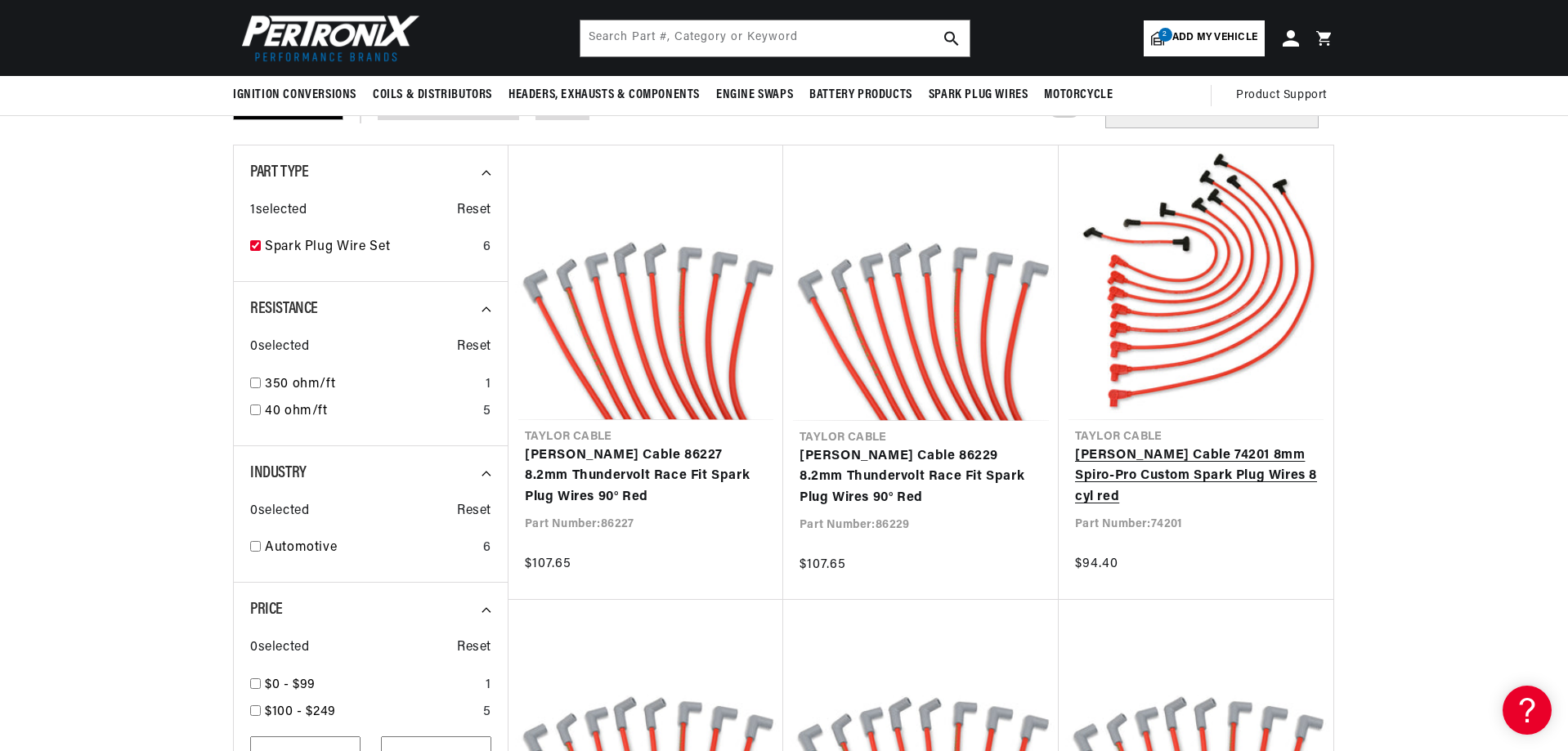
scroll to position [0, 2042]
click at [1209, 445] on link "[PERSON_NAME] Cable 74201 8mm Spiro-Pro Custom Spark Plug Wires 8 cyl red" at bounding box center [1196, 477] width 242 height 63
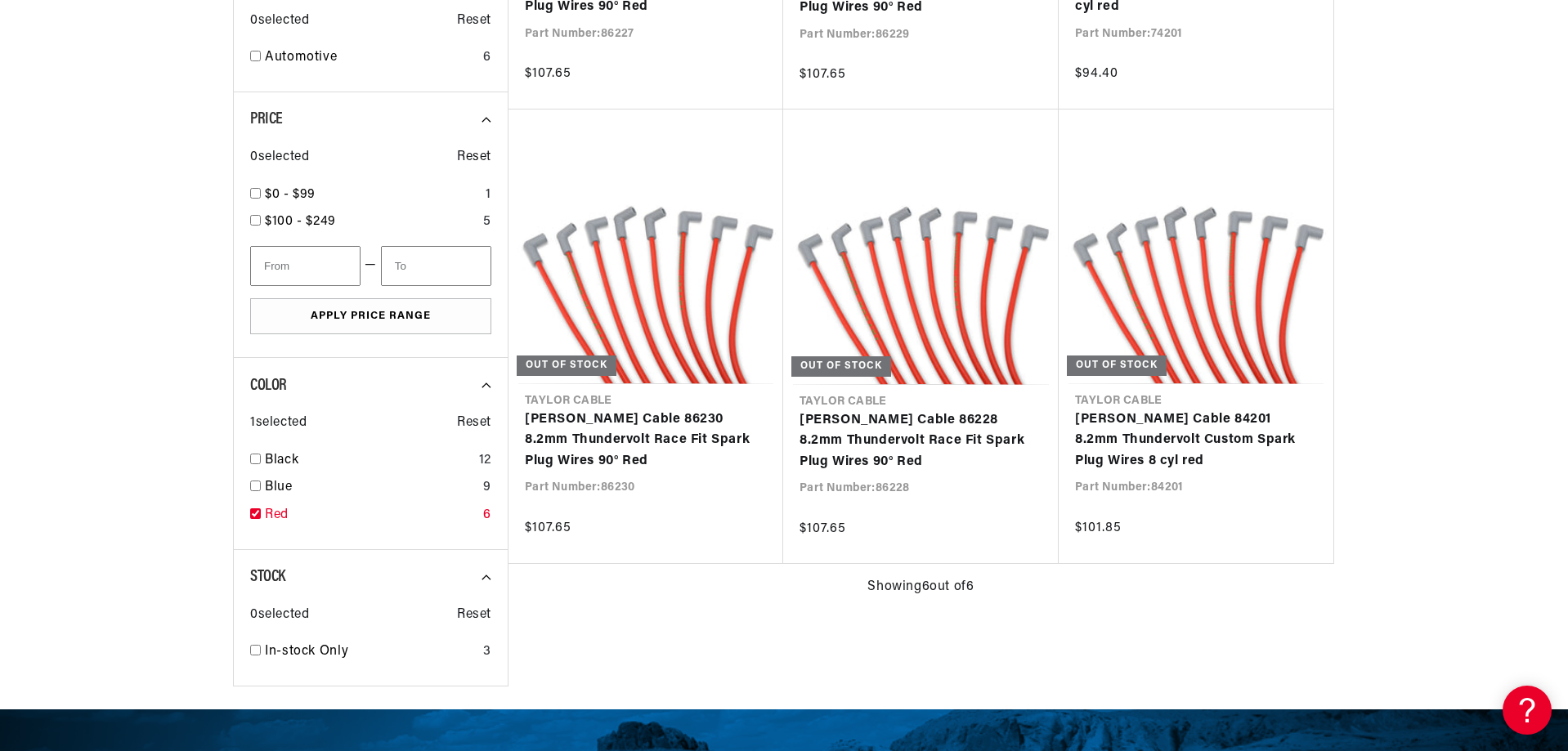
scroll to position [0, 1021]
click at [253, 511] on input "checkbox" at bounding box center [255, 513] width 10 height 10
checkbox input "true"
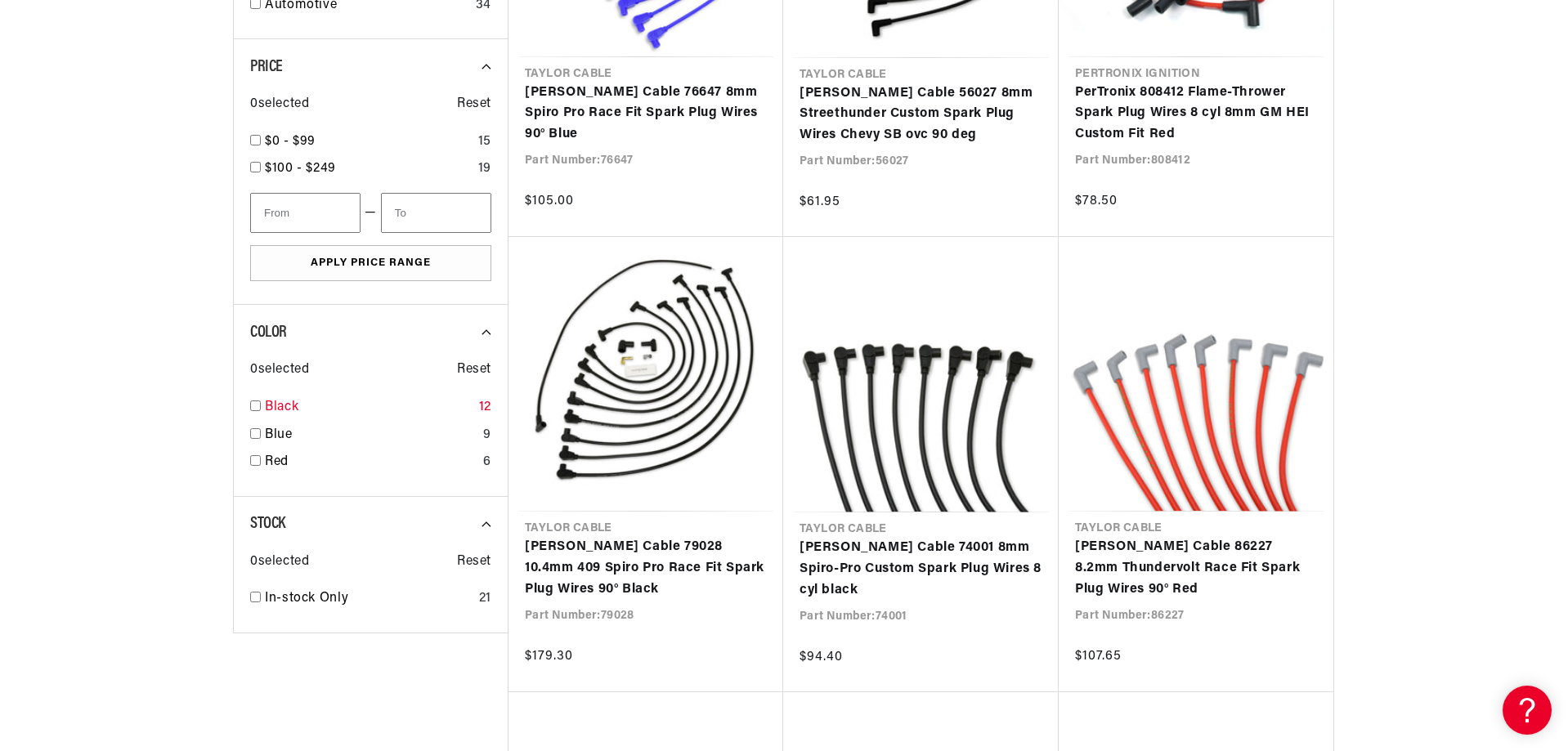
scroll to position [0, 2042]
click at [258, 408] on input "checkbox" at bounding box center [255, 405] width 10 height 10
checkbox input "false"
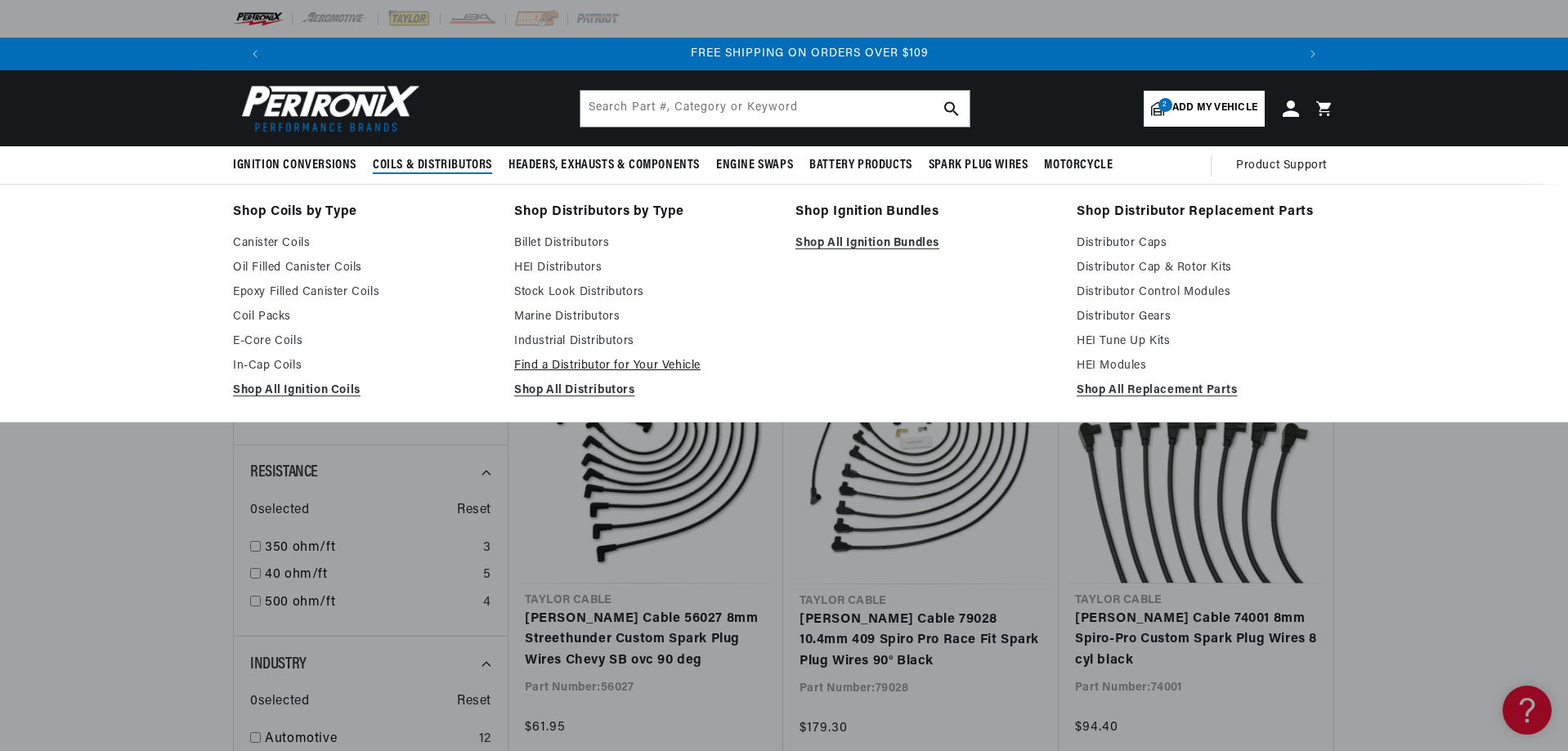
scroll to position [0, 2042]
click at [1112, 316] on link "Distributor Gears" at bounding box center [1206, 316] width 259 height 20
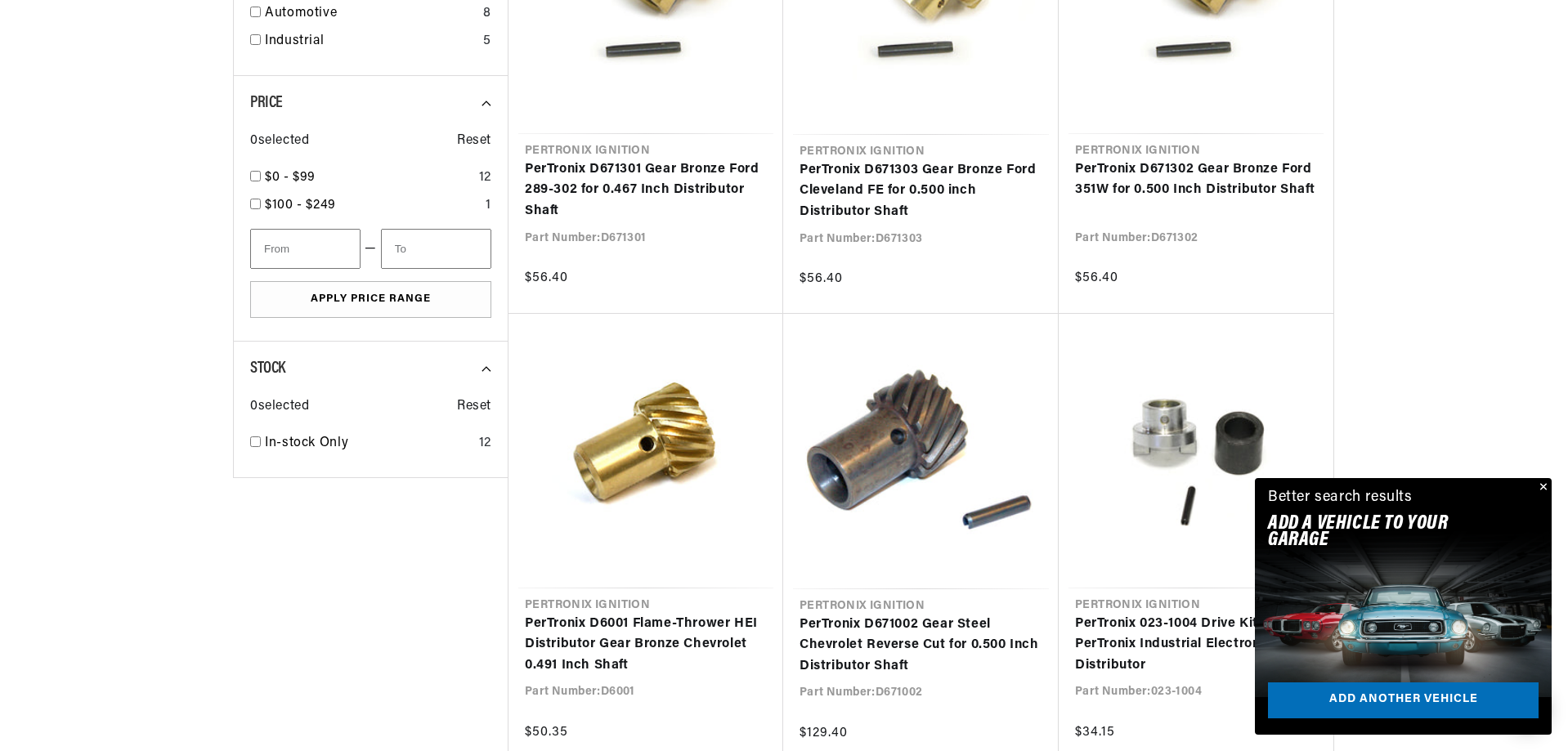
scroll to position [735, 0]
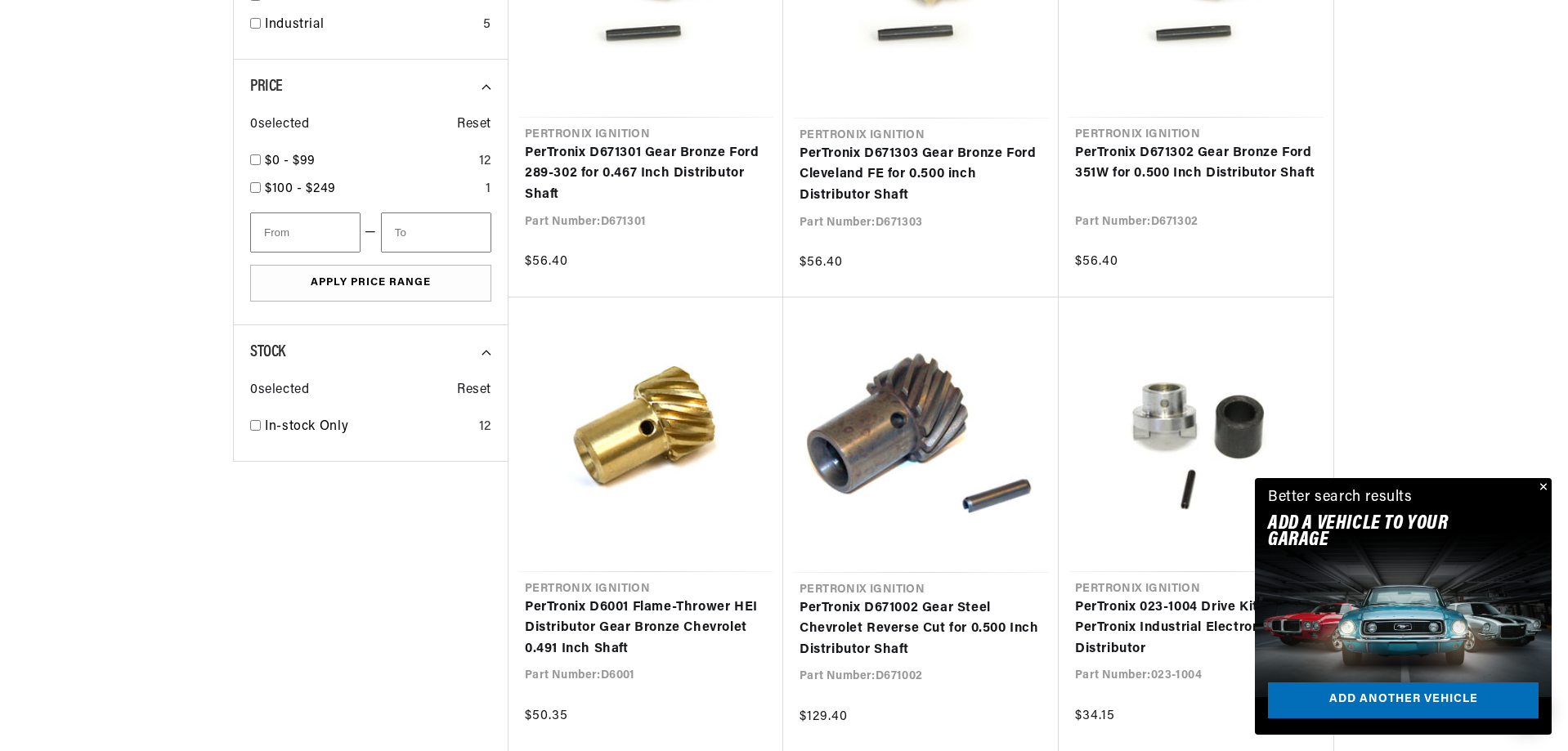
click at [1542, 486] on button "Close" at bounding box center [1541, 487] width 20 height 20
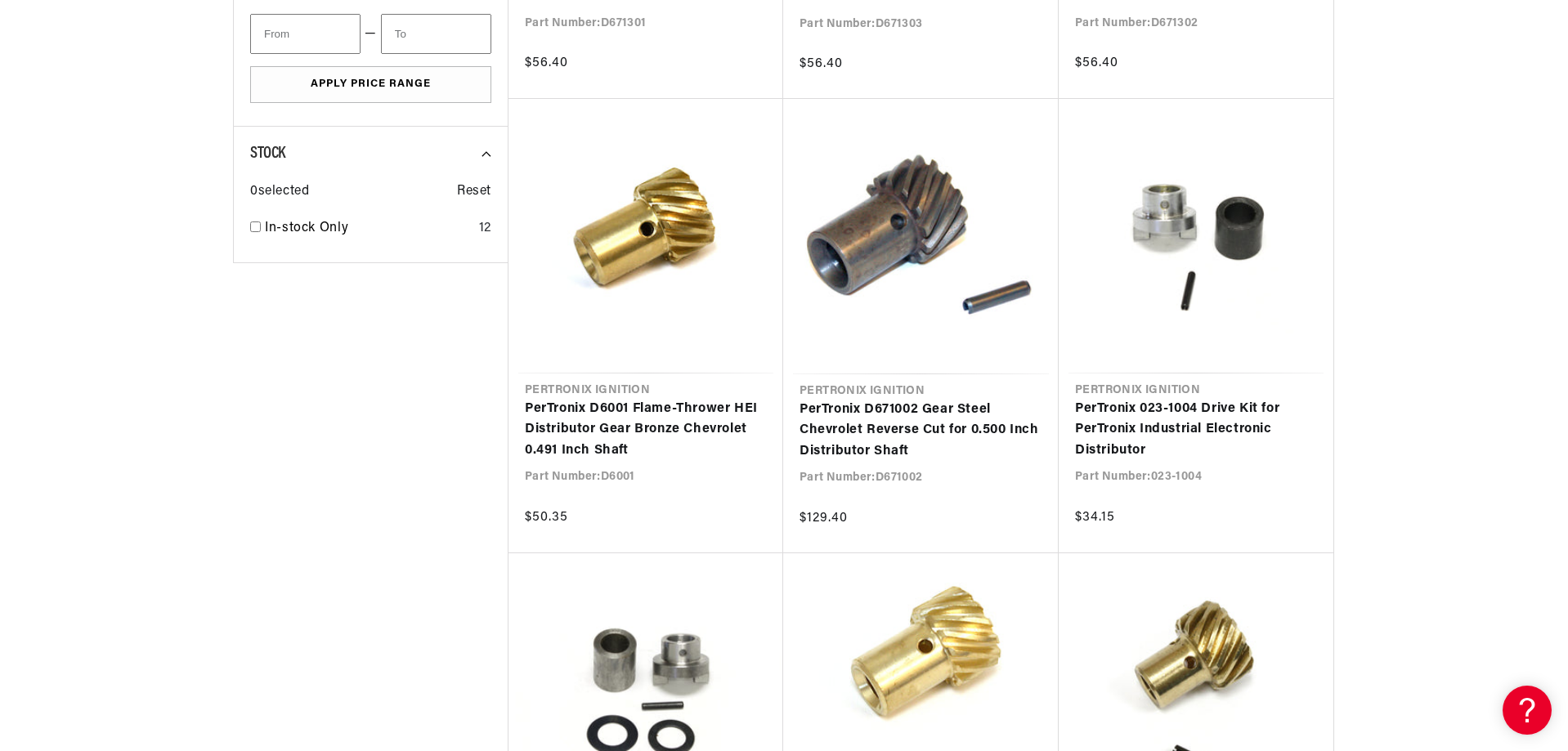
scroll to position [981, 0]
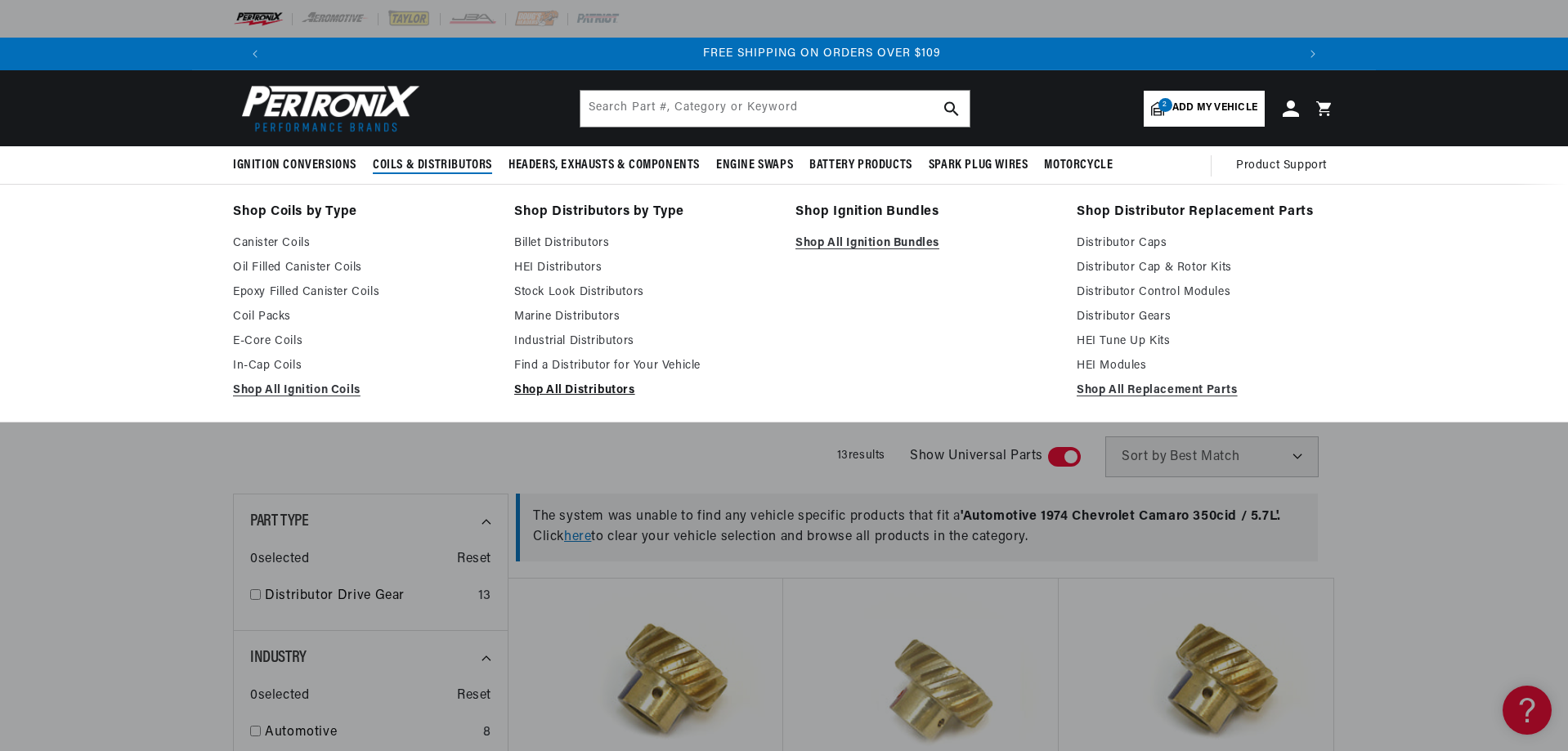
scroll to position [0, 2042]
click at [570, 391] on link "Shop All Distributors" at bounding box center [644, 390] width 259 height 20
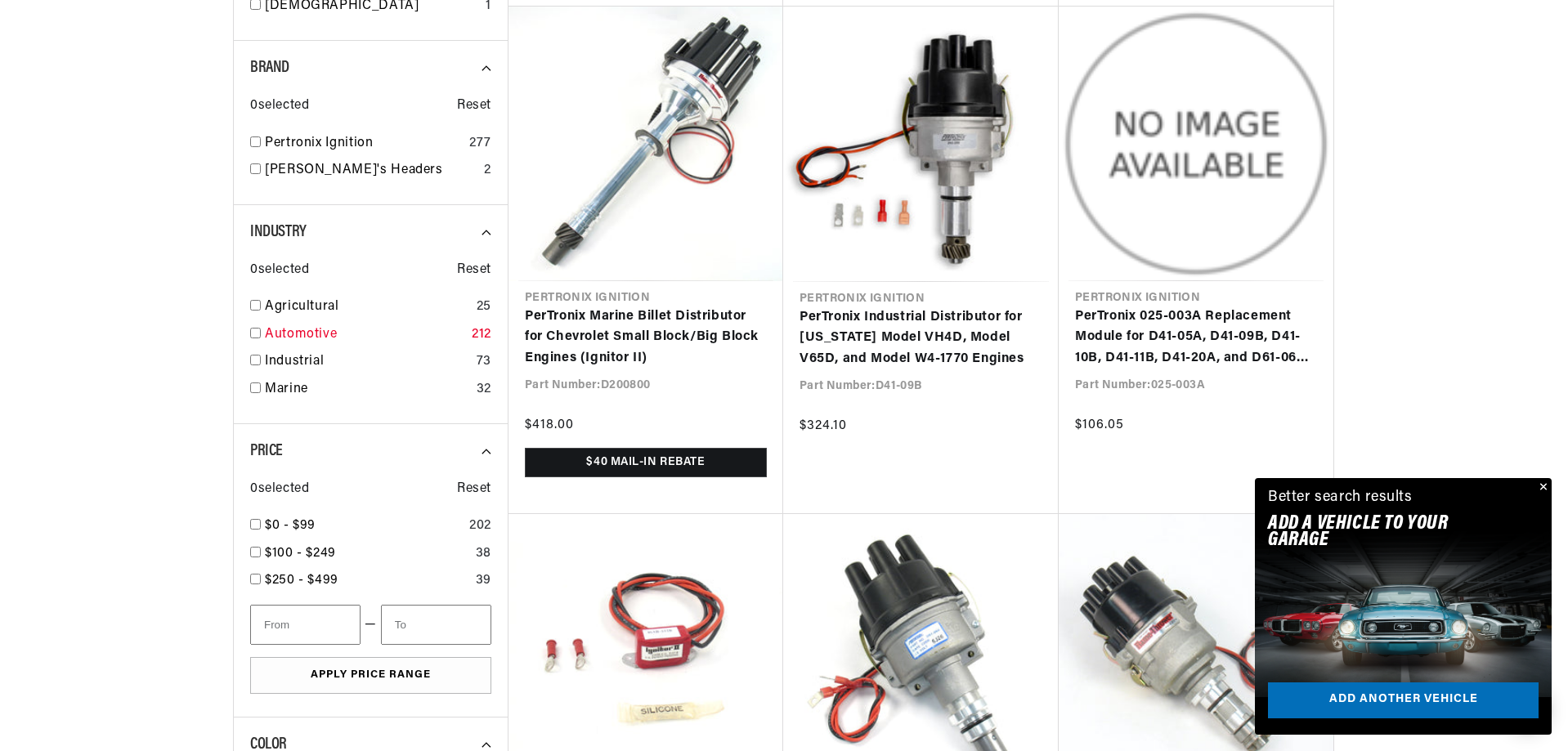
scroll to position [0, 2042]
click at [254, 334] on input "checkbox" at bounding box center [255, 332] width 10 height 10
checkbox input "false"
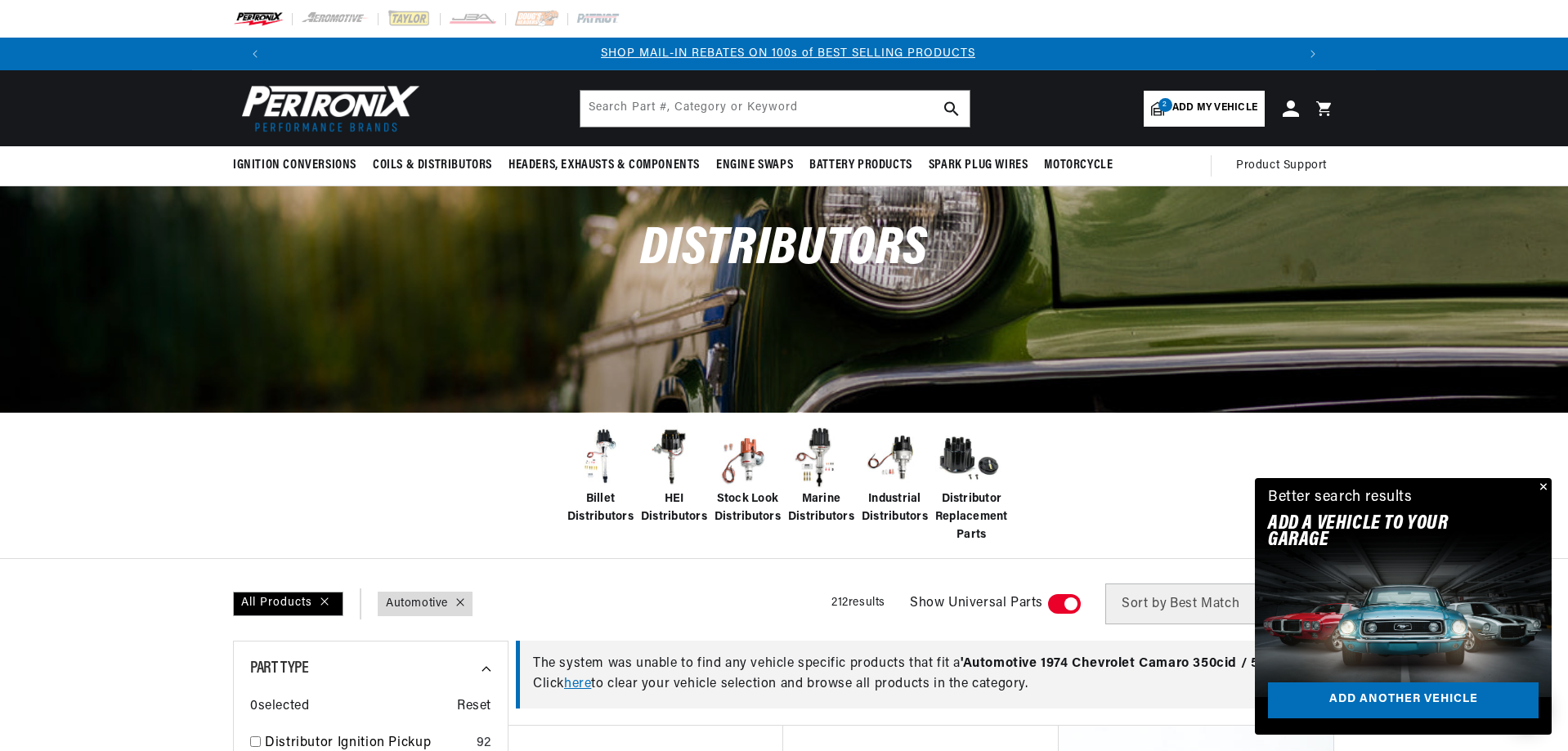
click at [1199, 106] on span "Add my vehicle" at bounding box center [1214, 108] width 85 height 16
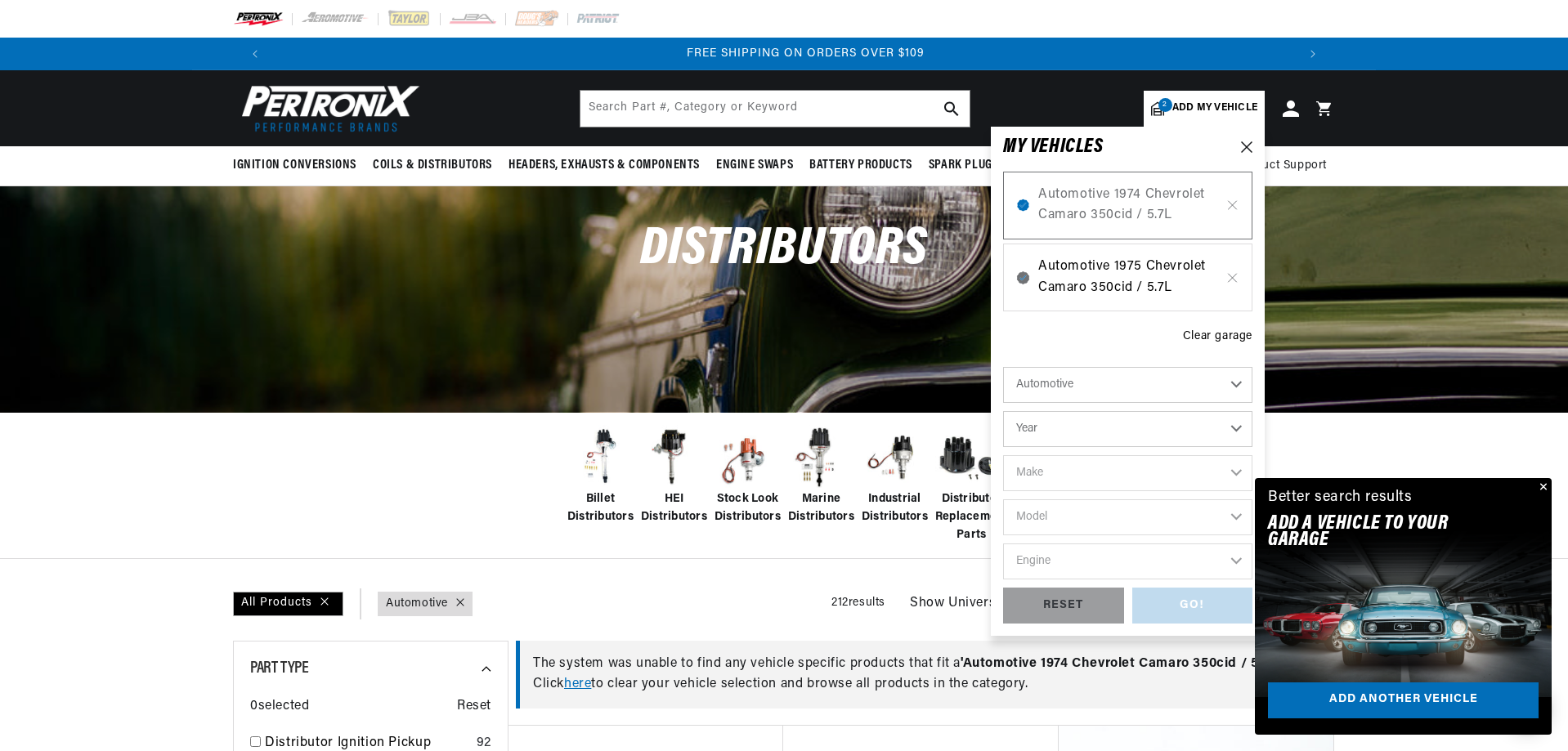
scroll to position [0, 2042]
click at [1128, 203] on span "Automotive 1974 Chevrolet Camaro 350cid / 5.7L" at bounding box center [1127, 205] width 179 height 42
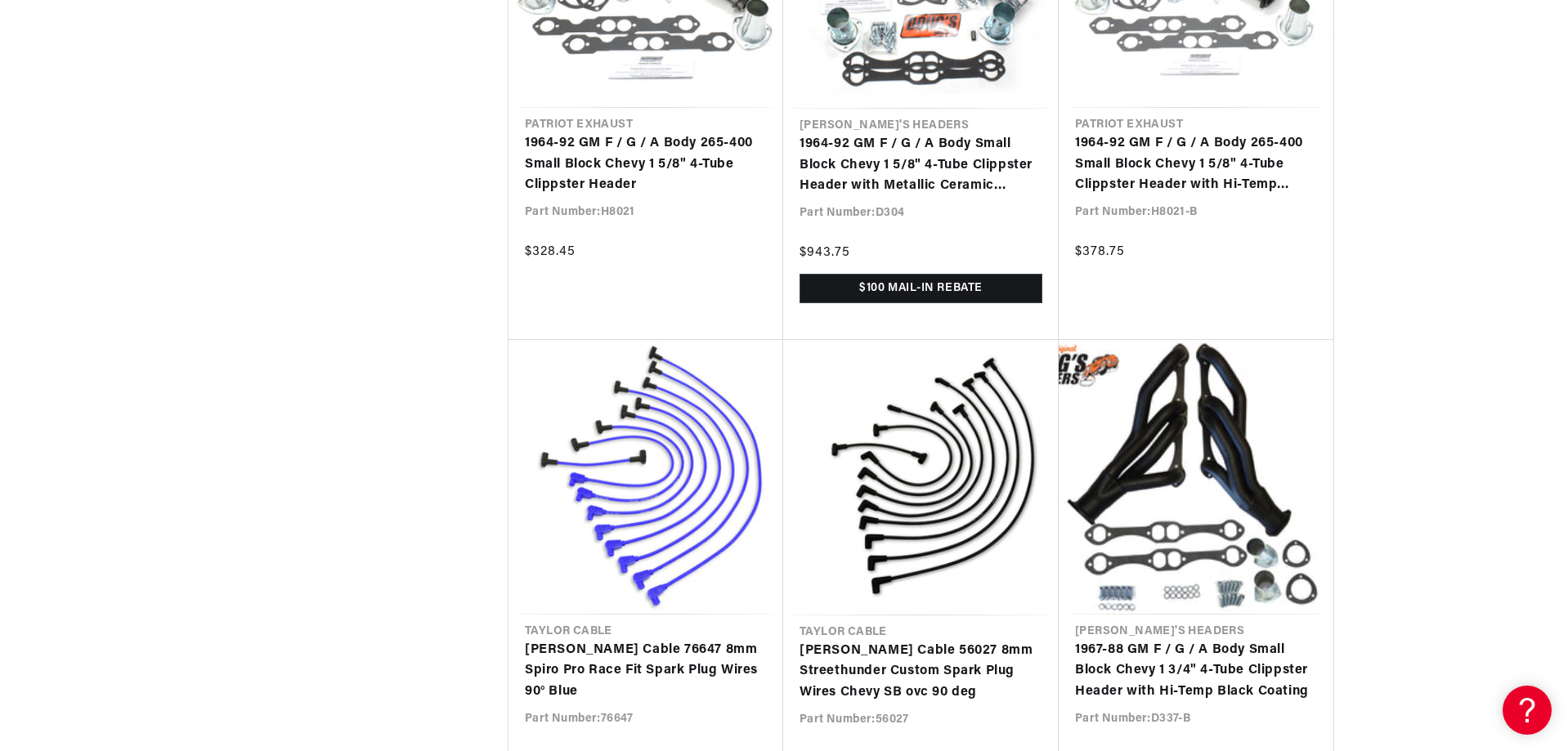
scroll to position [0, 1003]
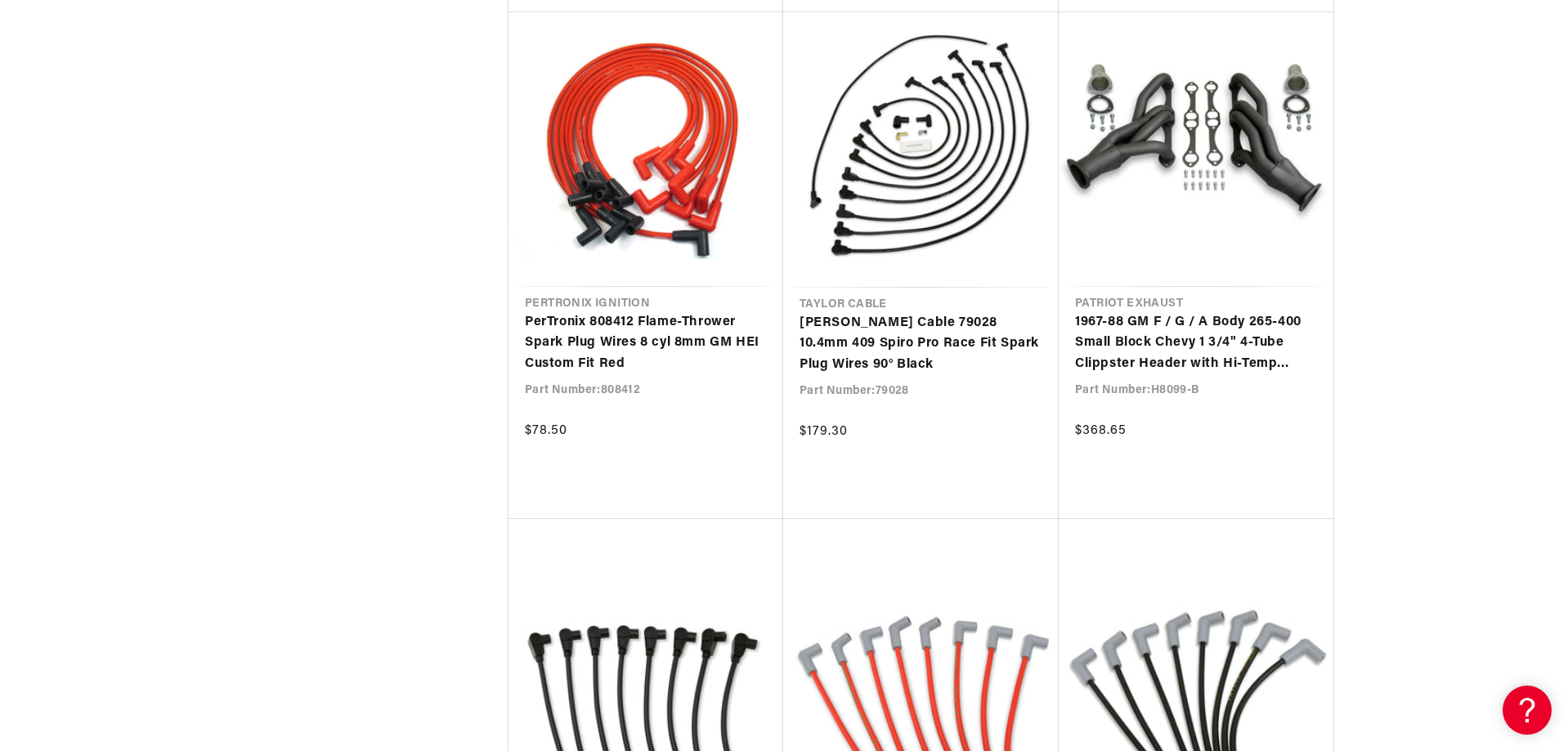
scroll to position [0, 2042]
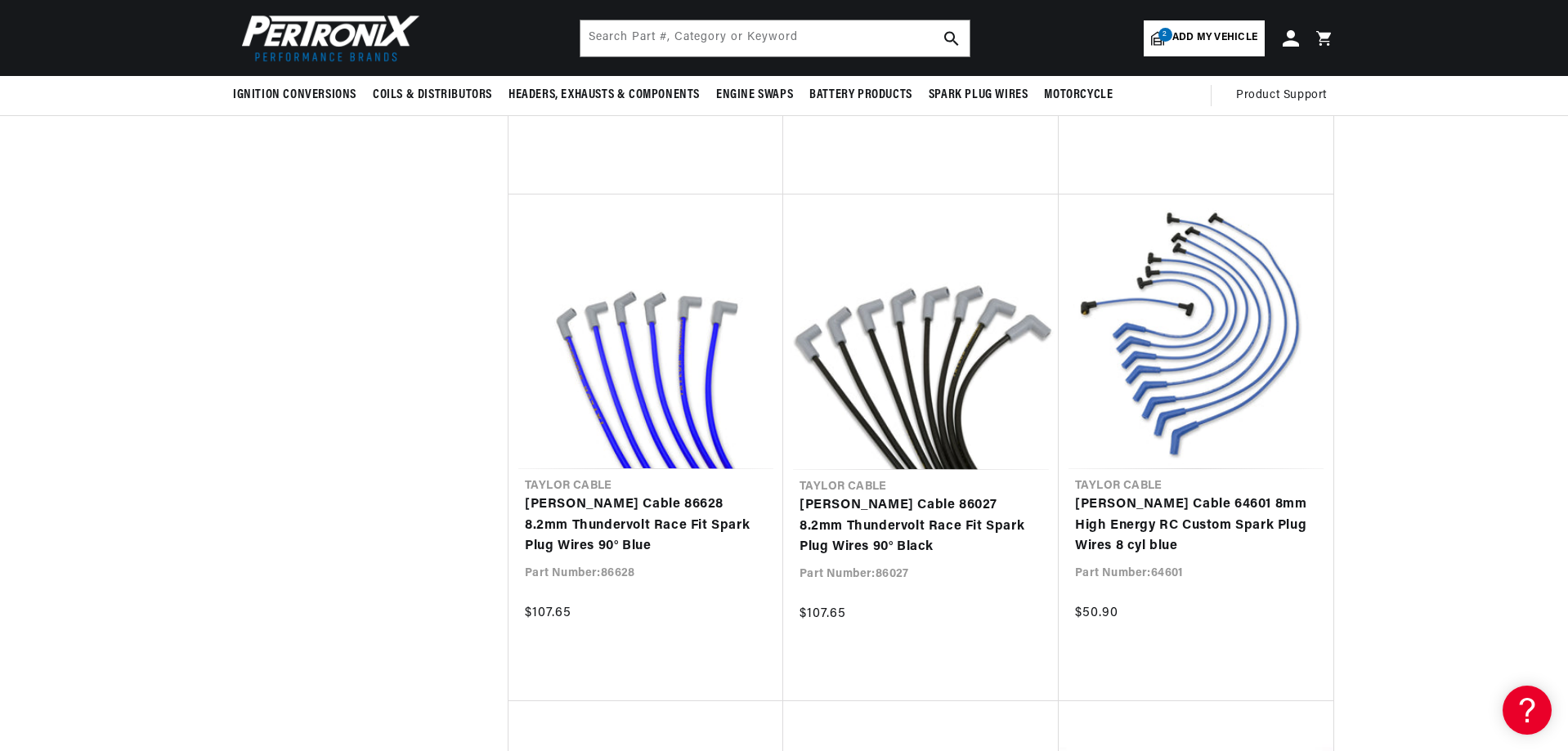
scroll to position [5964, 0]
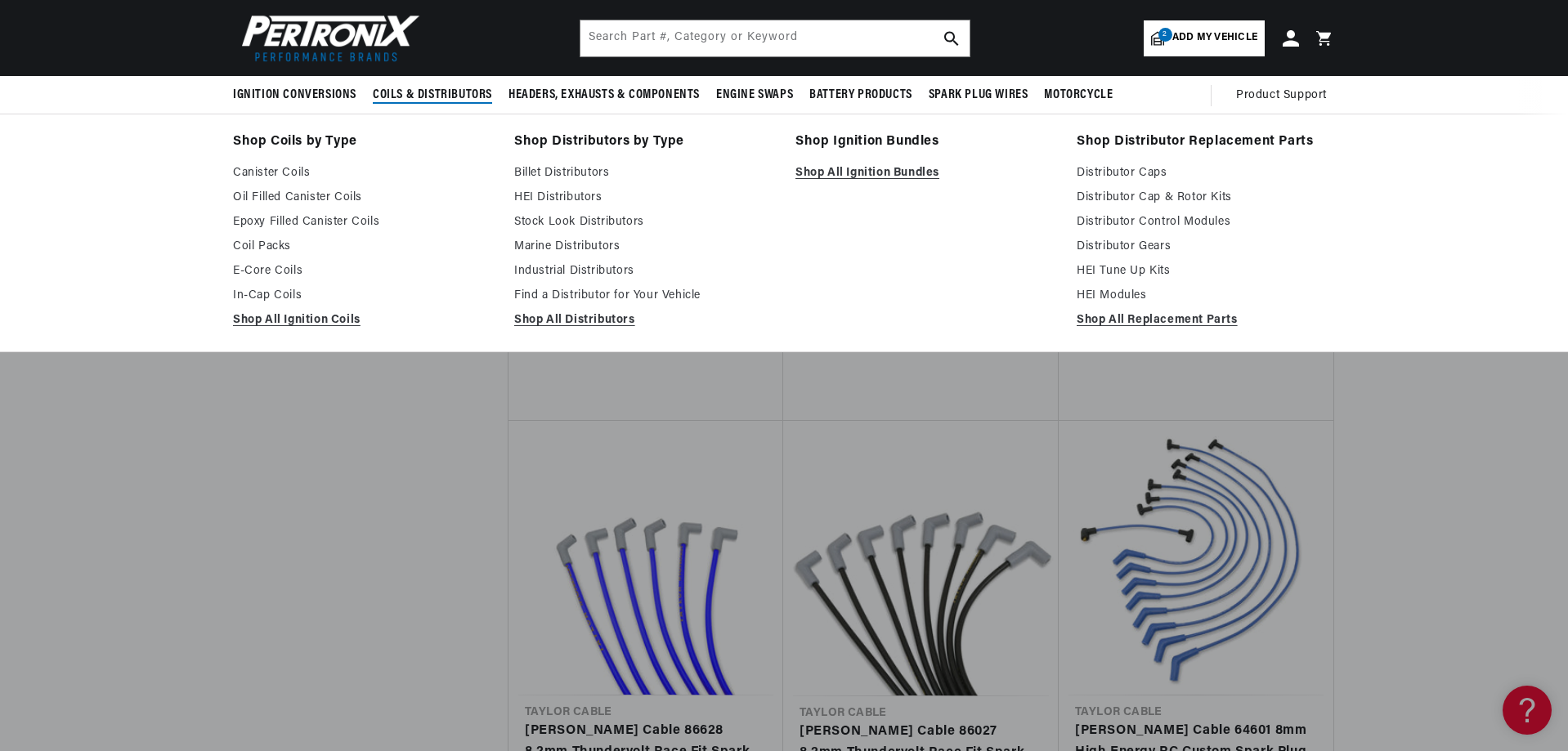
click at [416, 95] on span "Coils & Distributors" at bounding box center [432, 95] width 119 height 17
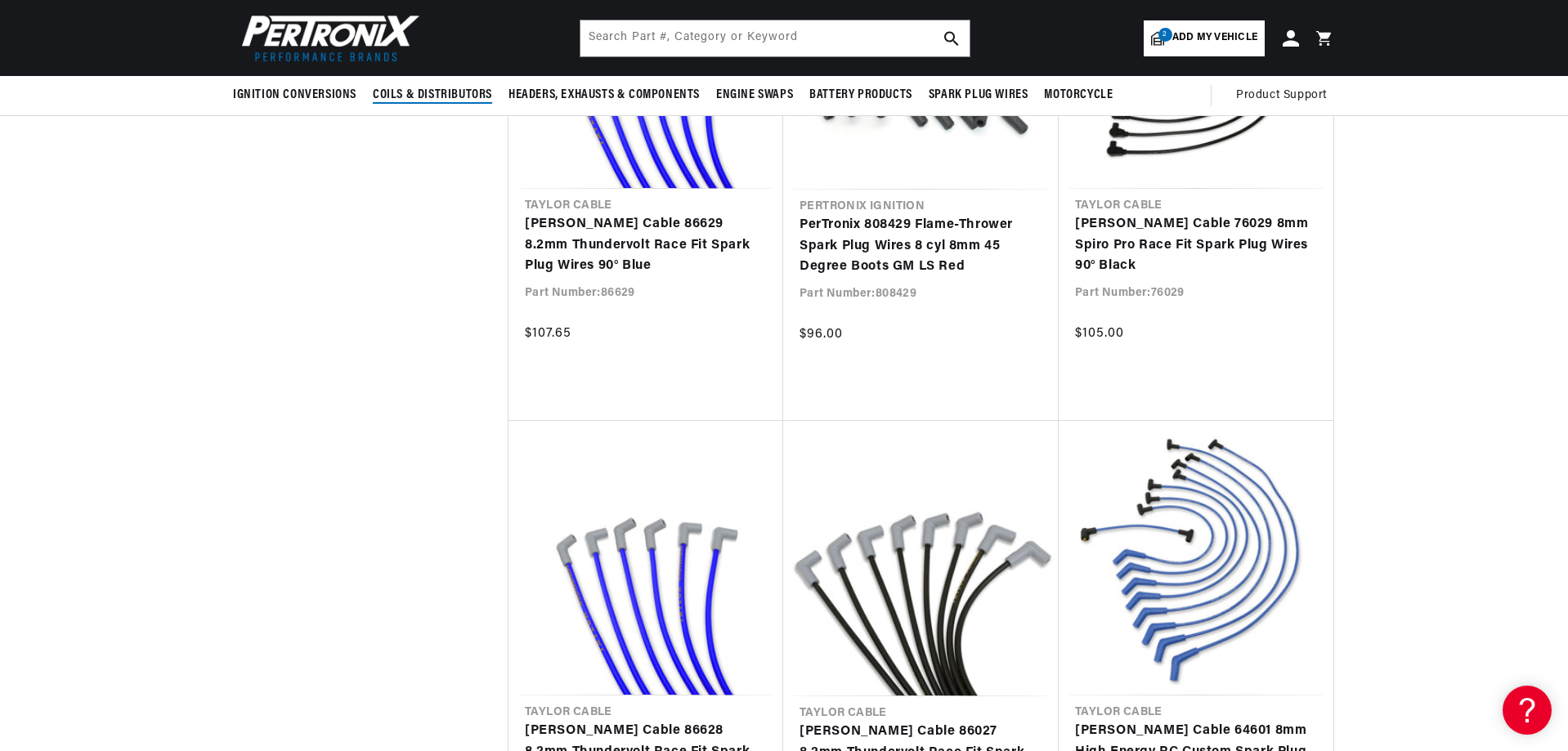
click at [416, 95] on span "Coils & Distributors" at bounding box center [432, 95] width 119 height 17
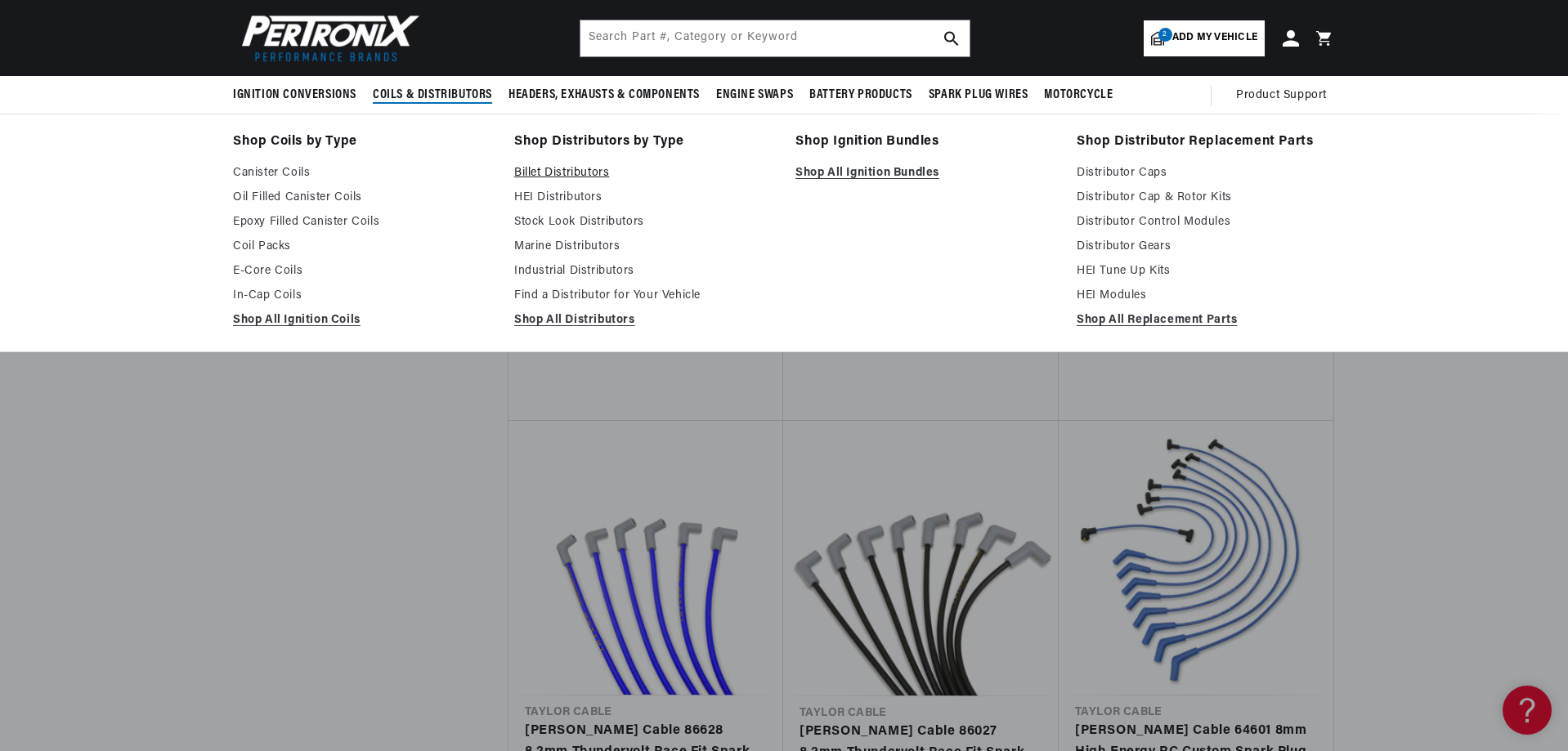
click at [552, 172] on link "Billet Distributors" at bounding box center [644, 173] width 259 height 20
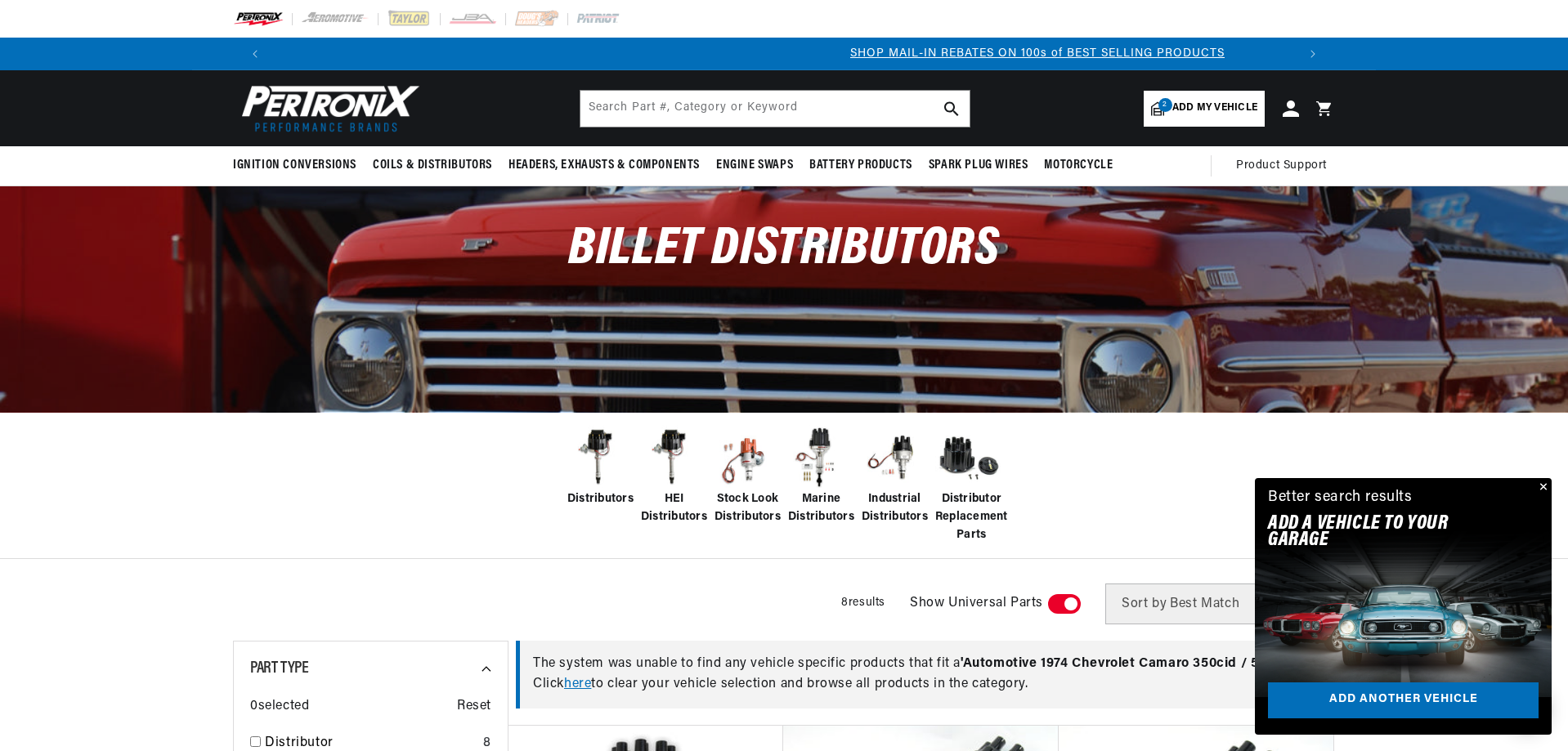
click at [1192, 112] on span "Add my vehicle" at bounding box center [1214, 108] width 85 height 16
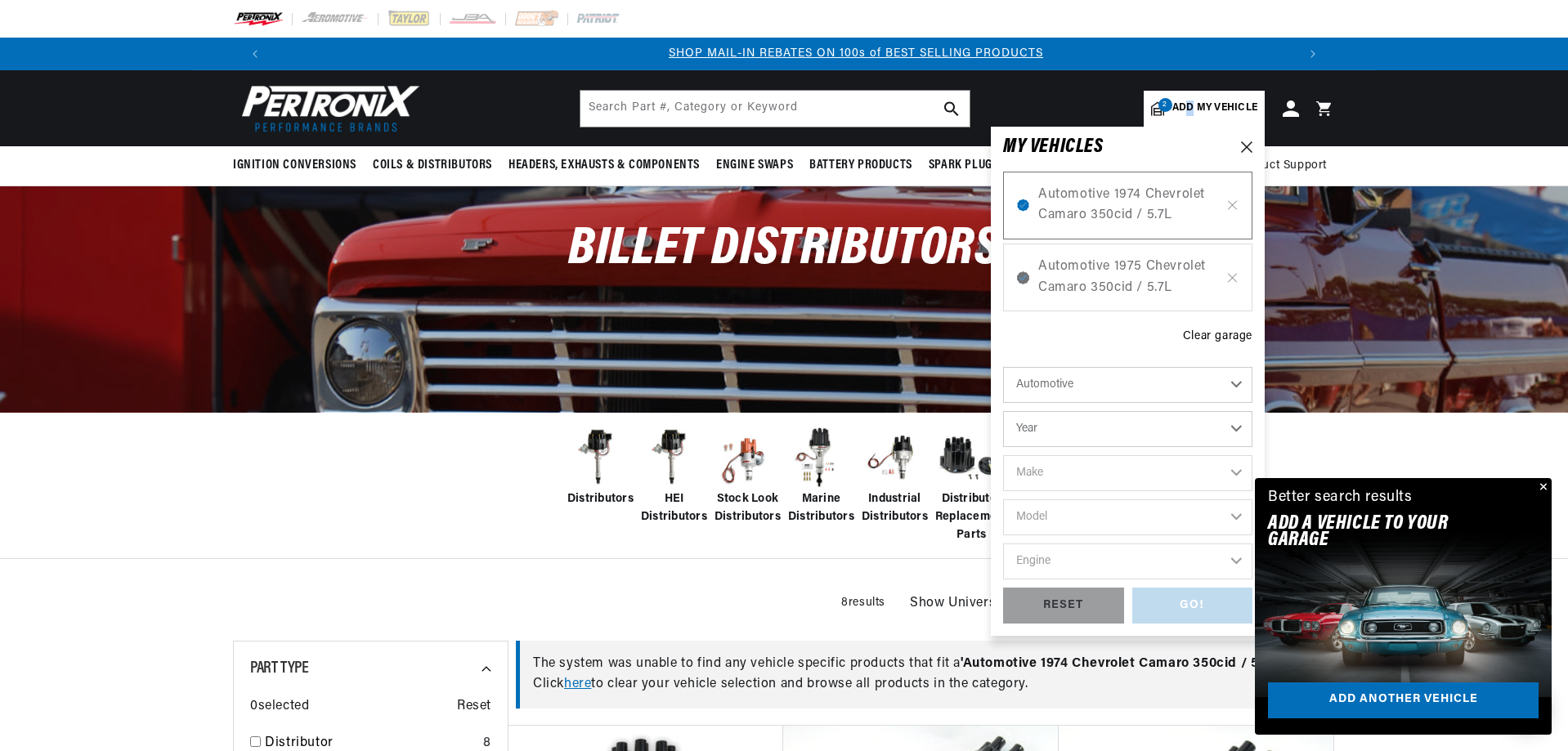
scroll to position [0, 1021]
click at [1124, 198] on span "Automotive 1974 Chevrolet Camaro 350cid / 5.7L" at bounding box center [1127, 205] width 179 height 42
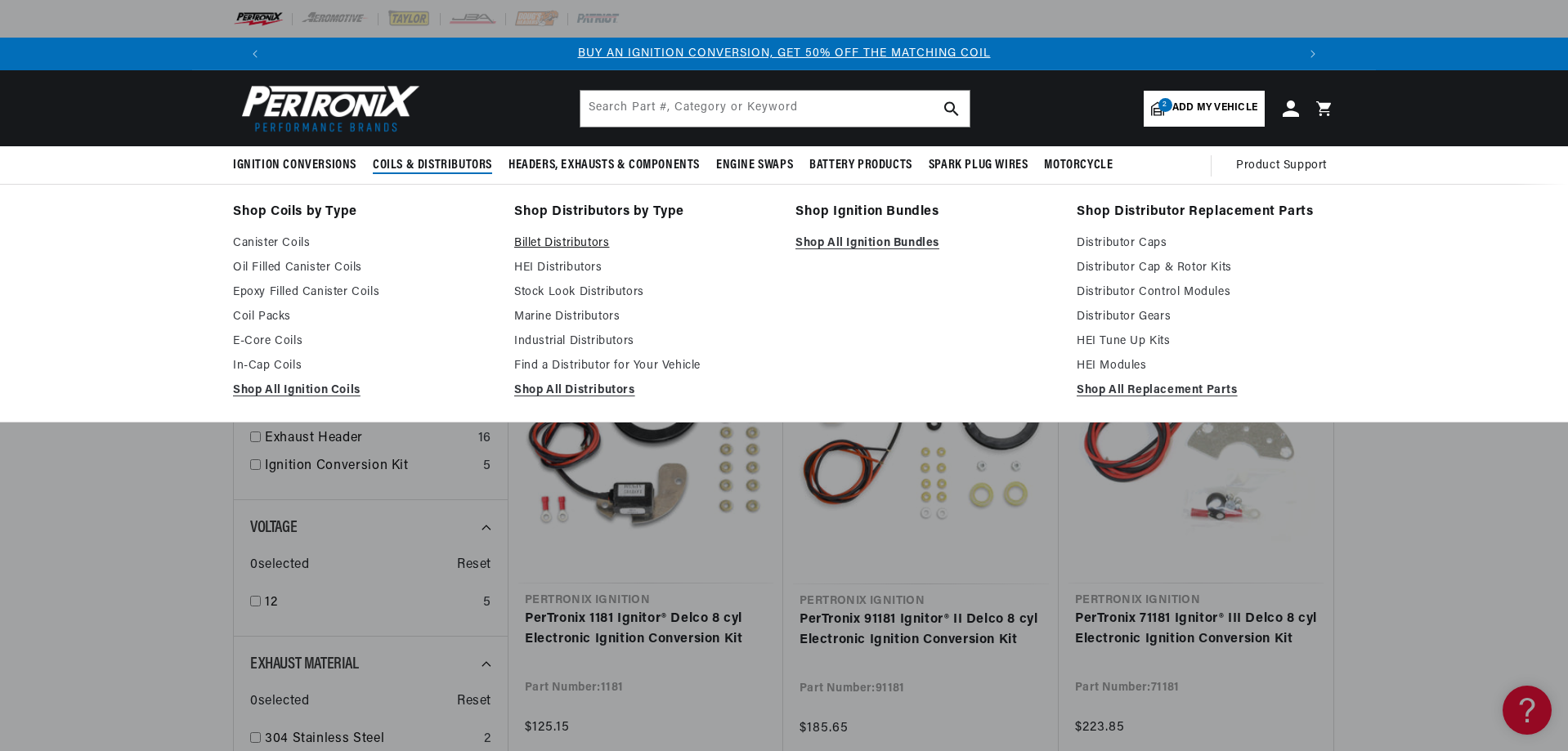
click at [541, 243] on link "Billet Distributors" at bounding box center [644, 243] width 259 height 20
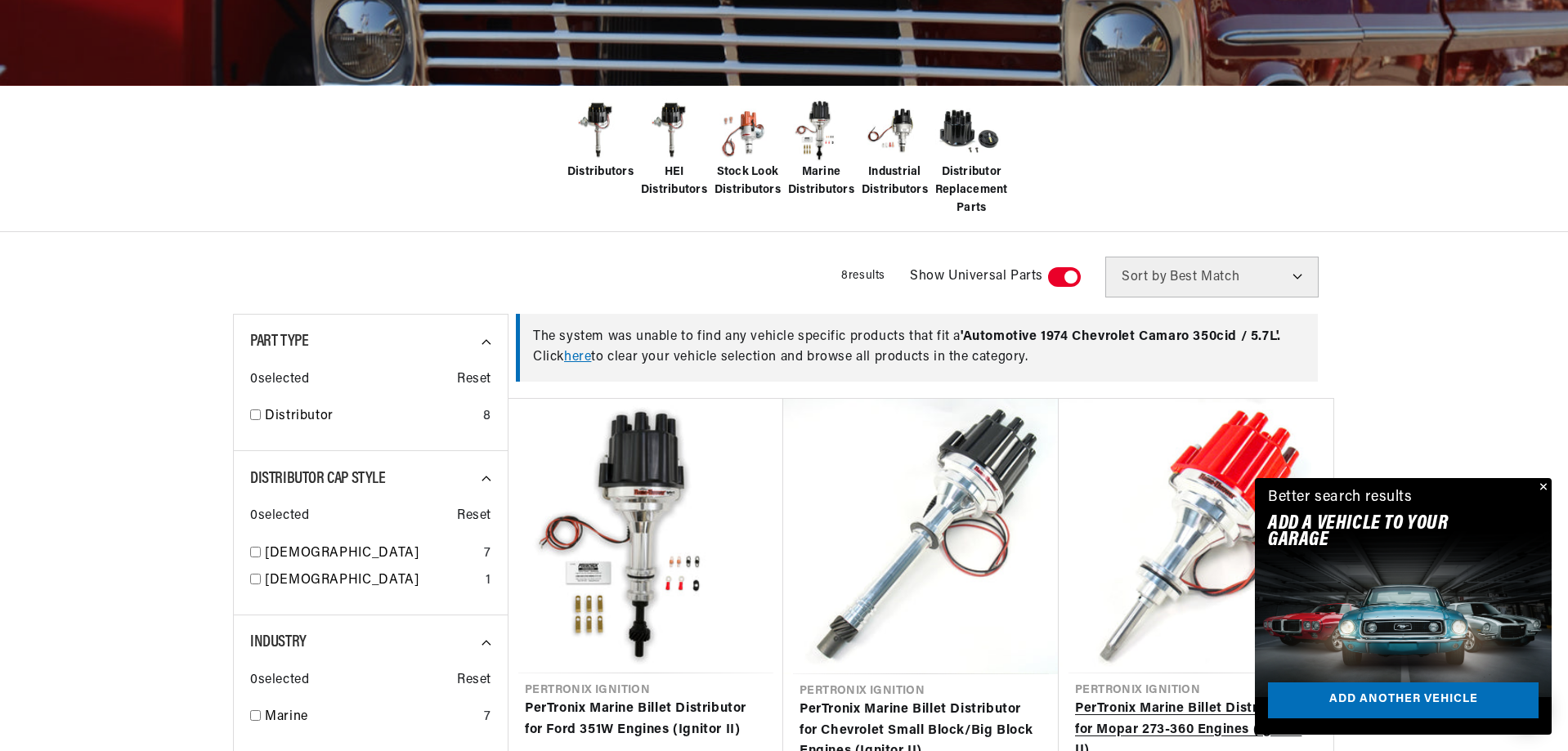
scroll to position [0, 1021]
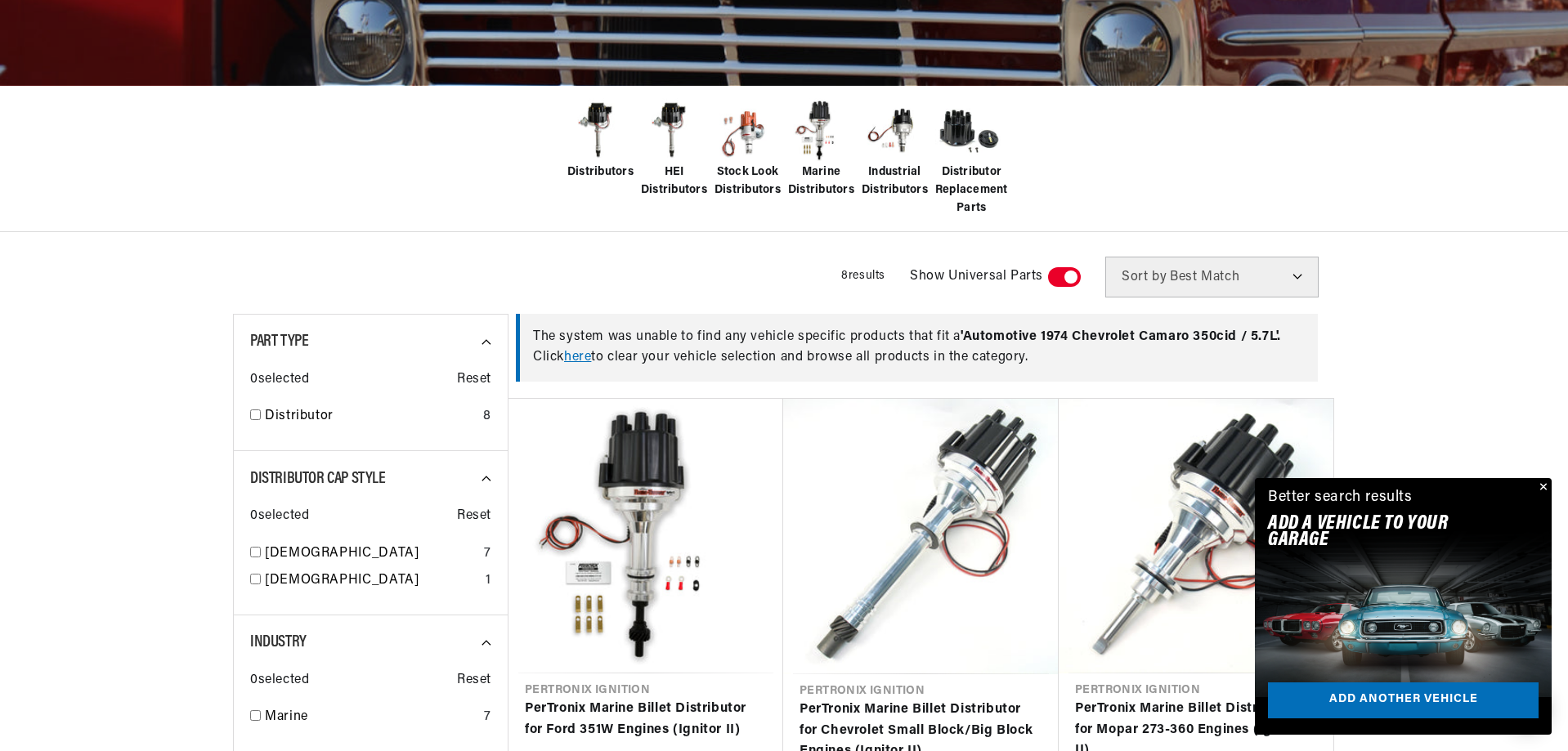
click at [1543, 484] on button "Close" at bounding box center [1541, 487] width 20 height 20
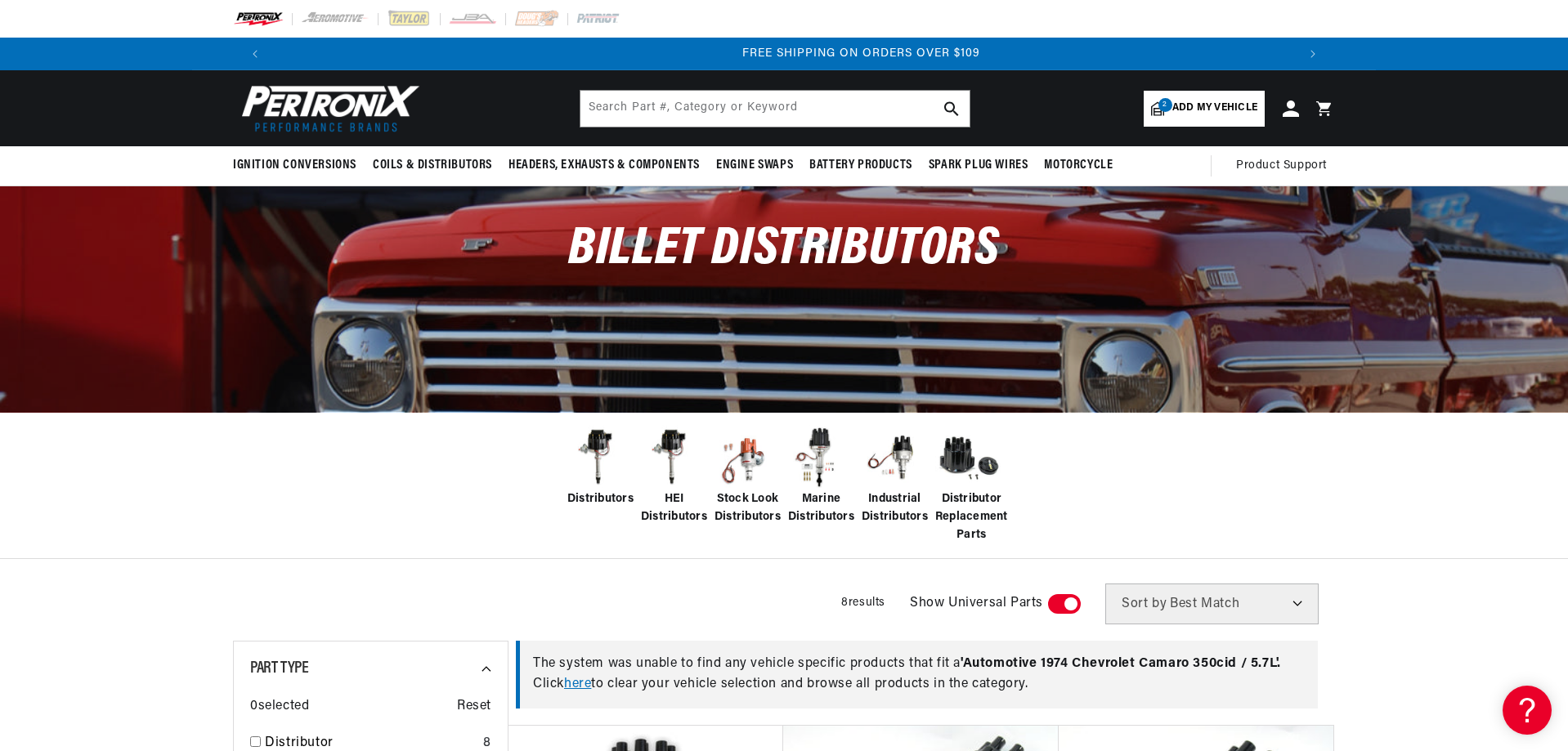
scroll to position [0, 2042]
click at [585, 683] on link "here" at bounding box center [577, 684] width 27 height 13
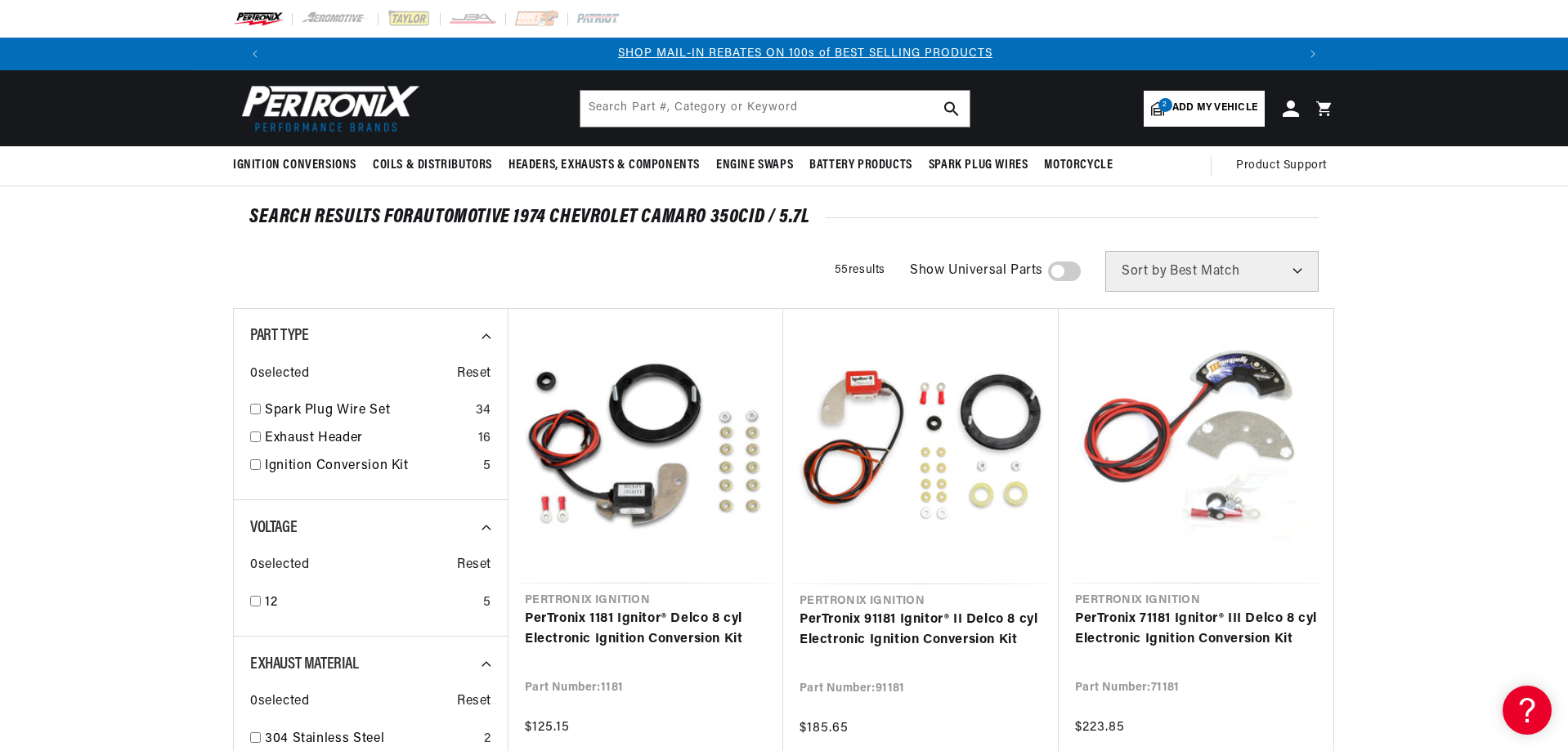
scroll to position [0, 1021]
